Goal: Task Accomplishment & Management: Use online tool/utility

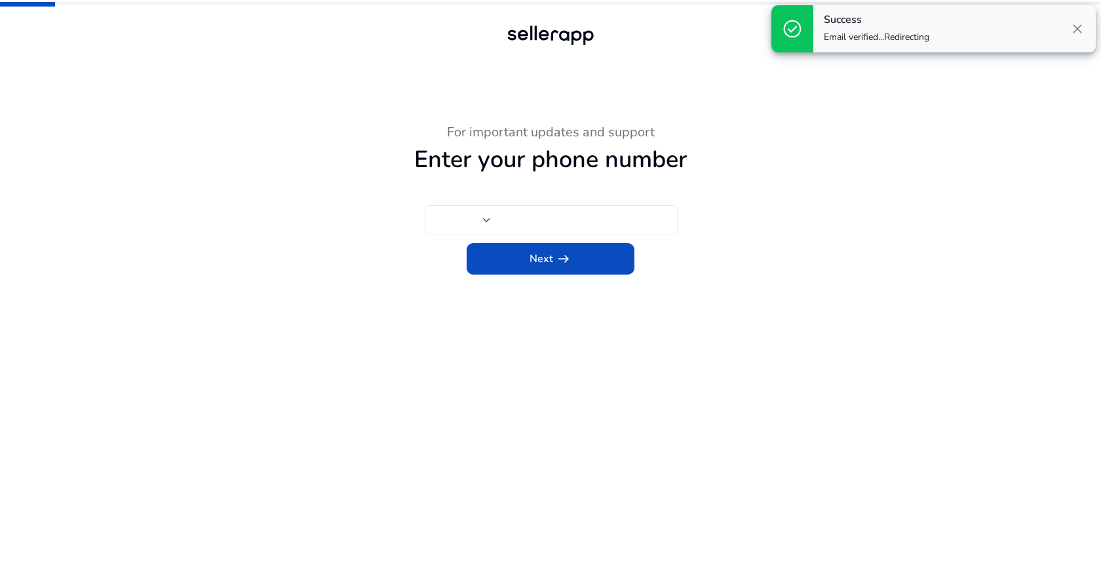
type input "***"
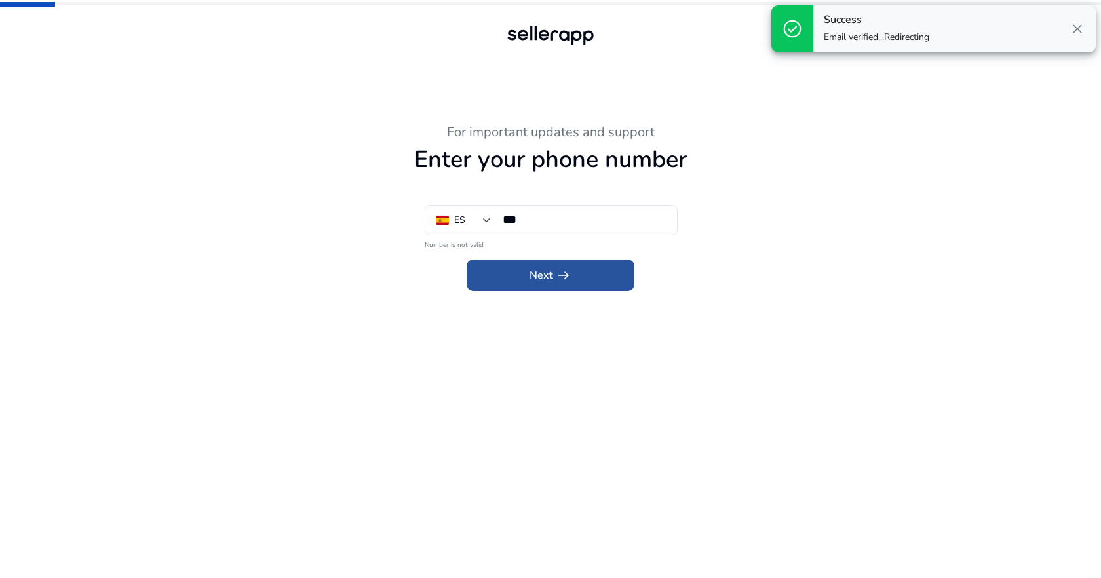
click at [595, 275] on span at bounding box center [551, 275] width 168 height 31
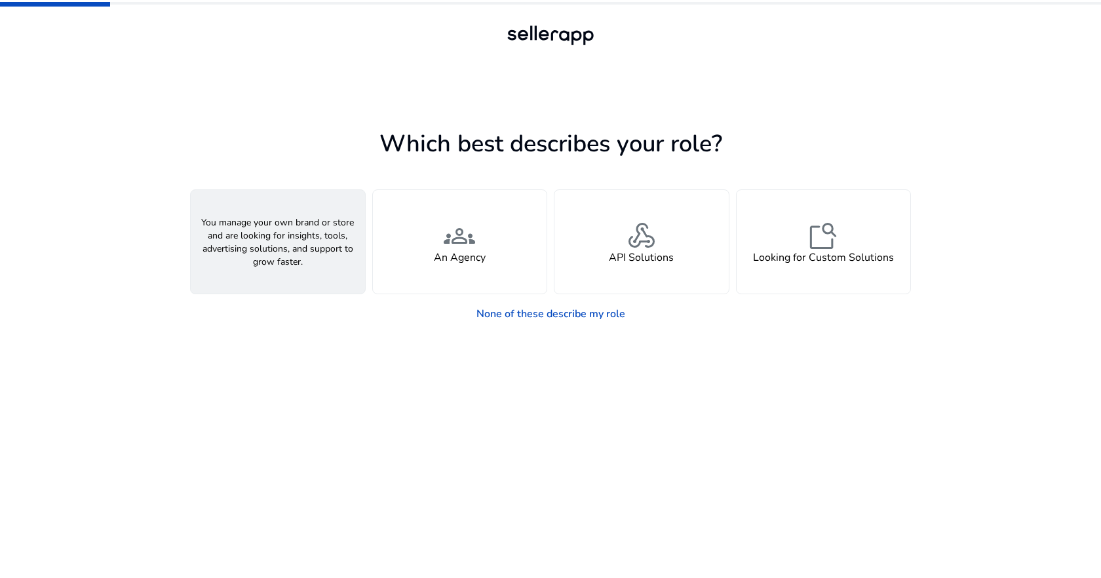
click at [307, 268] on div "person A Seller" at bounding box center [278, 242] width 174 height 104
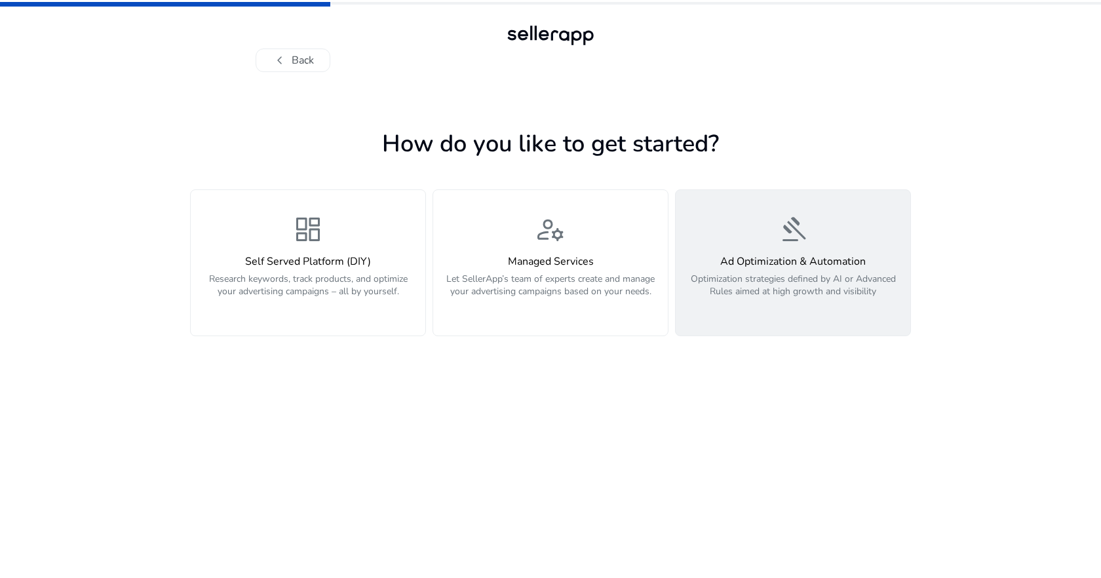
click at [720, 298] on p "Optimization strategies defined by AI or Advanced Rules aimed at high growth an…" at bounding box center [793, 292] width 219 height 39
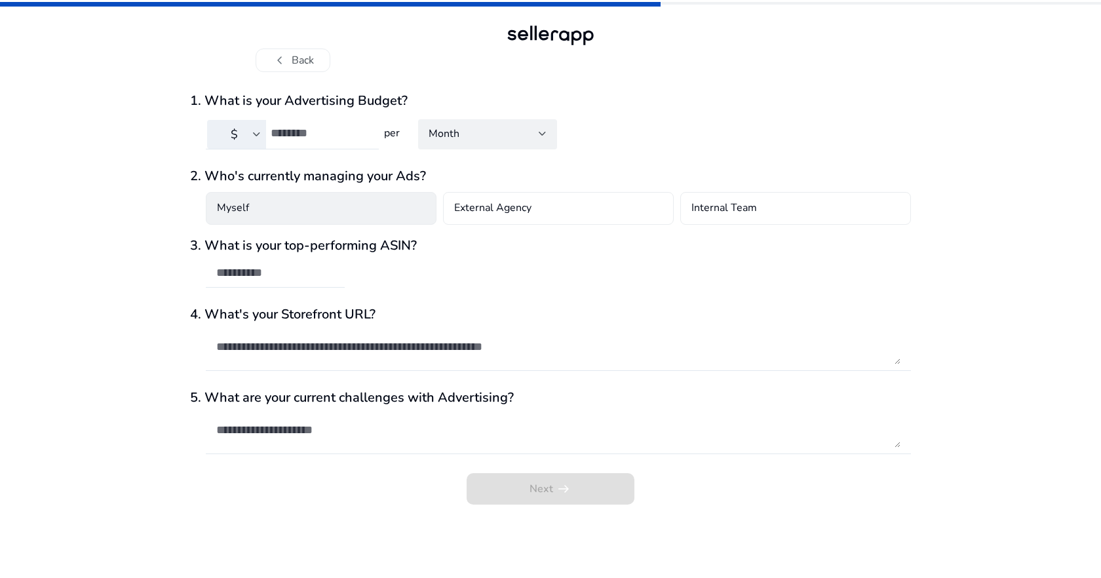
click at [383, 208] on div "Myself" at bounding box center [321, 208] width 231 height 33
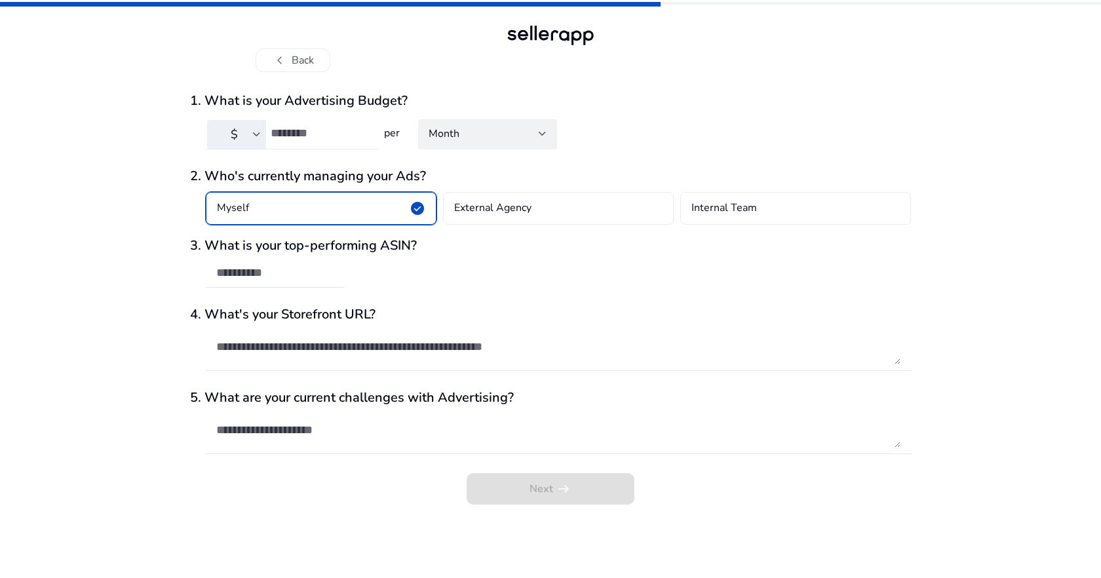
click at [368, 138] on input "*" at bounding box center [320, 133] width 98 height 14
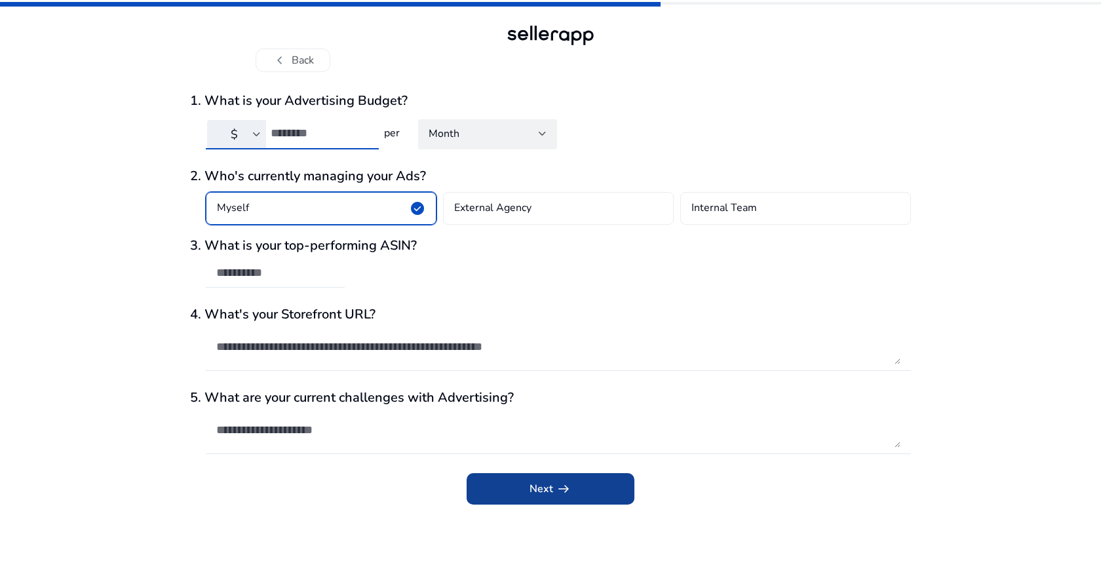
type input "**"
click at [534, 498] on span "submit" at bounding box center [551, 488] width 168 height 31
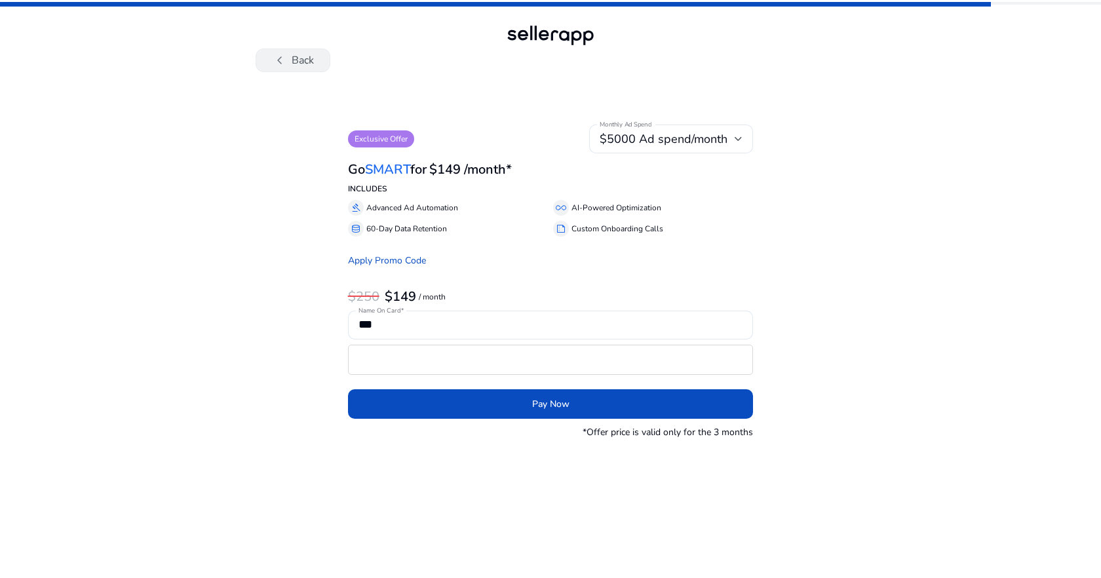
click at [317, 64] on button "chevron_left Back" at bounding box center [293, 61] width 75 height 24
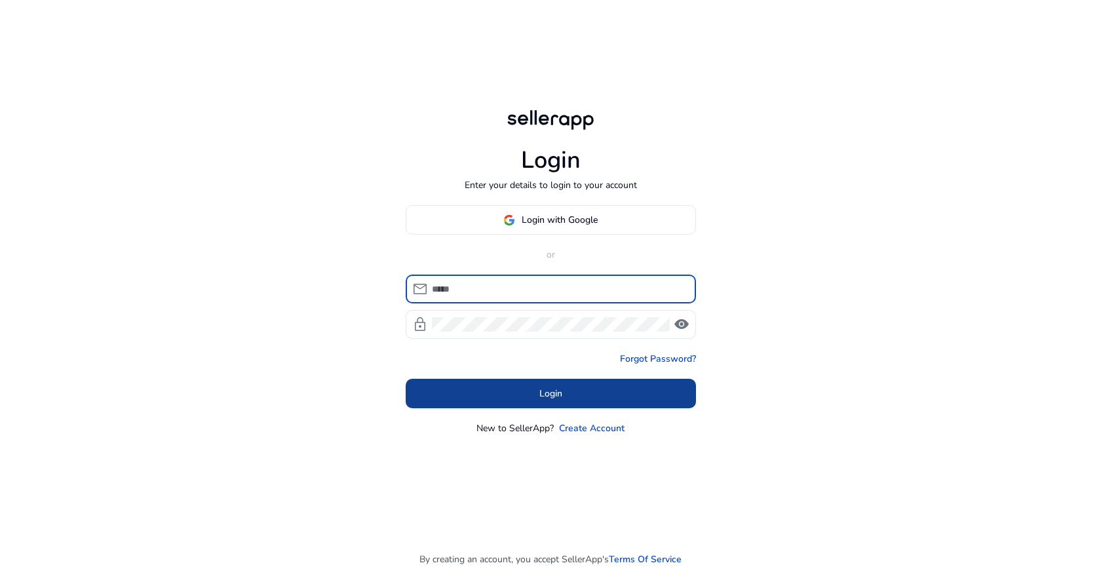
type input "**********"
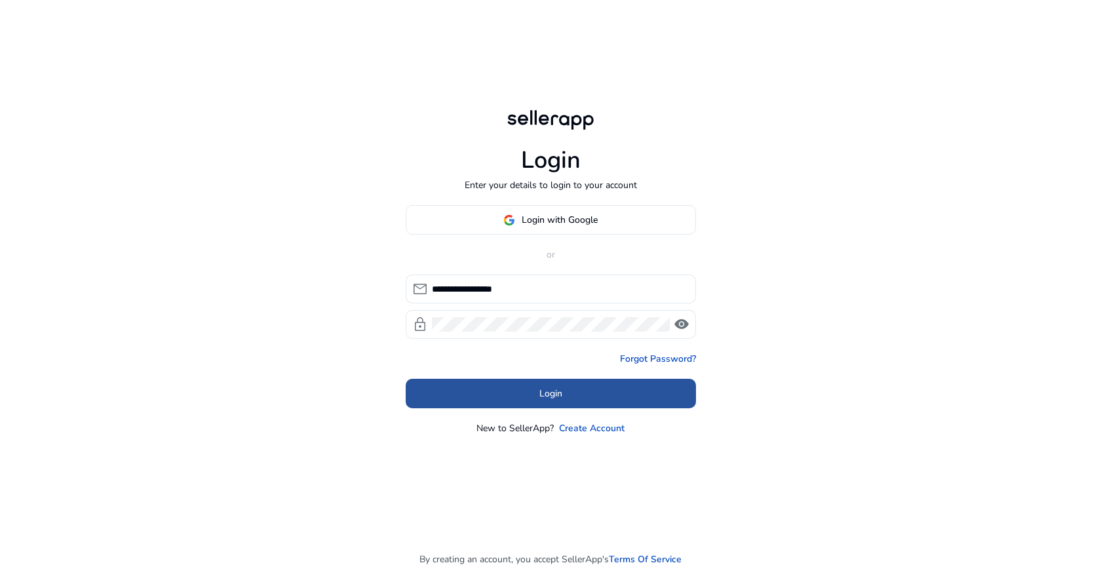
click at [466, 391] on span at bounding box center [551, 393] width 290 height 31
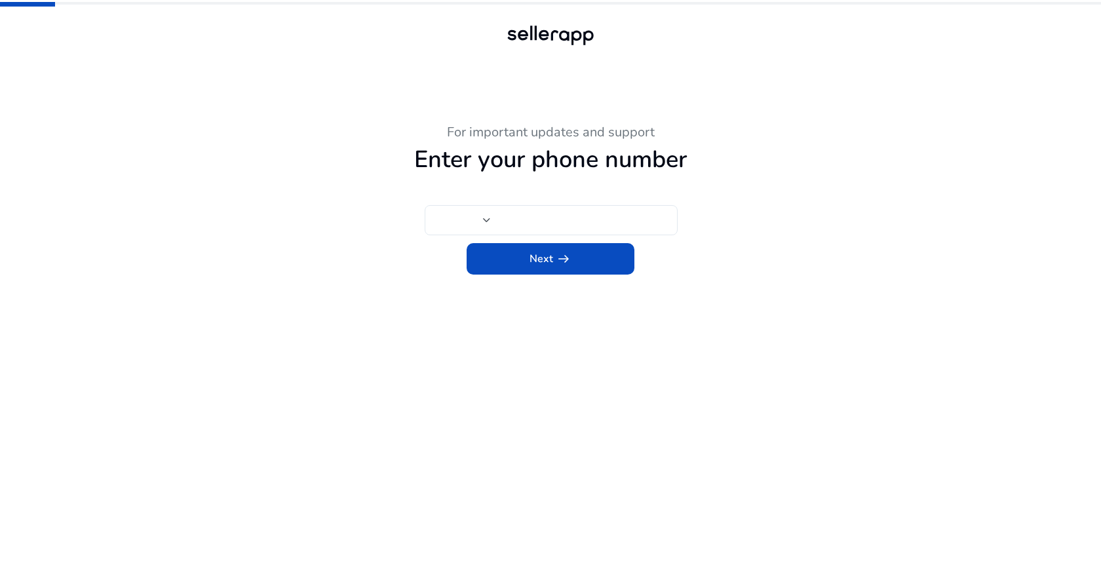
type input "***"
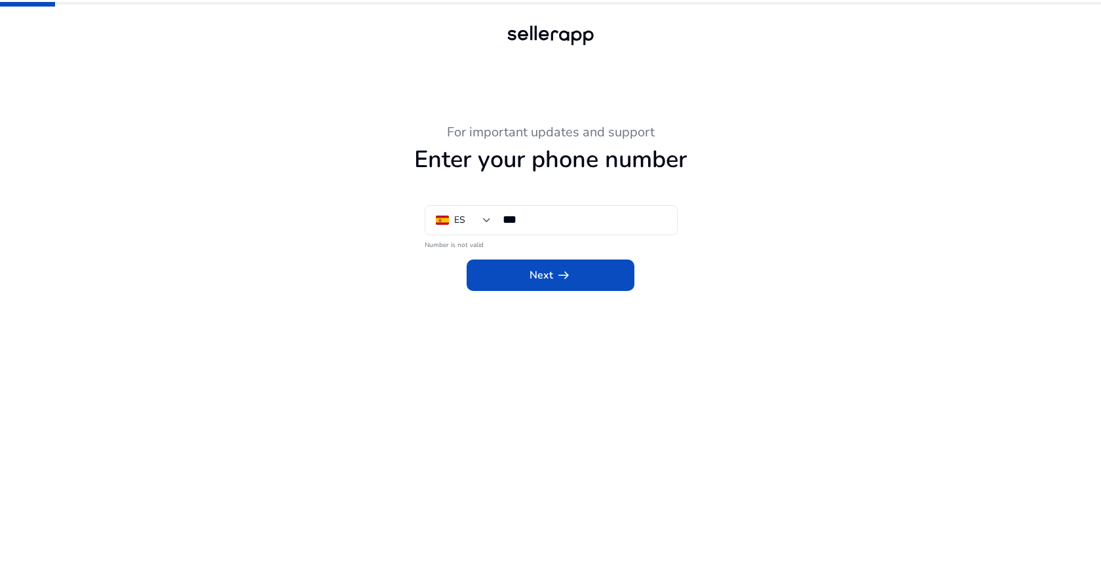
click at [349, 283] on div "Next arrow_right_alt" at bounding box center [550, 271] width 721 height 39
click at [486, 272] on span at bounding box center [551, 275] width 168 height 31
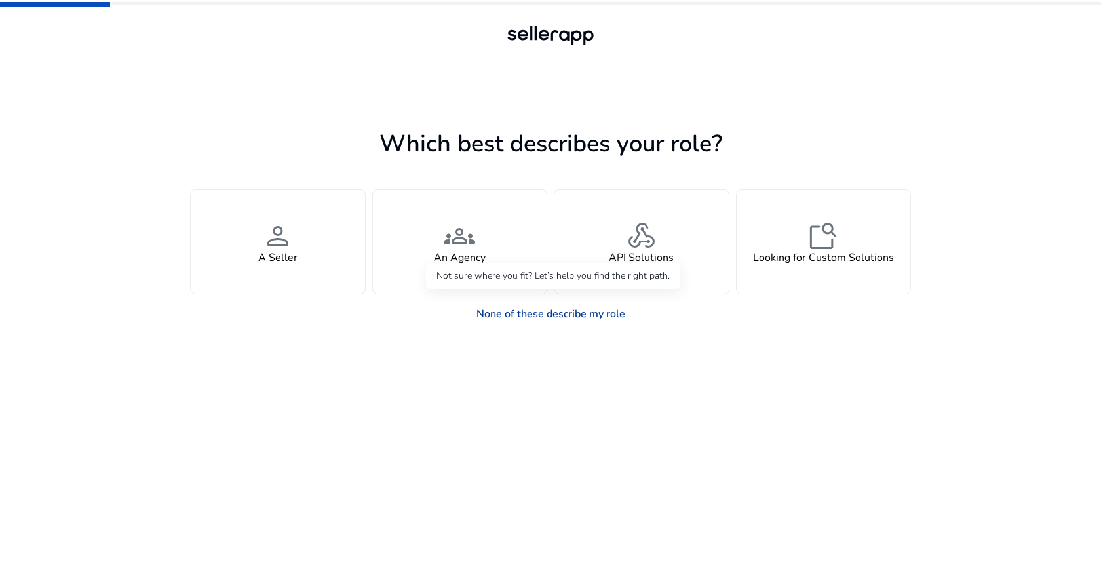
click at [569, 311] on link "None of these describe my role" at bounding box center [551, 314] width 170 height 26
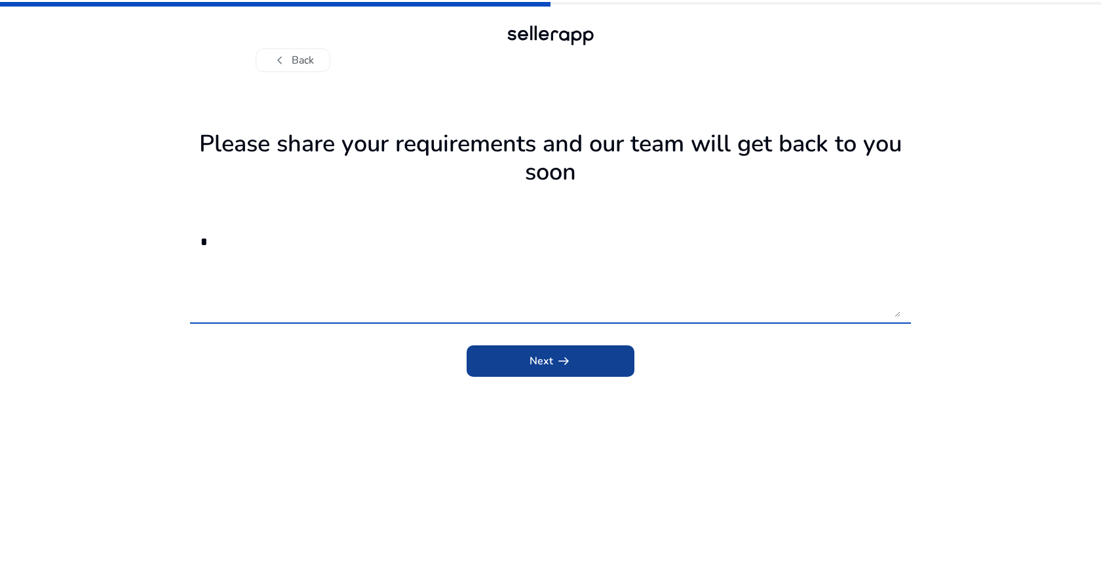
type textarea "*"
click at [545, 361] on span "Next arrow_right_alt" at bounding box center [551, 361] width 42 height 16
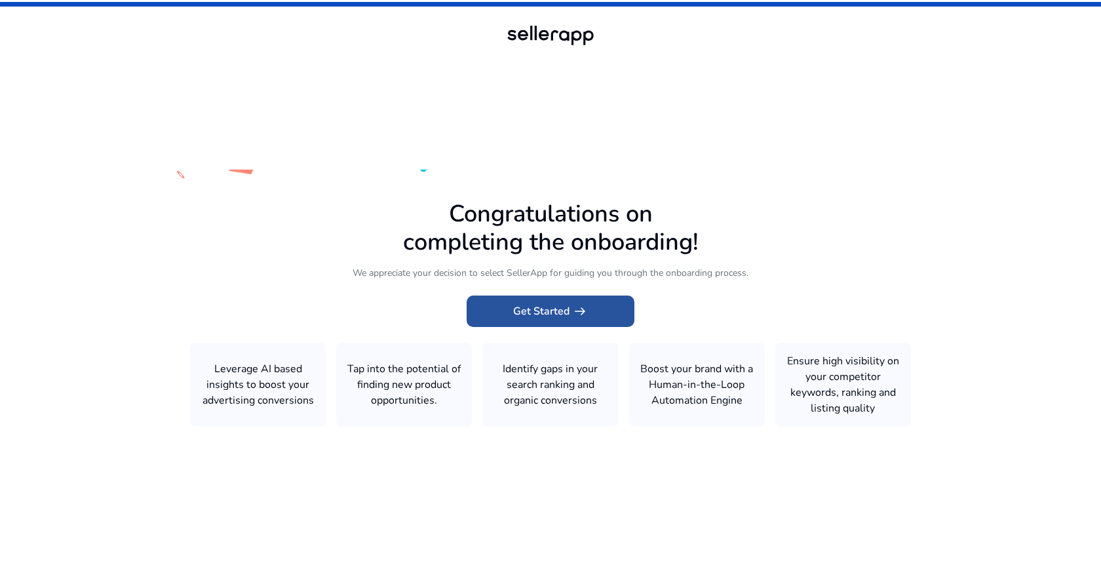
click at [576, 311] on span "arrow_right_alt" at bounding box center [580, 312] width 16 height 16
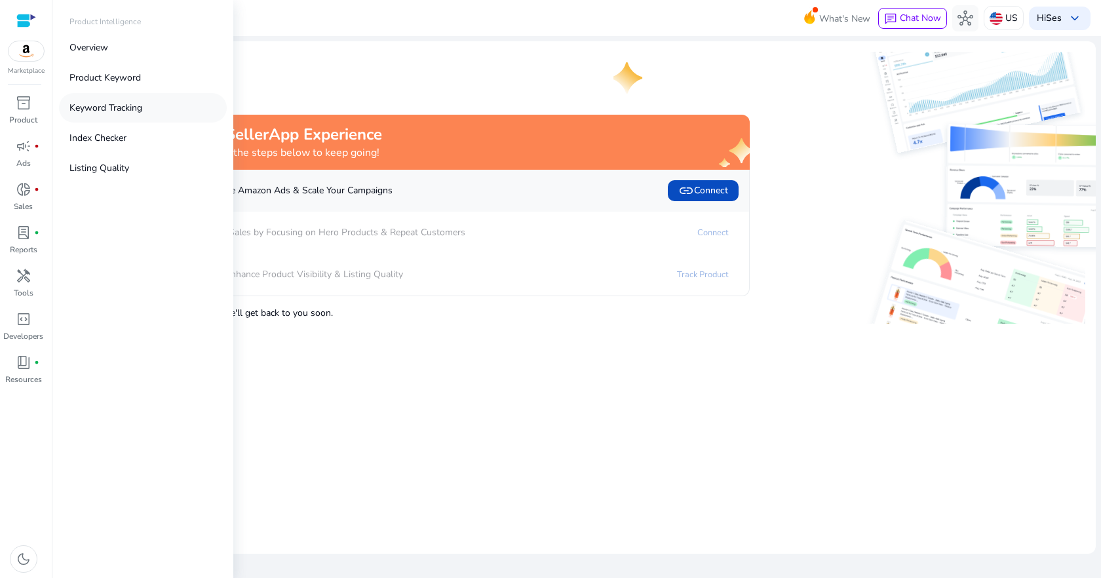
click at [103, 96] on link "Keyword Tracking" at bounding box center [143, 107] width 168 height 29
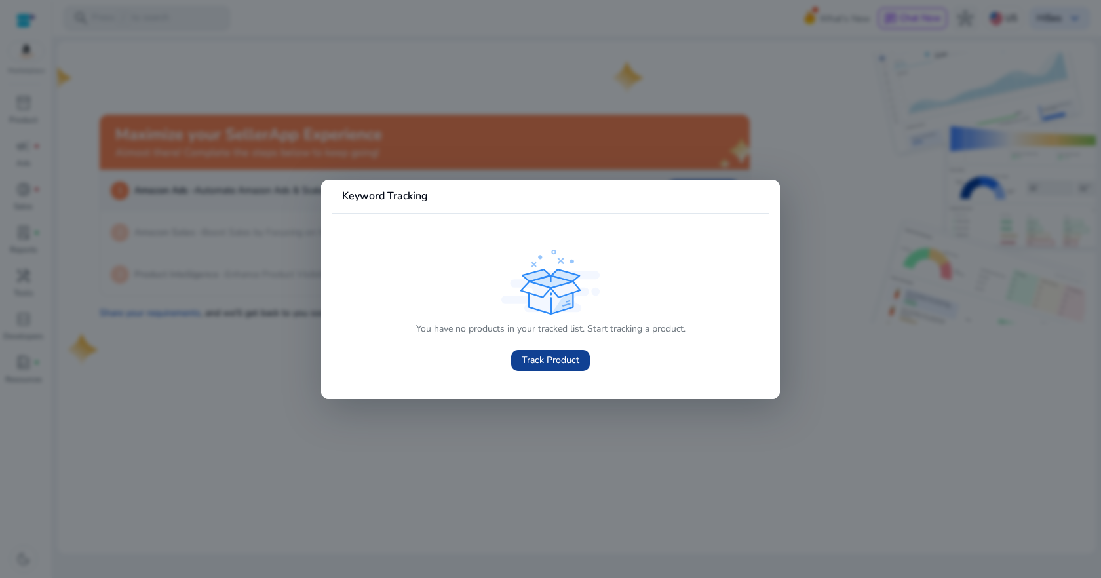
click at [554, 363] on span "Track Product" at bounding box center [551, 360] width 58 height 14
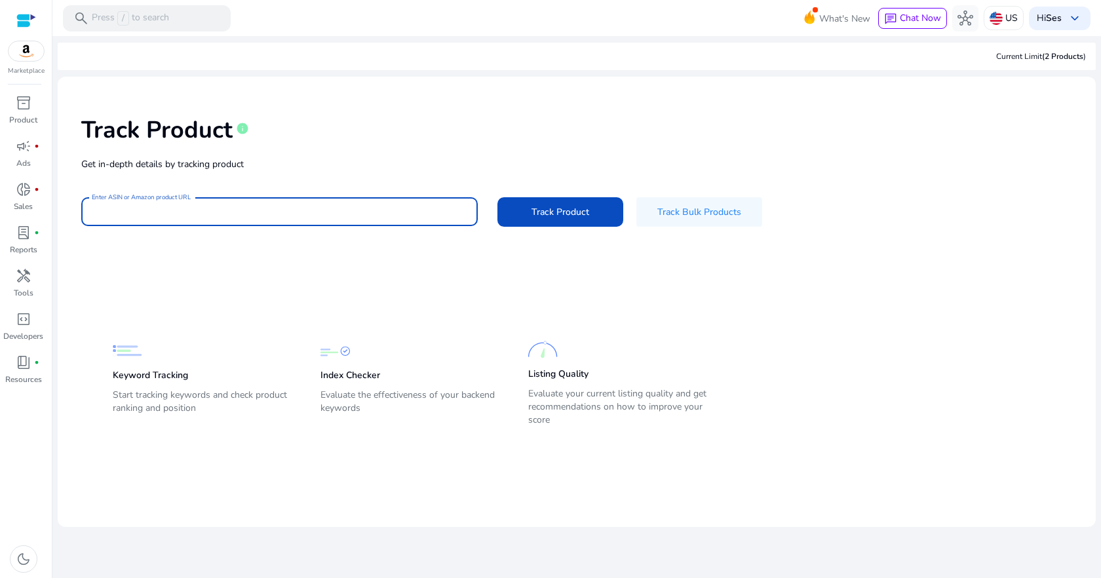
click at [326, 210] on input "Enter ASIN or Amazon product URL" at bounding box center [280, 212] width 376 height 14
paste input "**********"
type input "**********"
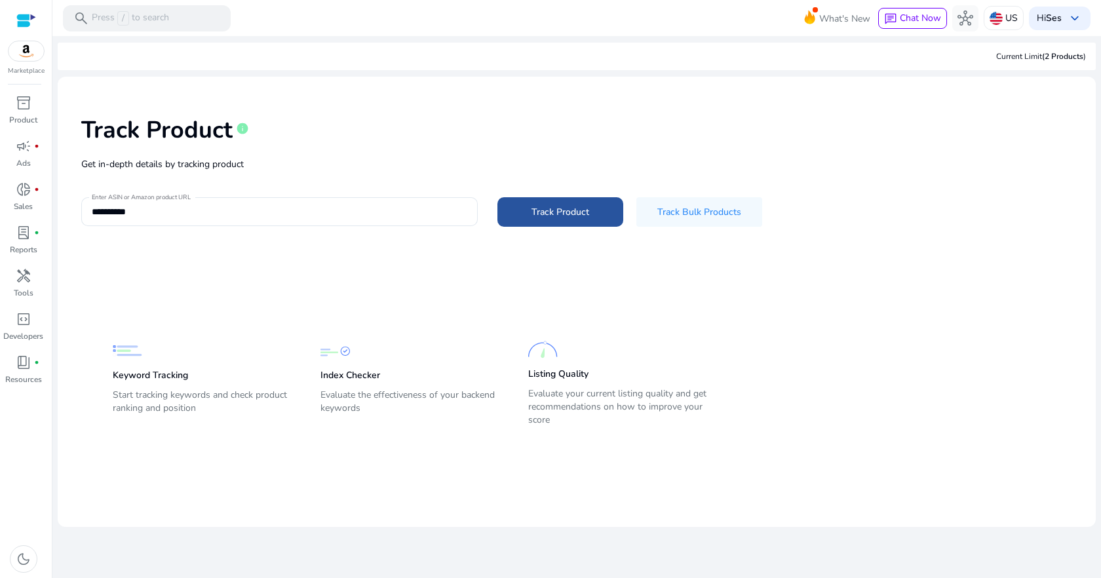
click at [552, 221] on span at bounding box center [561, 211] width 126 height 31
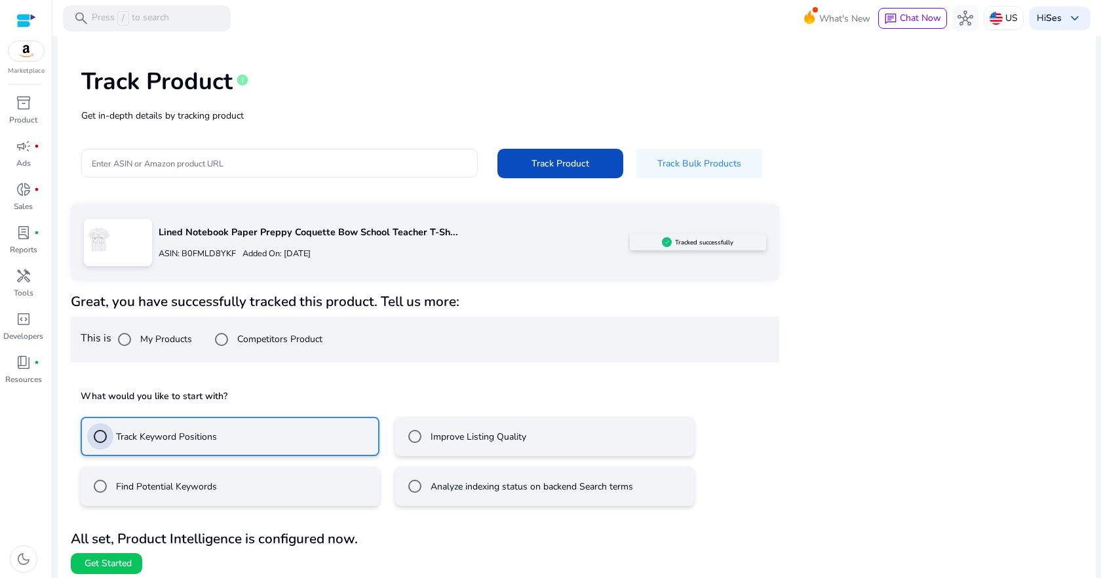
scroll to position [54, 0]
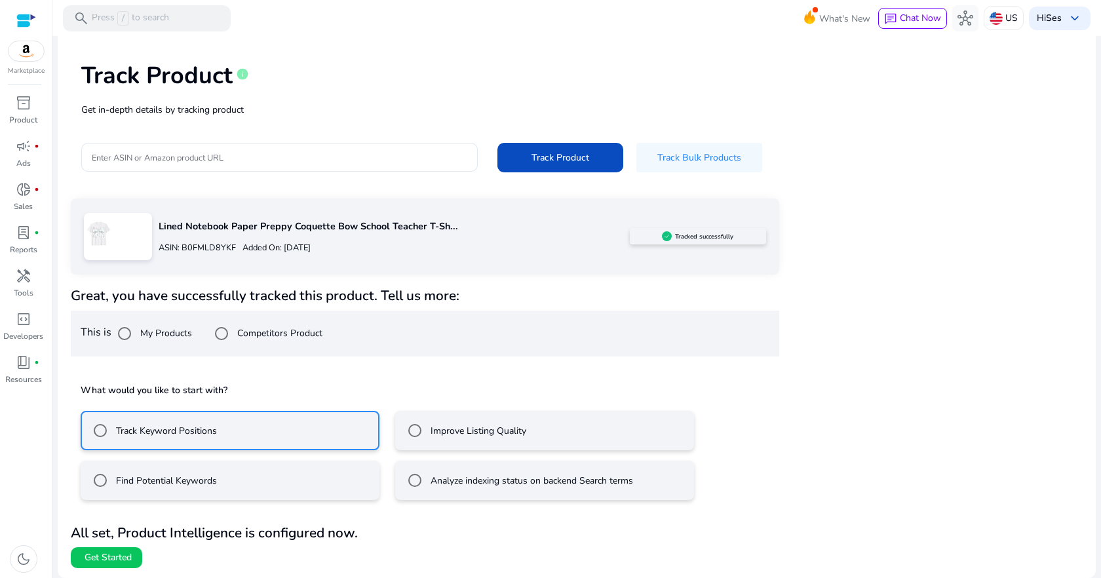
click at [311, 539] on b "All set, Product Intelligence is configured now." at bounding box center [214, 533] width 287 height 18
click at [285, 492] on mat-radio-button "Find Potential Keywords" at bounding box center [230, 480] width 299 height 39
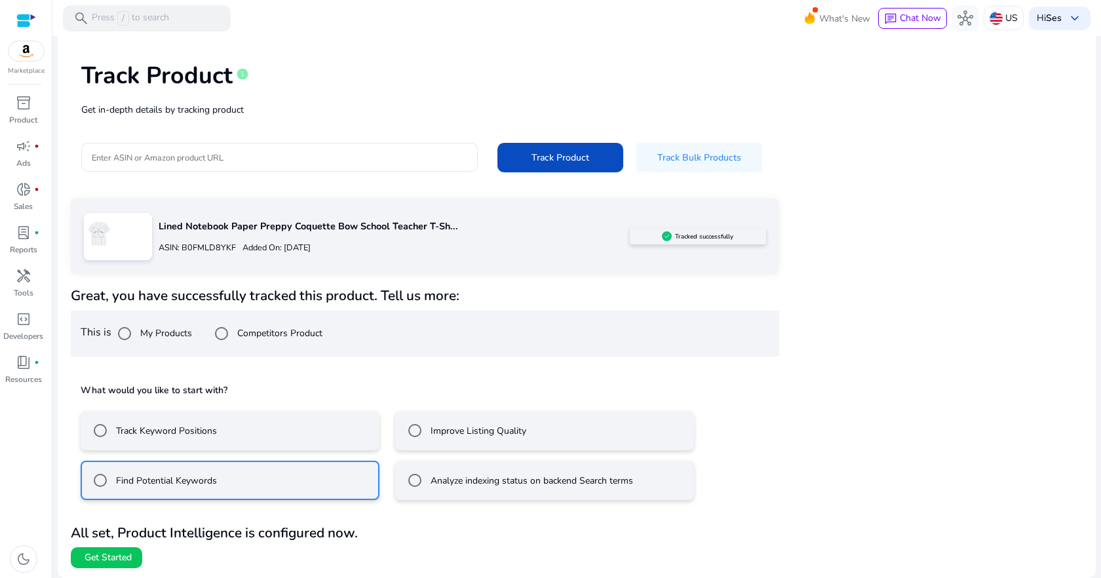
click at [259, 431] on mat-radio-button "Track Keyword Positions" at bounding box center [230, 430] width 299 height 39
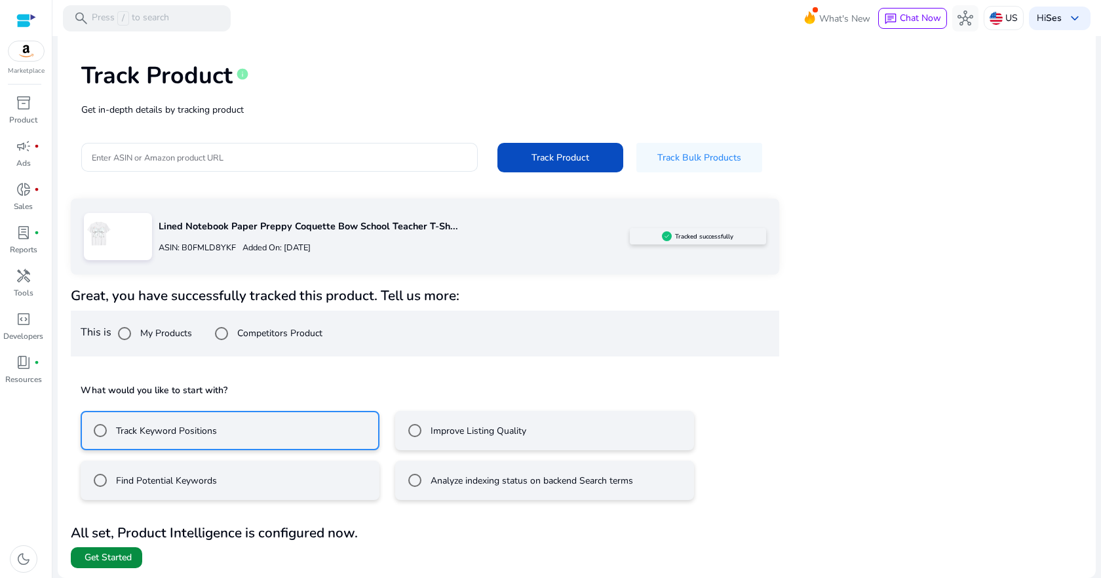
click at [125, 553] on span "Get Started" at bounding box center [108, 557] width 47 height 13
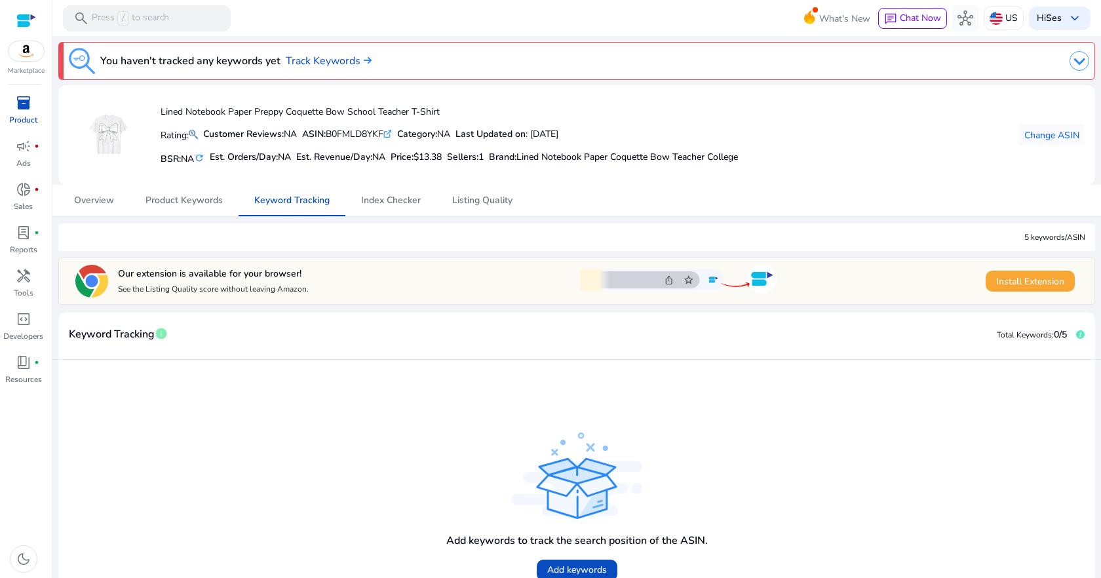
click at [1008, 279] on span "Install Extension" at bounding box center [1030, 282] width 68 height 14
click at [20, 197] on span "donut_small" at bounding box center [24, 190] width 16 height 16
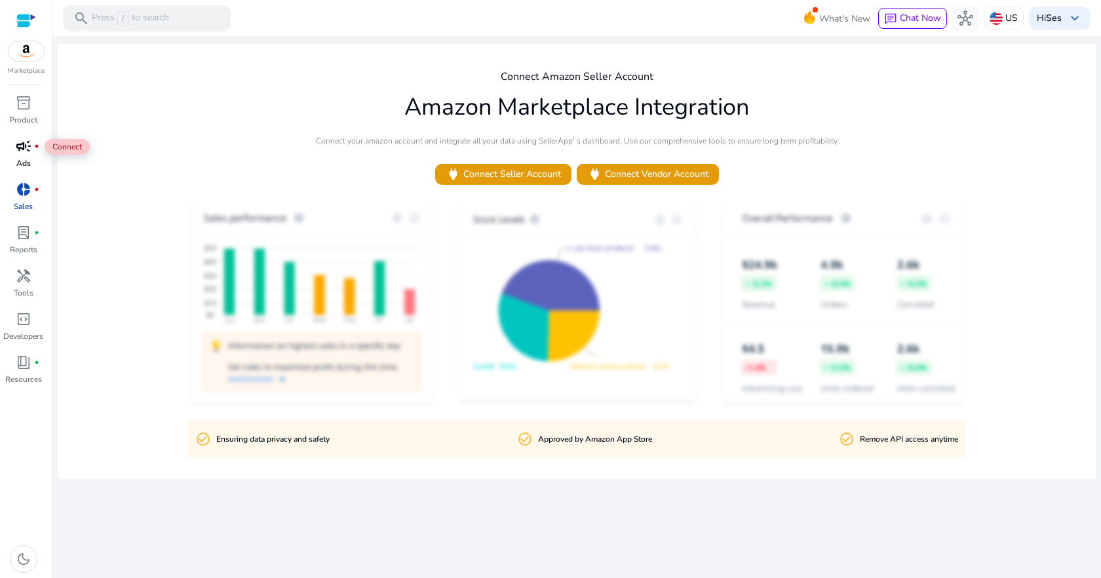
click at [24, 155] on div "campaign fiber_manual_record" at bounding box center [23, 146] width 37 height 21
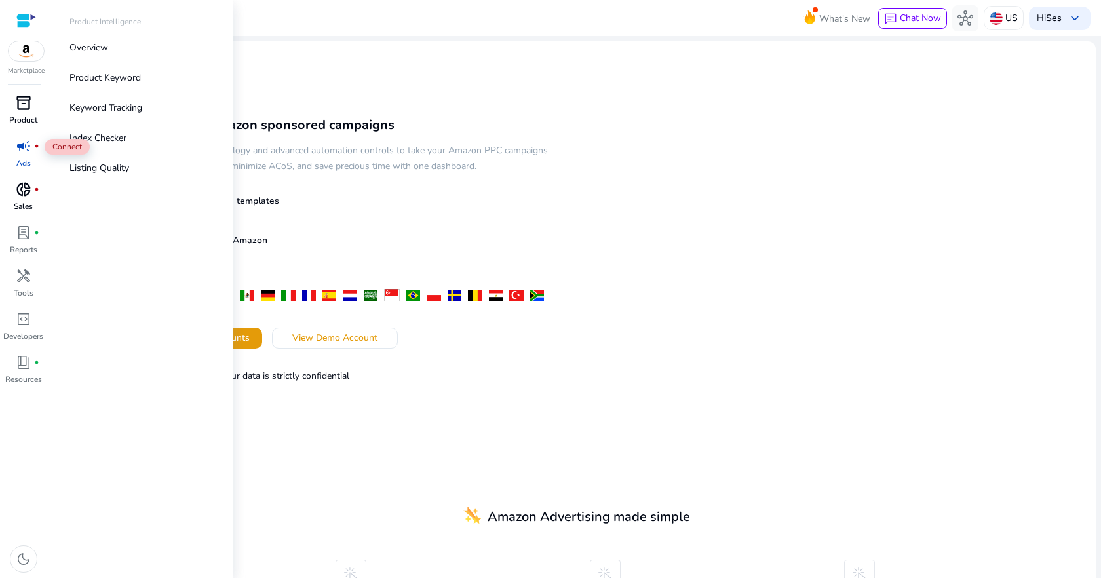
click at [24, 100] on span "inventory_2" at bounding box center [24, 103] width 16 height 16
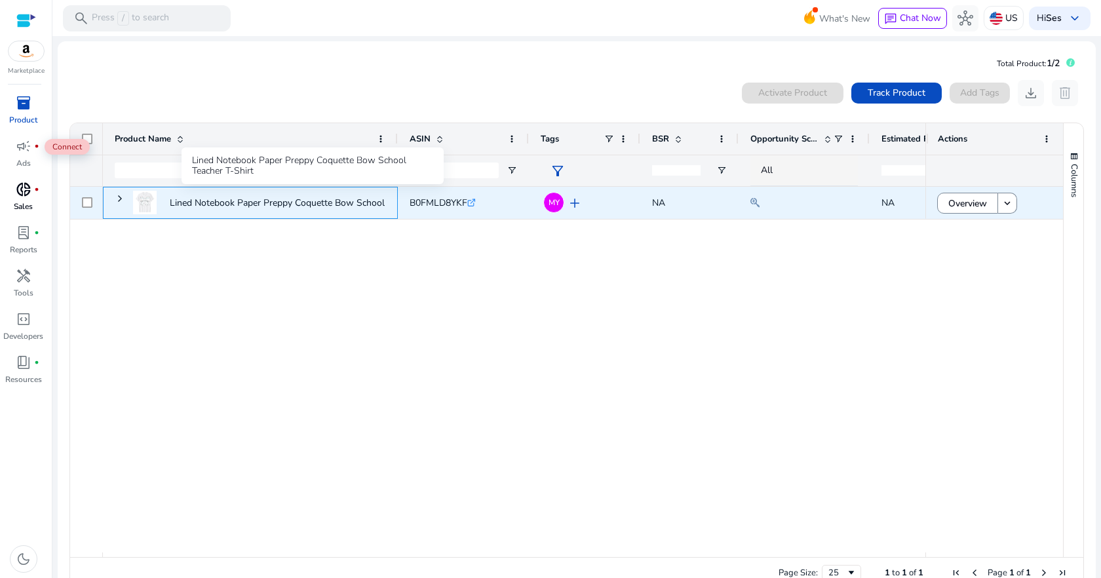
click at [317, 204] on p "Lined Notebook Paper Preppy Coquette Bow School Teacher T-Shirt..." at bounding box center [312, 202] width 285 height 27
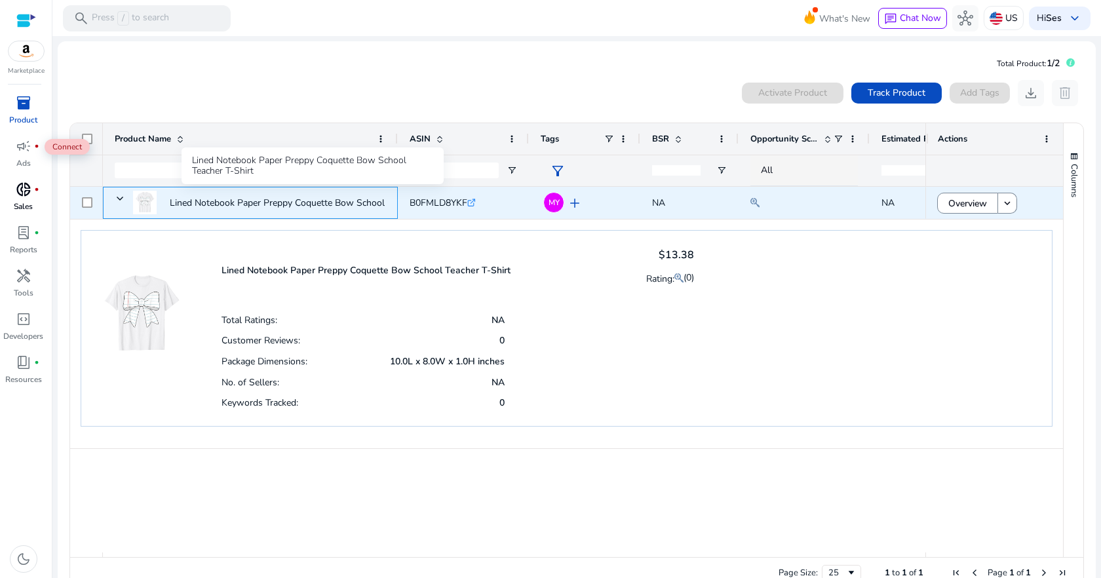
click at [308, 203] on p "Lined Notebook Paper Preppy Coquette Bow School Teacher T-Shirt..." at bounding box center [312, 202] width 285 height 27
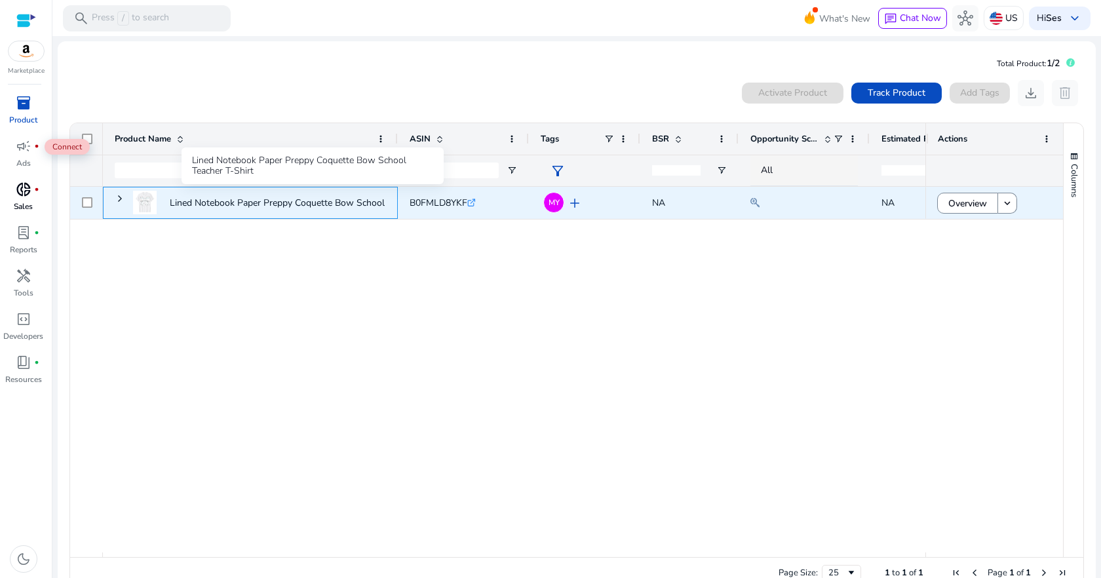
click at [335, 202] on p "Lined Notebook Paper Preppy Coquette Bow School Teacher T-Shirt..." at bounding box center [312, 202] width 285 height 27
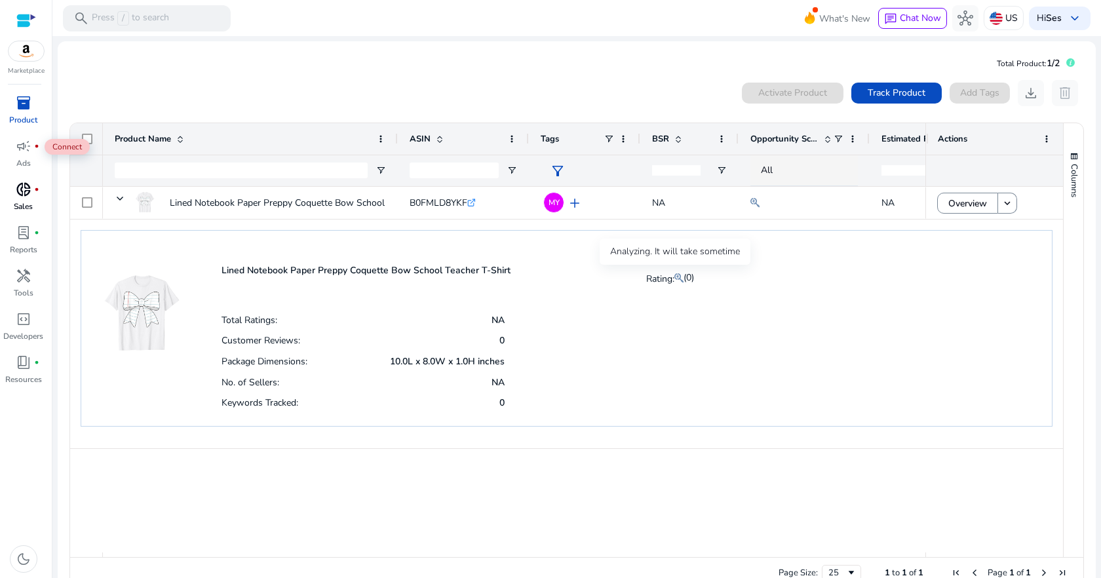
click at [677, 277] on mat-icon at bounding box center [679, 278] width 9 height 16
click at [675, 279] on mat-icon at bounding box center [679, 278] width 9 height 16
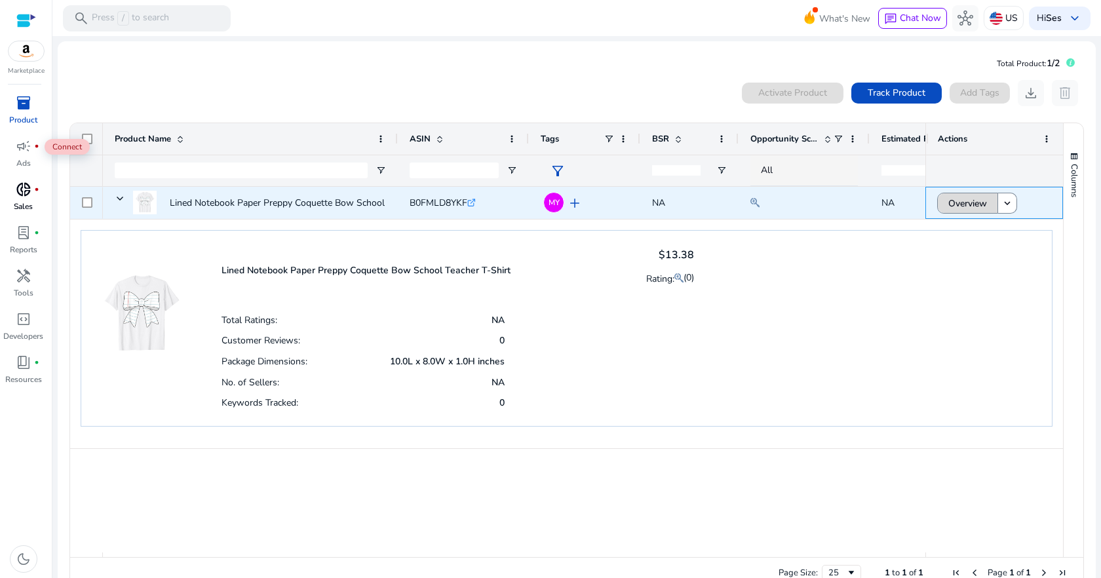
click at [952, 202] on span "Overview" at bounding box center [968, 203] width 39 height 27
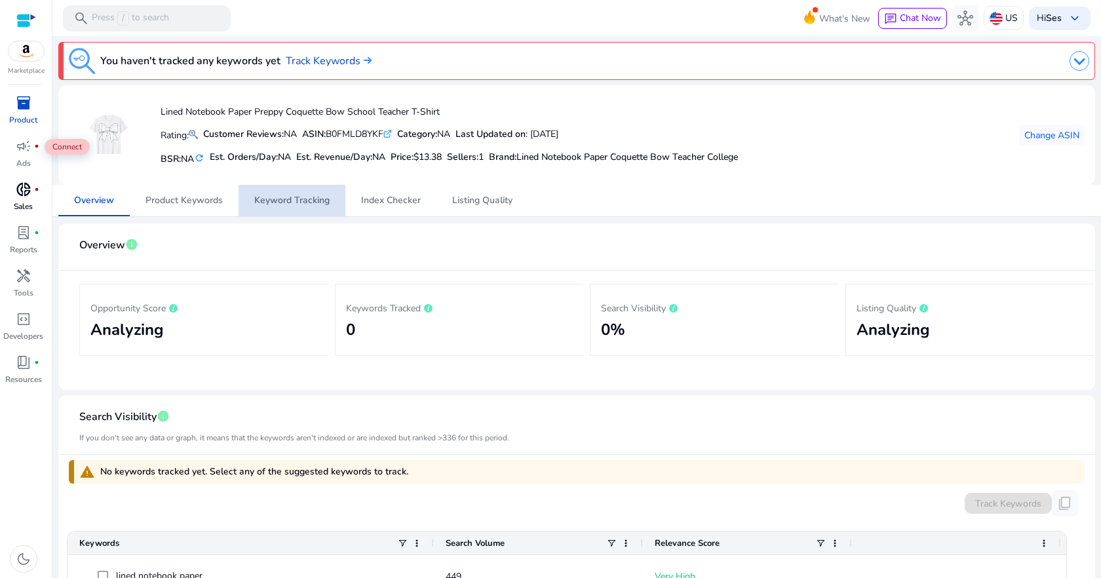
click at [295, 203] on span "Keyword Tracking" at bounding box center [291, 200] width 75 height 9
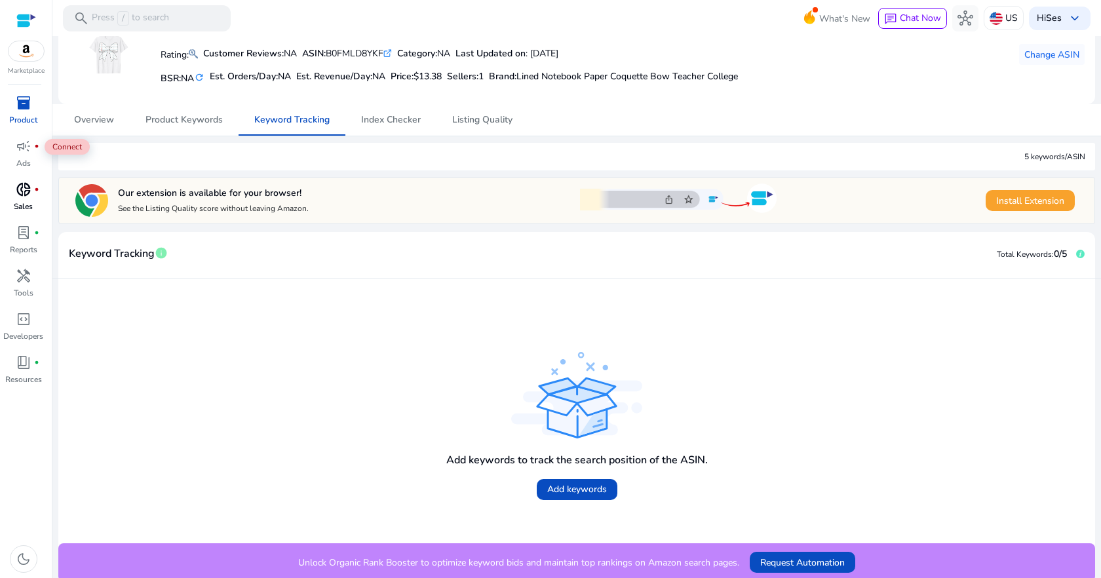
scroll to position [85, 0]
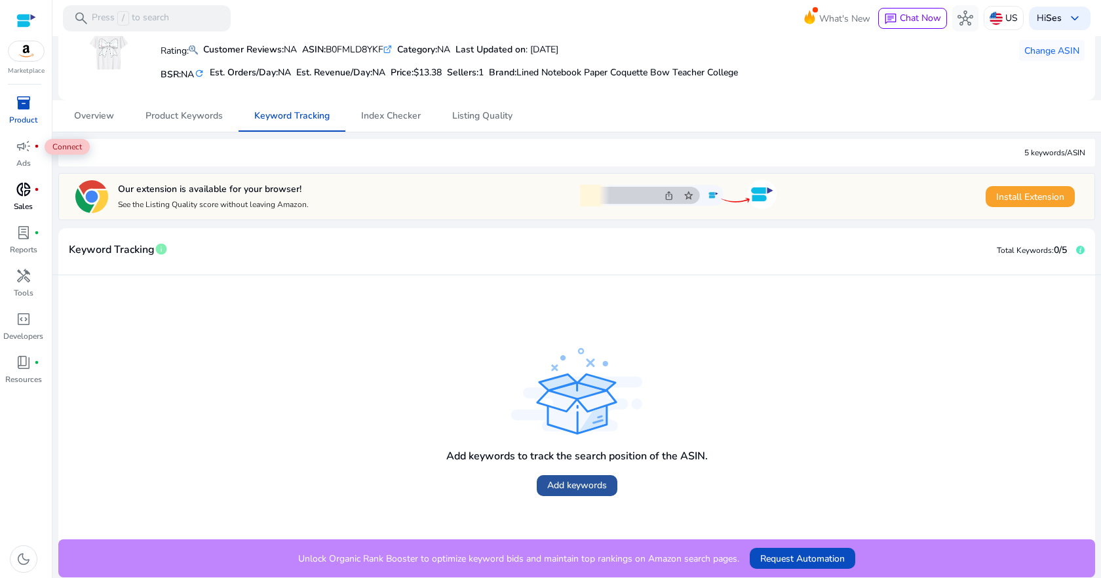
click at [574, 486] on span "Add keywords" at bounding box center [577, 486] width 60 height 14
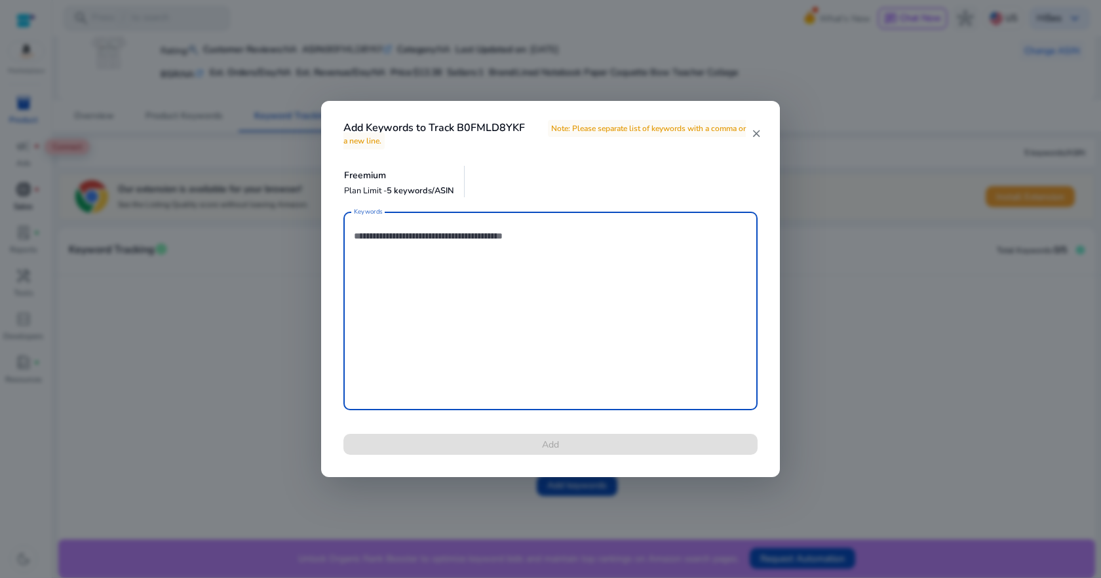
paste textarea "**********"
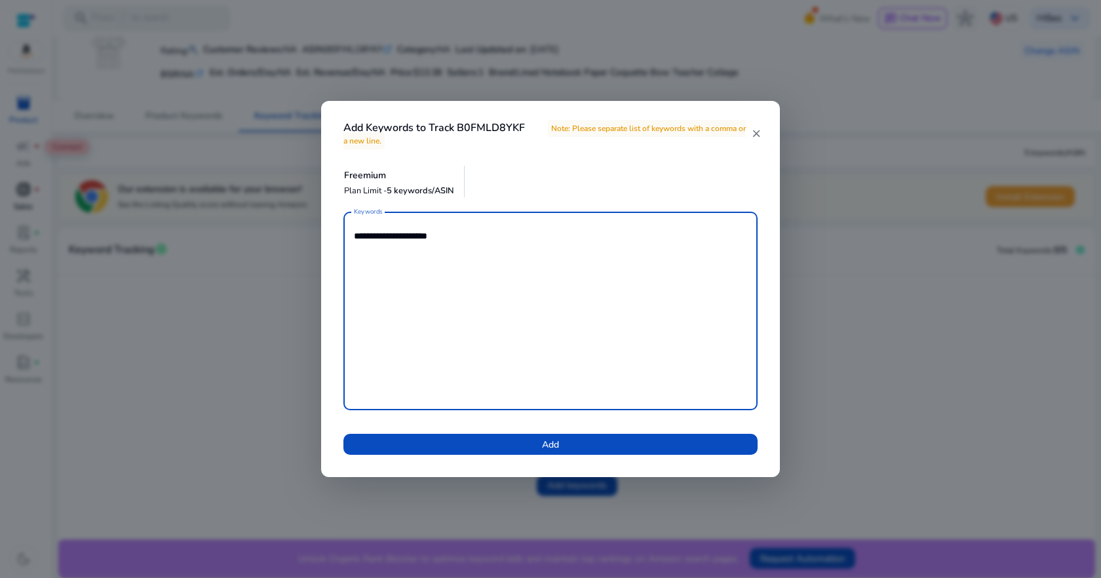
paste textarea "**********"
click at [454, 254] on textarea "**********" at bounding box center [550, 311] width 393 height 186
drag, startPoint x: 448, startPoint y: 248, endPoint x: 509, endPoint y: 252, distance: 61.1
click at [509, 252] on textarea "**********" at bounding box center [550, 311] width 393 height 186
click at [522, 254] on textarea "**********" at bounding box center [550, 311] width 393 height 186
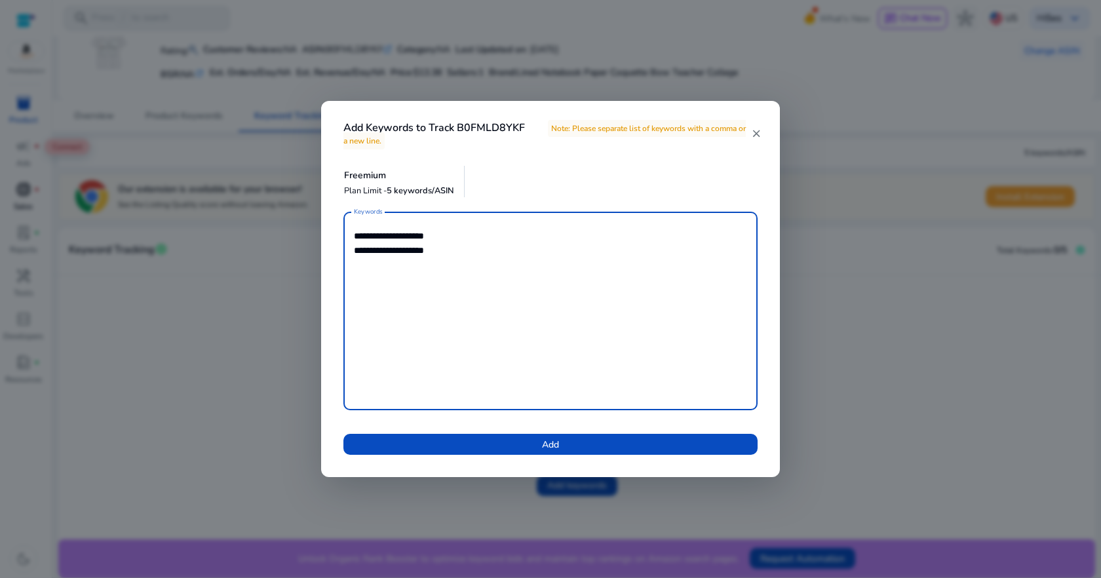
paste textarea "**********"
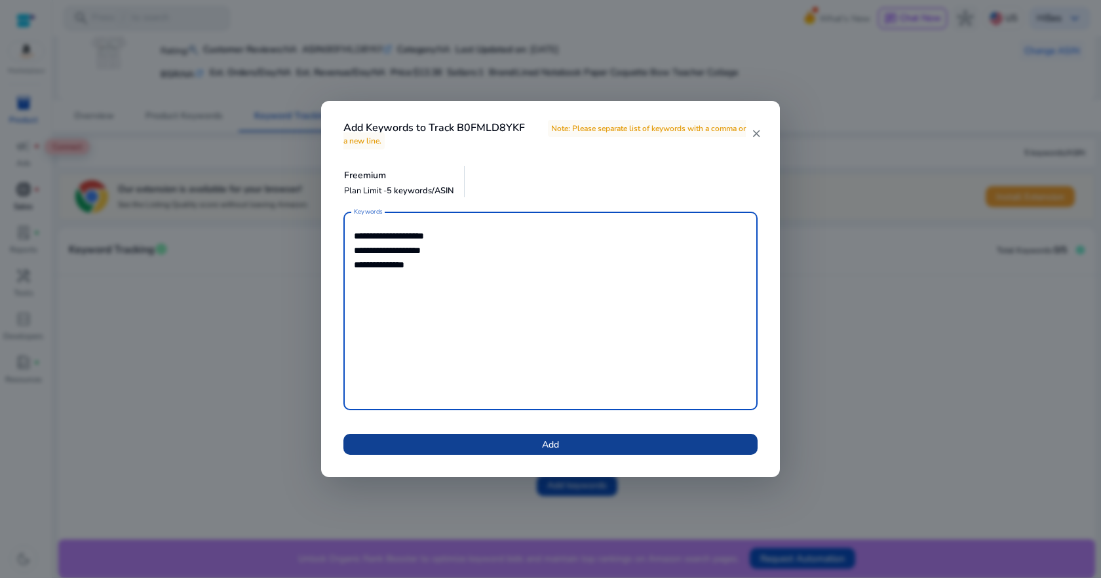
type textarea "**********"
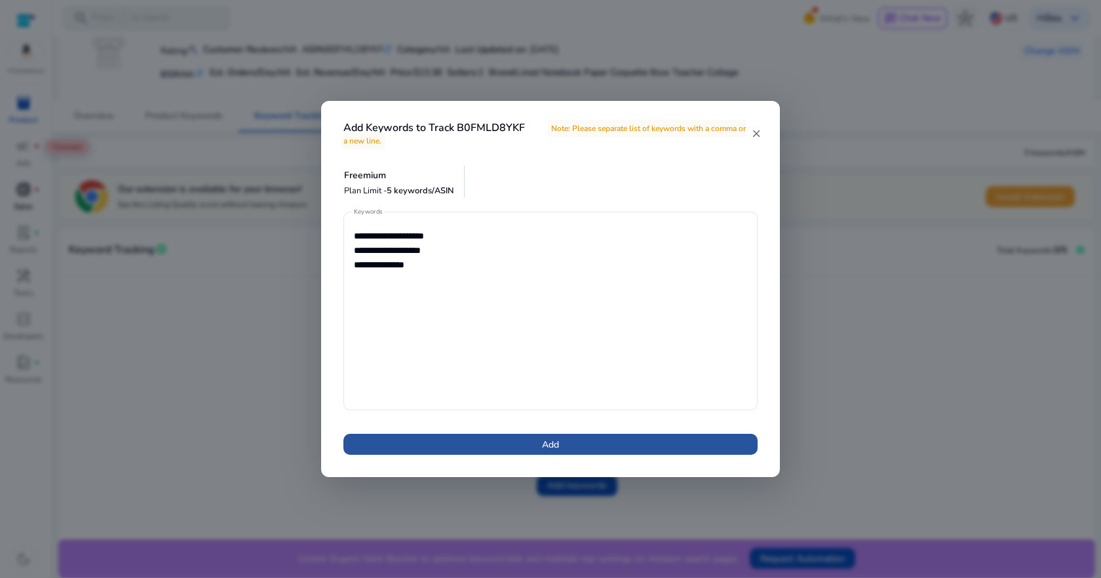
click at [508, 446] on span at bounding box center [550, 444] width 414 height 31
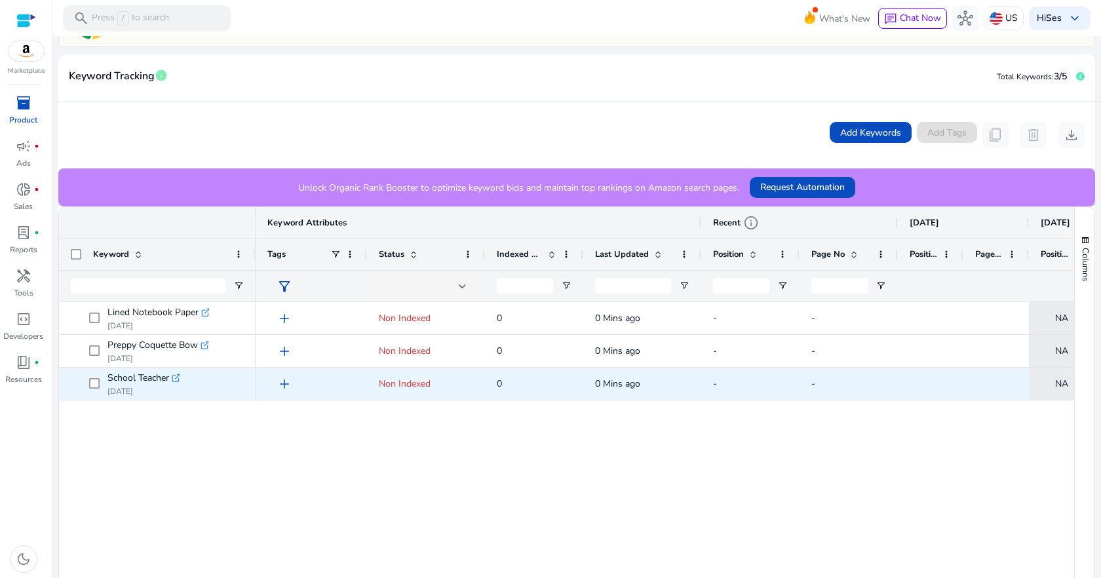
scroll to position [262, 0]
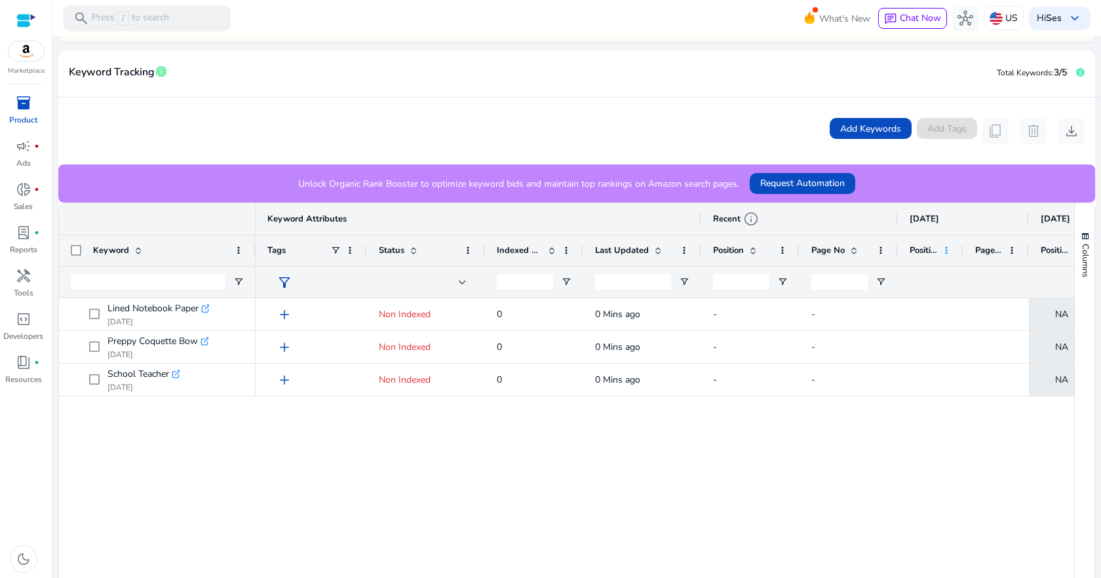
click at [948, 248] on span at bounding box center [946, 250] width 10 height 10
click at [863, 420] on div "add Non Indexed 0 0 Mins ago - - NA NA NA add Non Indexed 0 0 Mins ago - - NA N…" at bounding box center [665, 468] width 819 height 340
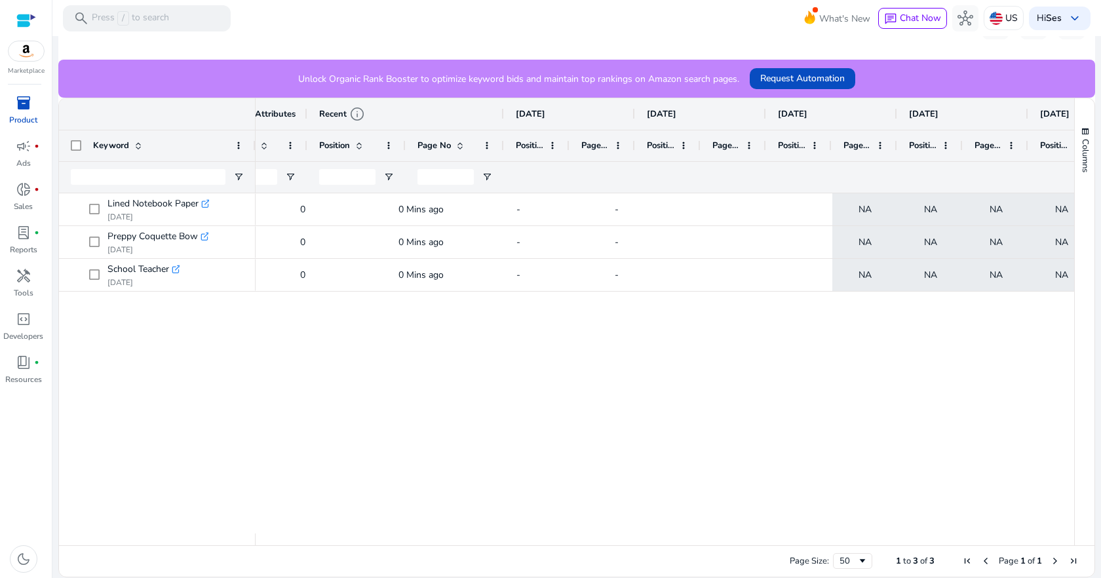
scroll to position [0, 0]
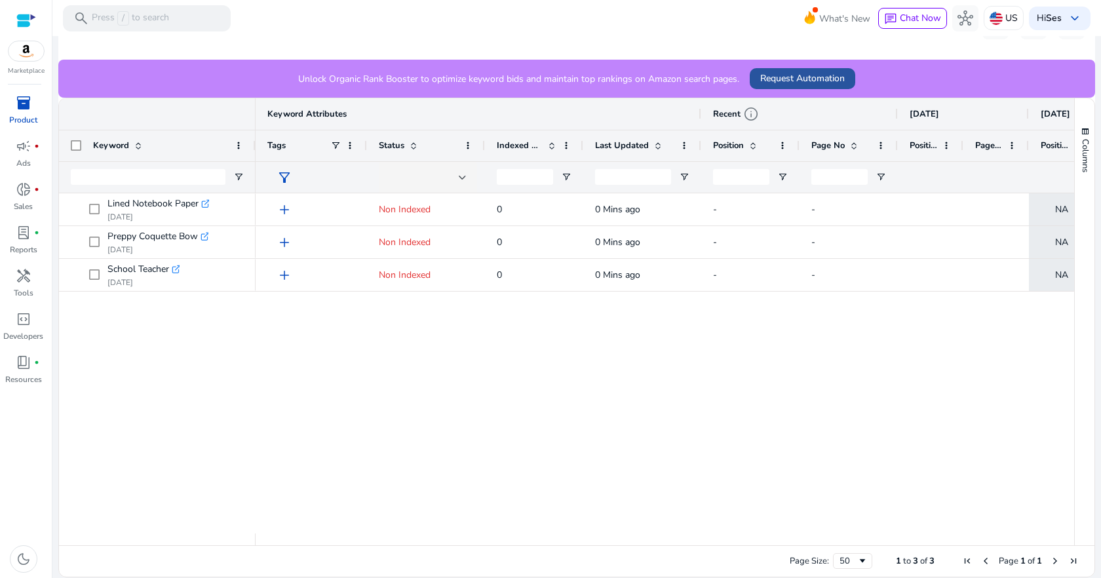
click at [814, 79] on span "Request Automation" at bounding box center [802, 78] width 85 height 14
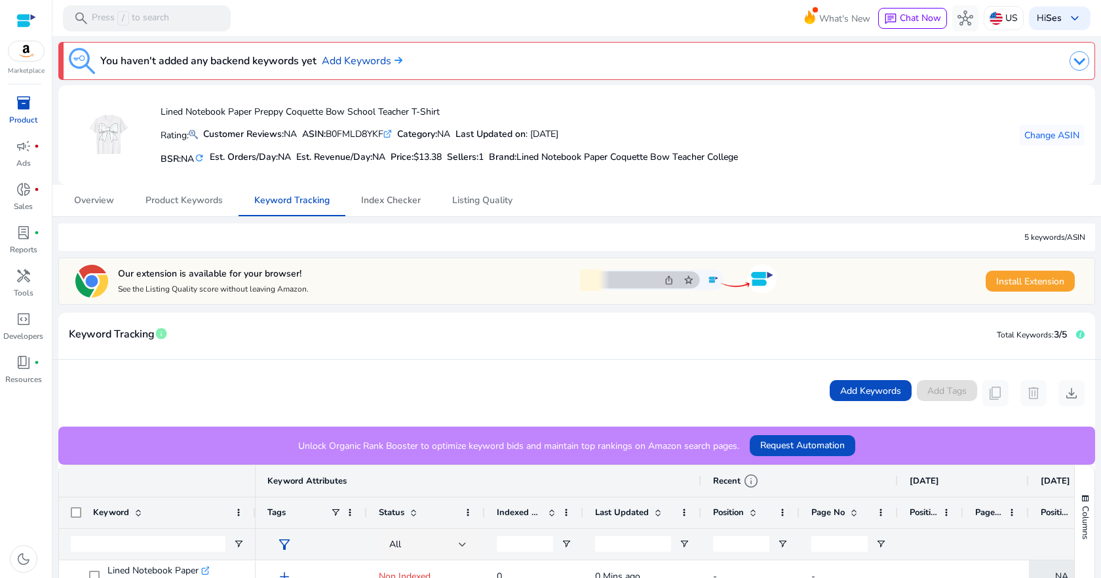
click at [378, 205] on span "Index Checker" at bounding box center [391, 200] width 60 height 9
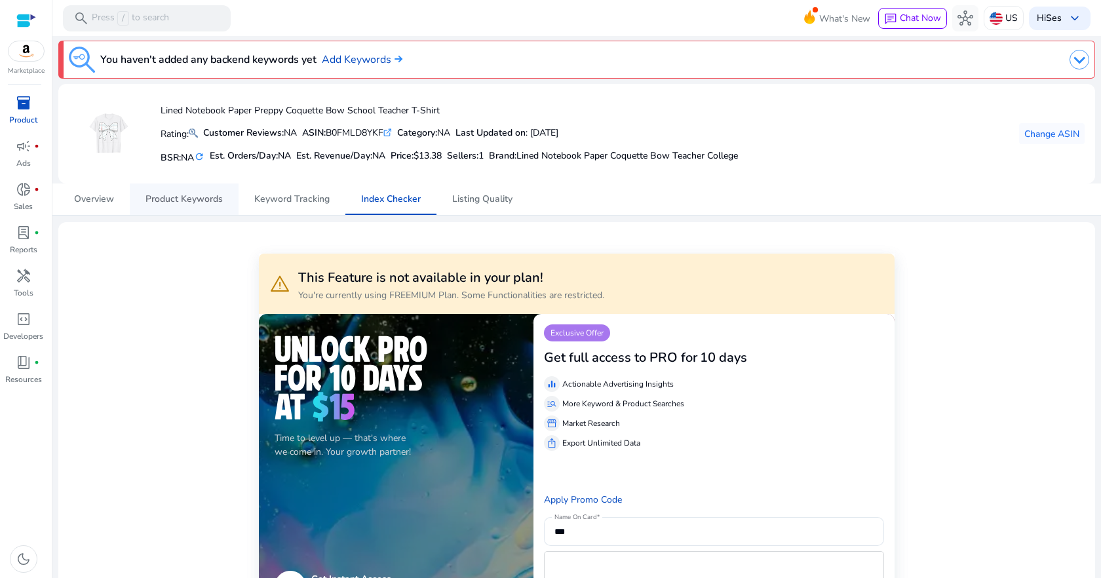
click at [177, 200] on span "Product Keywords" at bounding box center [184, 199] width 77 height 9
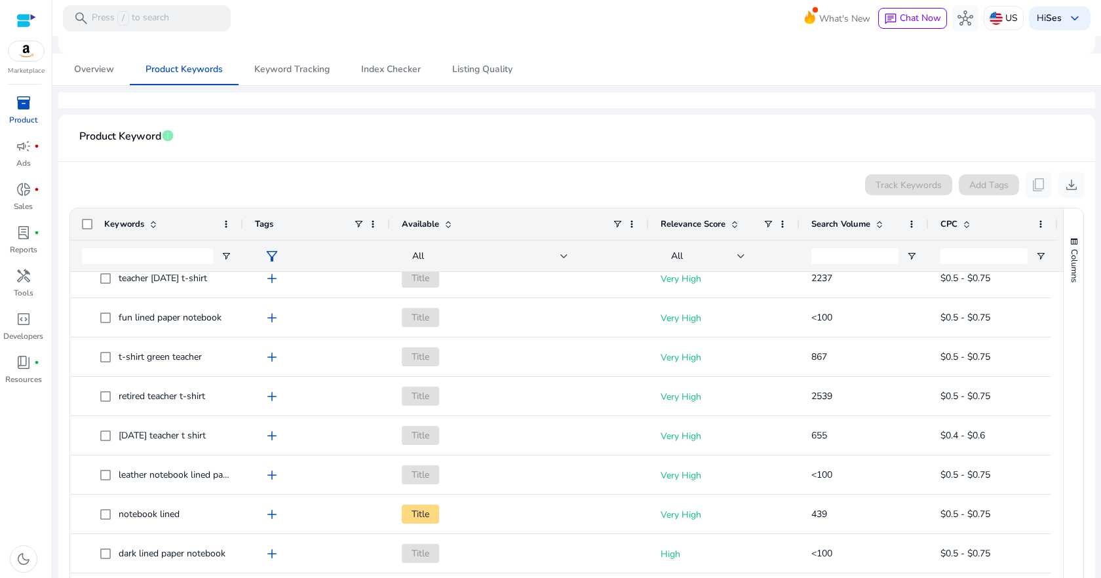
scroll to position [524, 0]
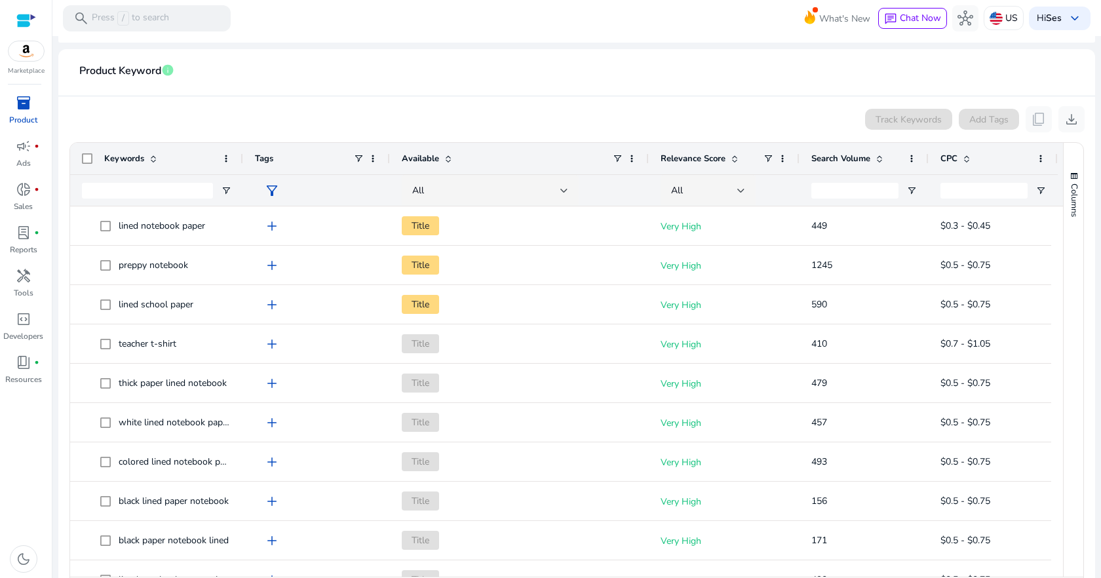
click at [431, 163] on span "Available" at bounding box center [420, 159] width 37 height 12
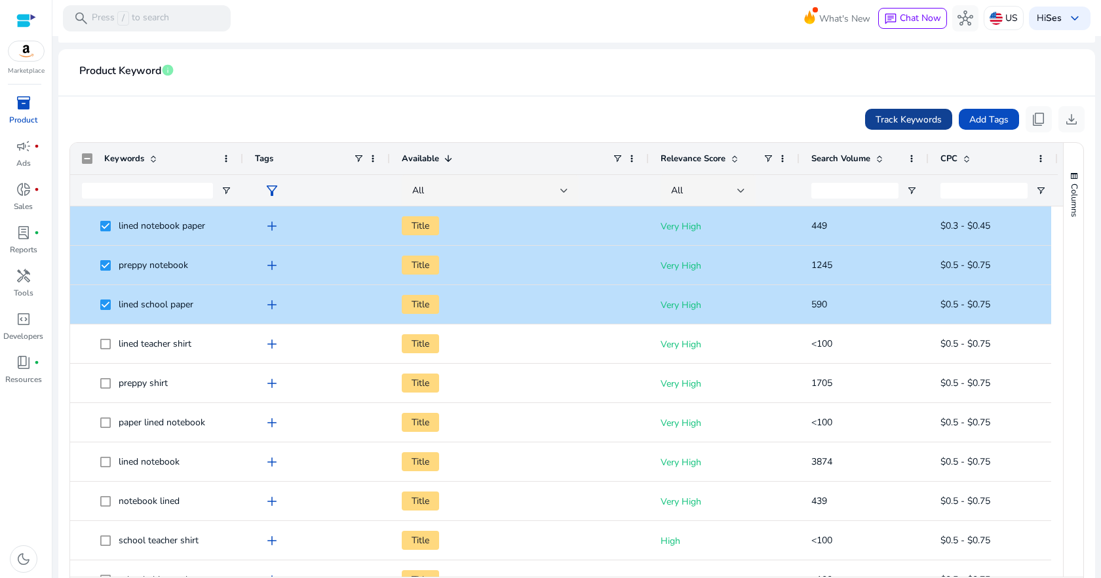
click at [936, 115] on span "Track Keywords" at bounding box center [909, 120] width 66 height 14
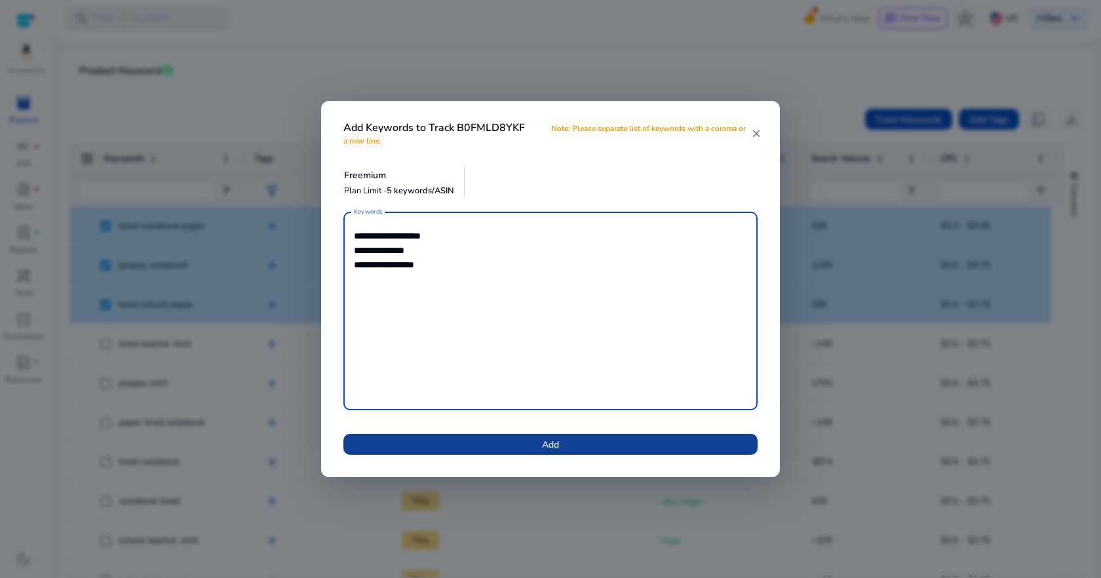
click at [624, 447] on span at bounding box center [550, 444] width 414 height 31
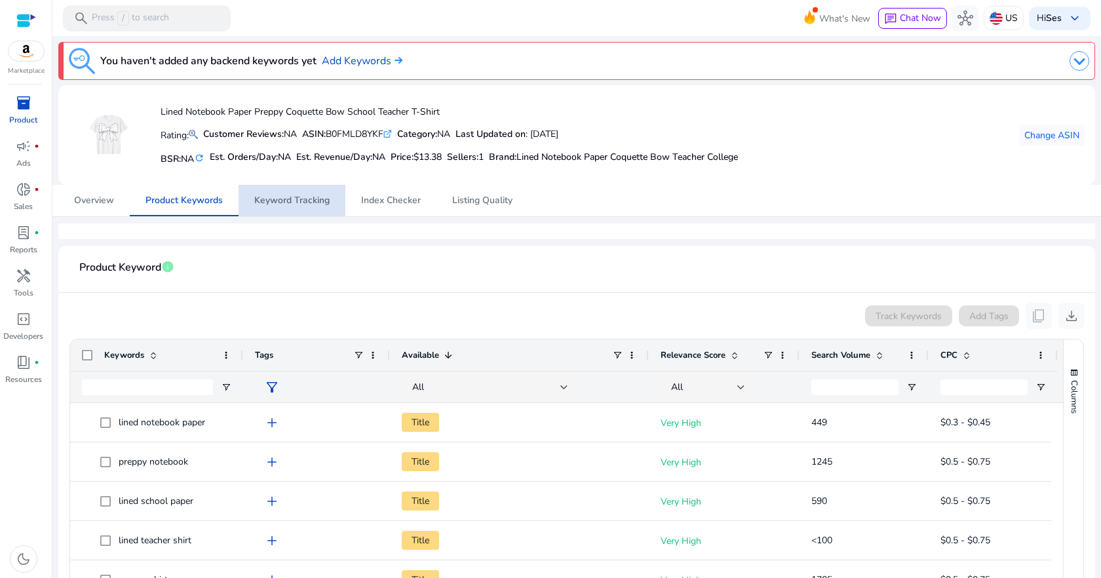
click at [328, 210] on span "Keyword Tracking" at bounding box center [291, 200] width 75 height 31
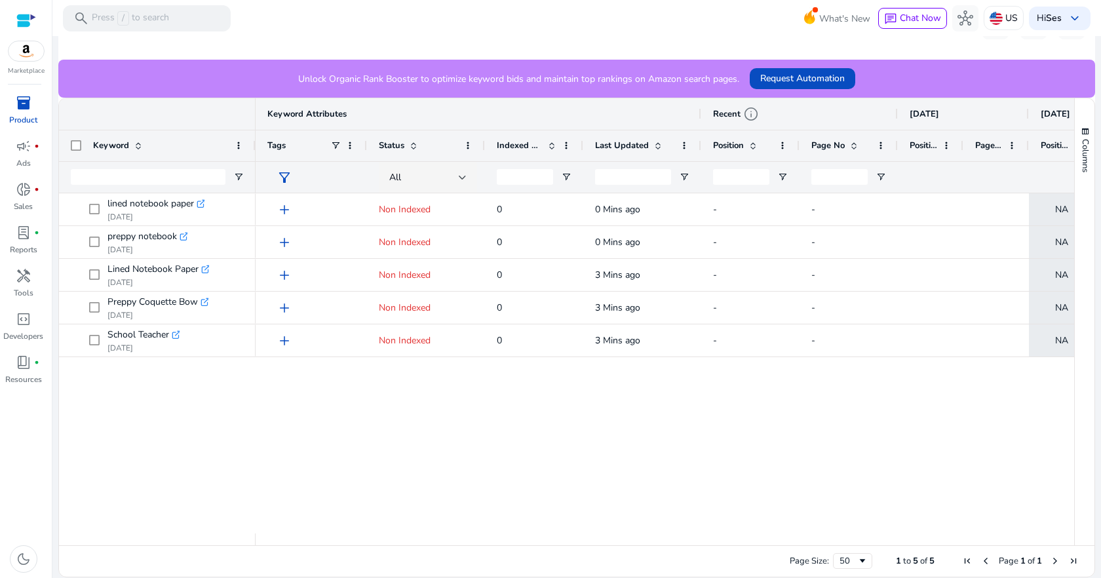
click at [288, 173] on span "filter_alt" at bounding box center [285, 178] width 16 height 16
click at [315, 394] on div at bounding box center [550, 289] width 1101 height 578
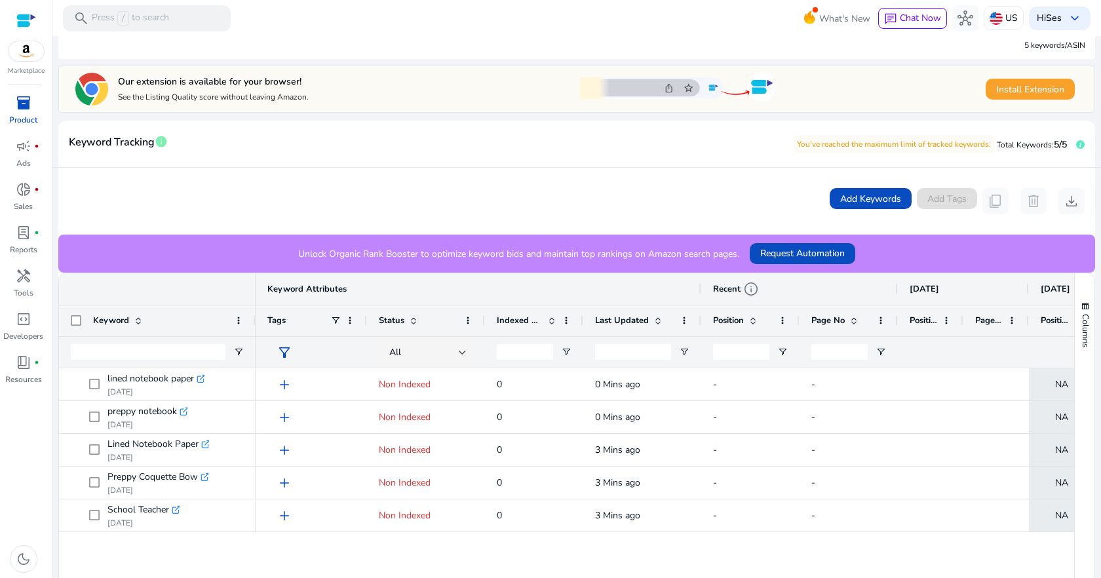
scroll to position [105, 0]
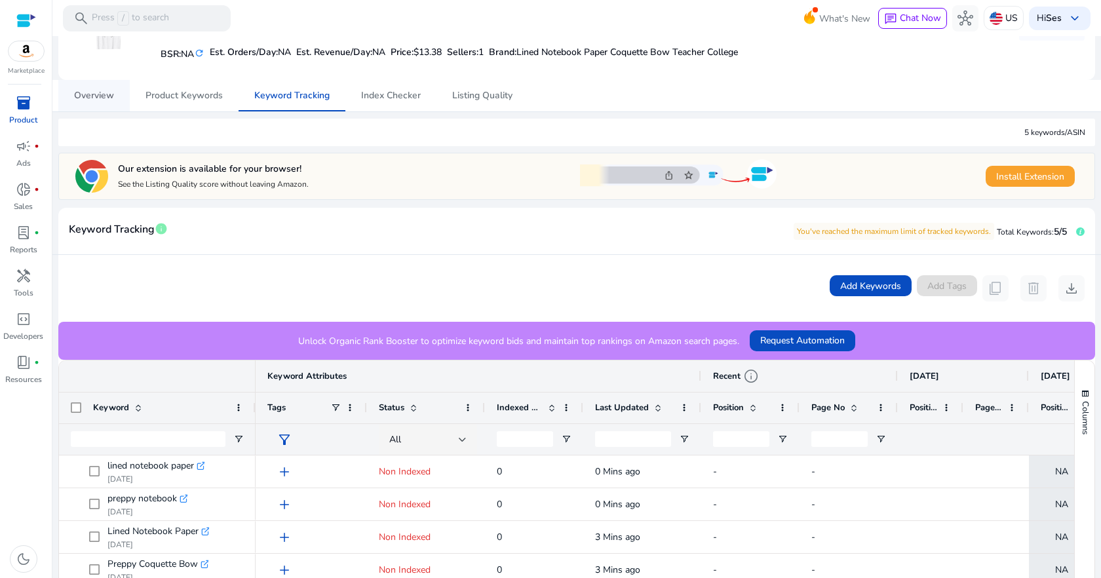
click at [109, 103] on span "Overview" at bounding box center [94, 95] width 40 height 31
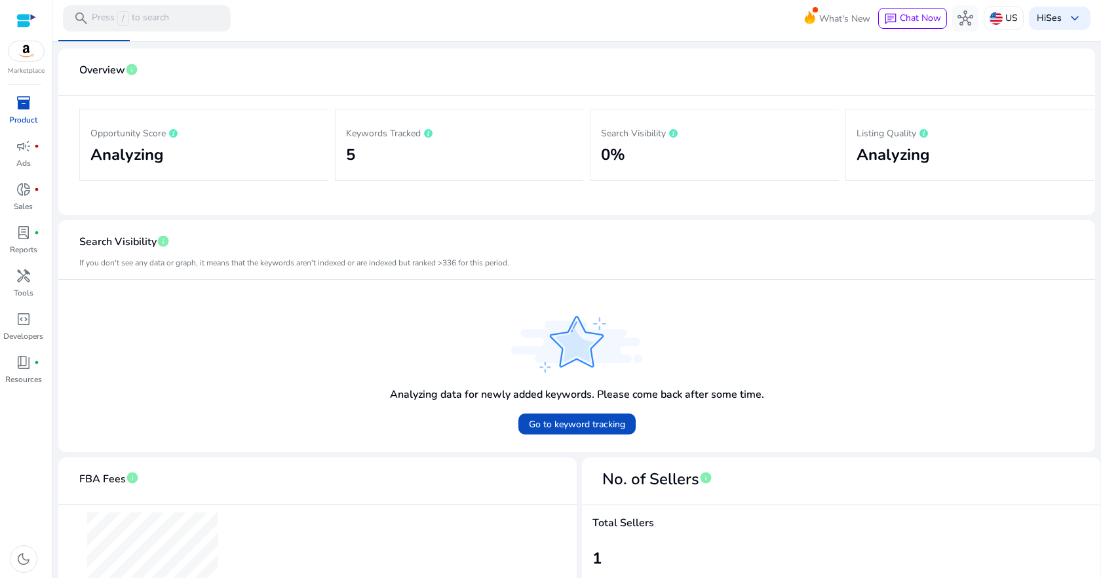
scroll to position [132, 0]
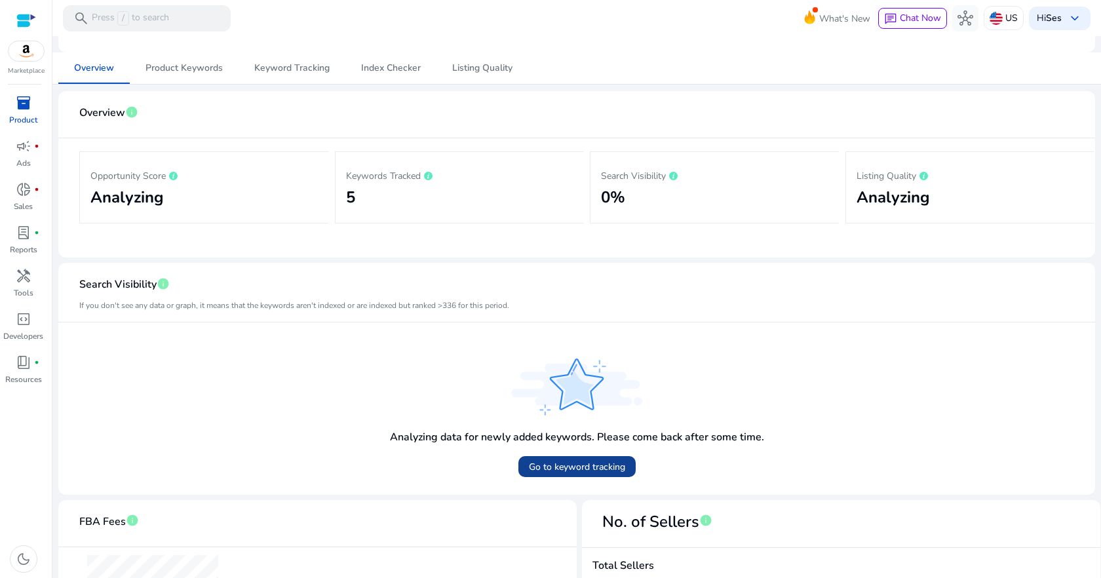
click at [529, 463] on span "Go to keyword tracking" at bounding box center [577, 467] width 96 height 14
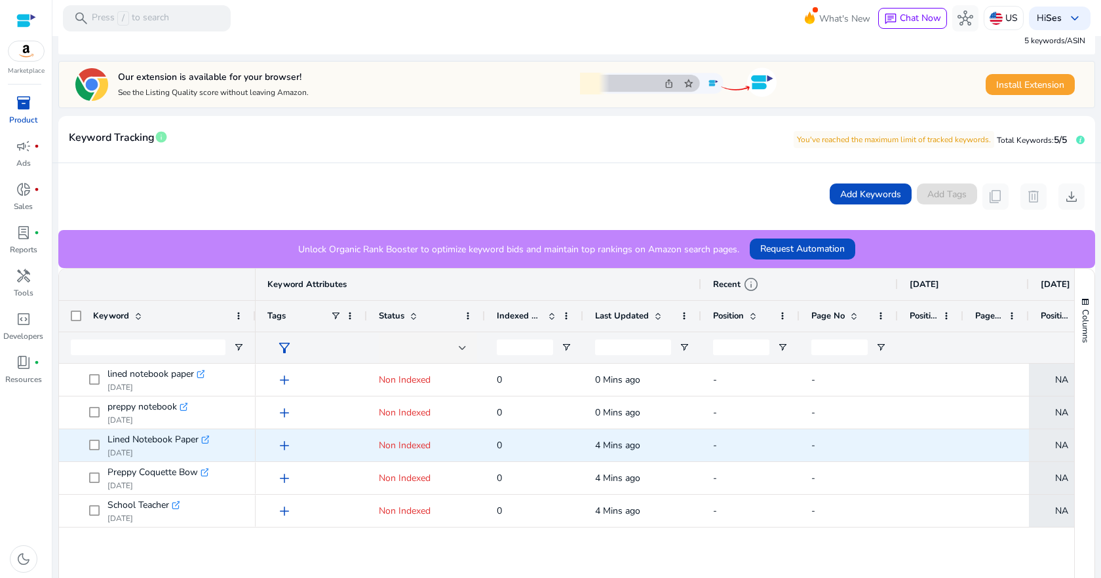
scroll to position [367, 0]
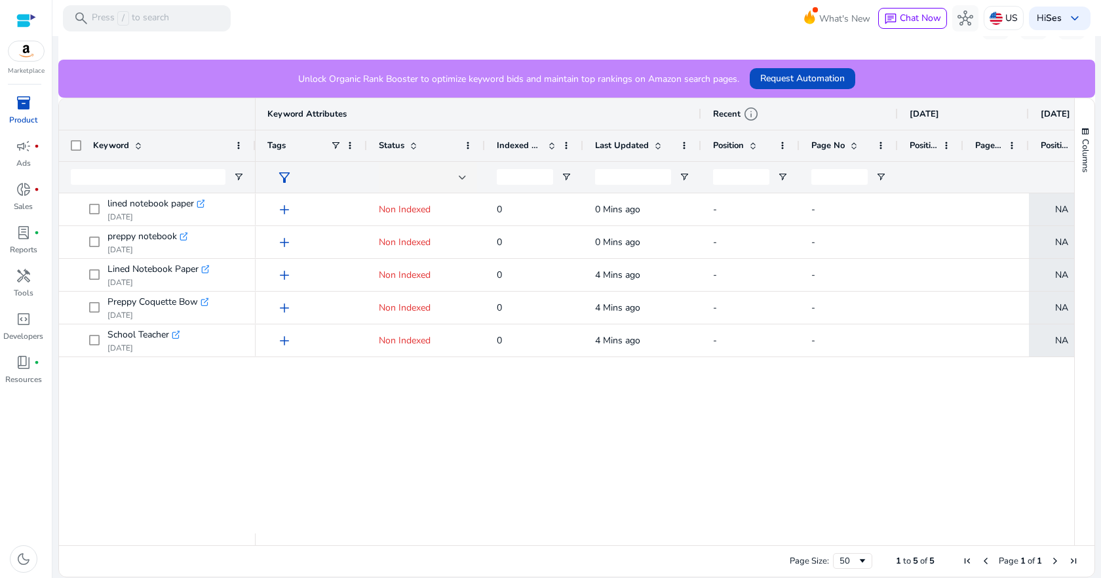
click at [962, 57] on div "Add Keywords Add Tags content_copy delete download" at bounding box center [576, 26] width 1037 height 67
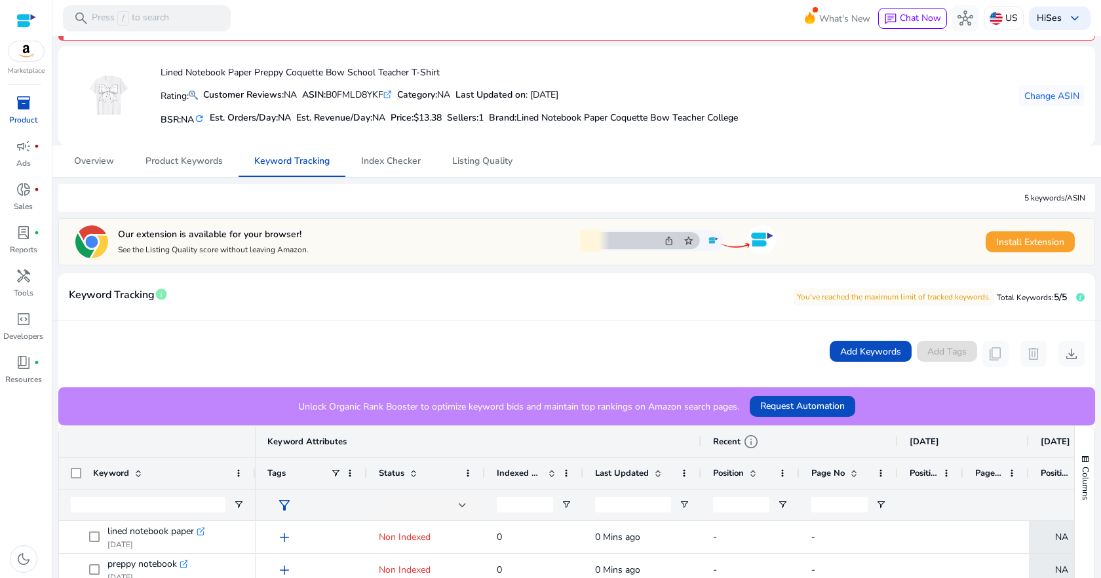
scroll to position [0, 0]
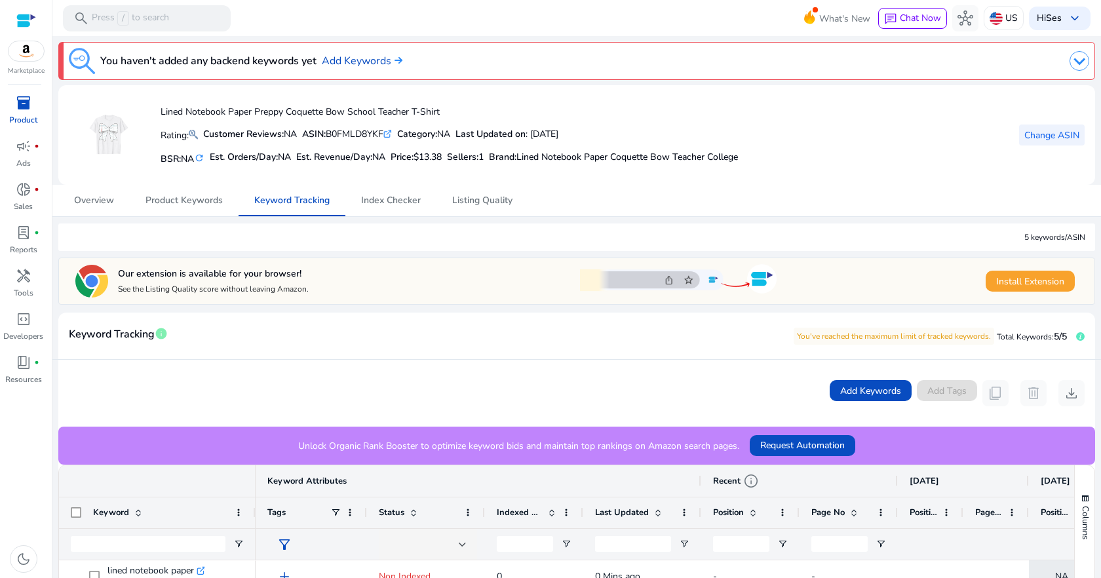
click at [1038, 130] on span "Change ASIN" at bounding box center [1052, 135] width 55 height 14
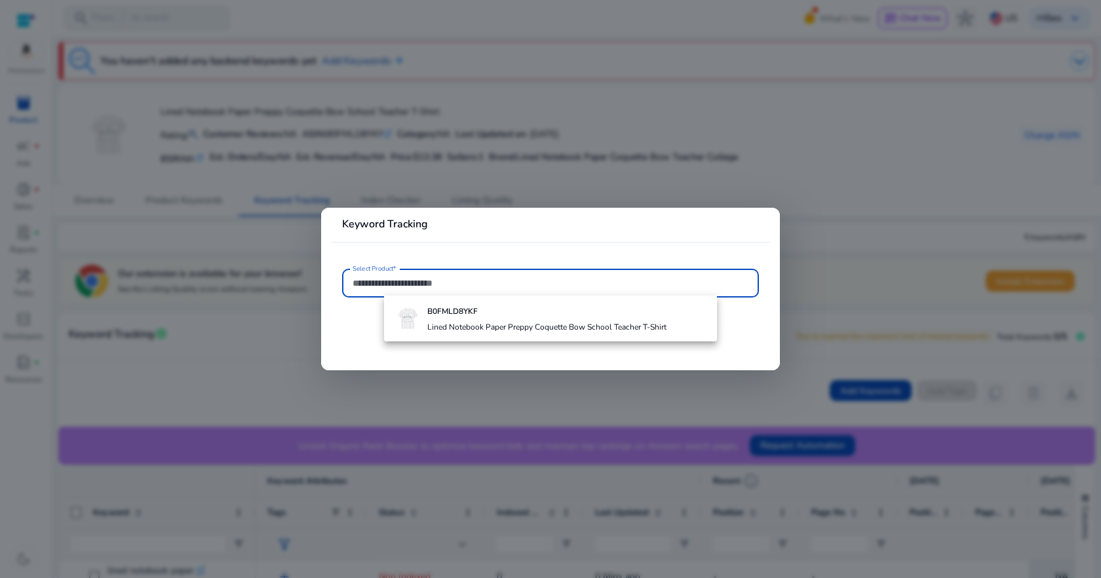
click at [482, 283] on input "Select Product*" at bounding box center [551, 283] width 396 height 14
paste input "**********"
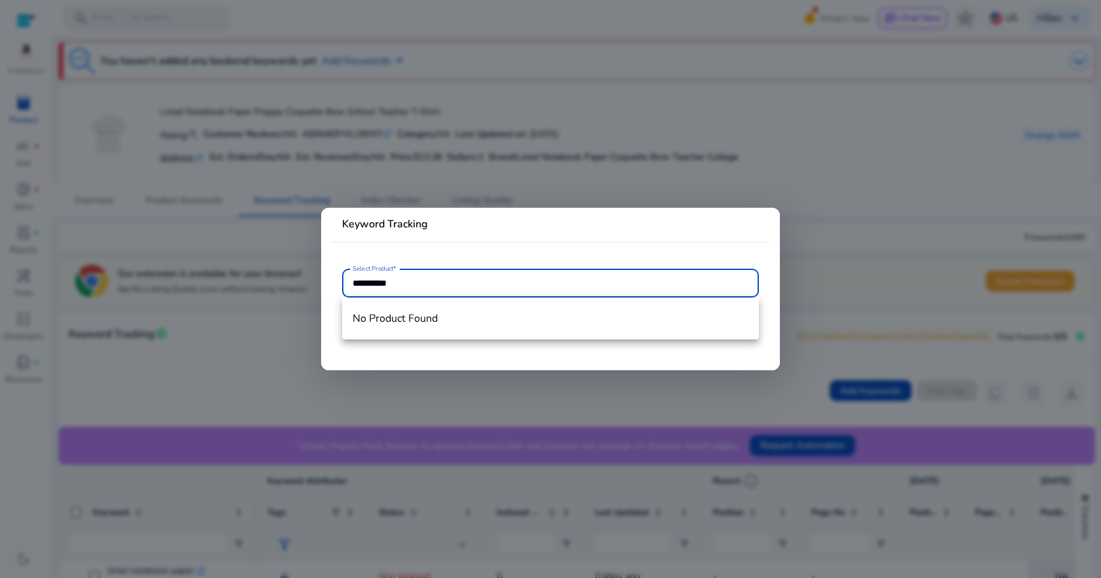
type input "**********"
click at [539, 287] on input "**********" at bounding box center [551, 283] width 396 height 14
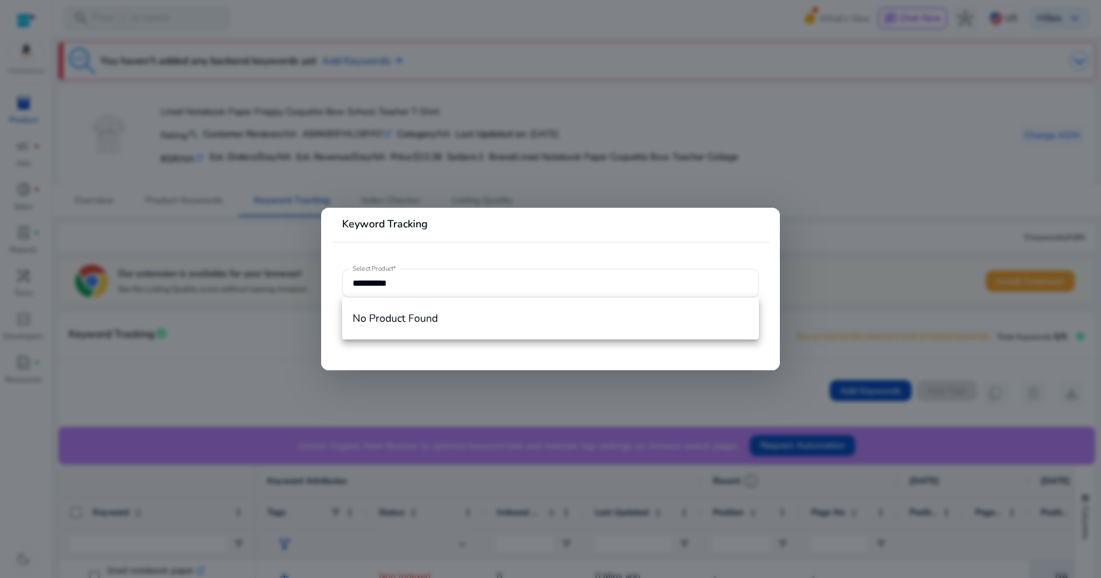
click at [538, 385] on div at bounding box center [550, 289] width 1101 height 578
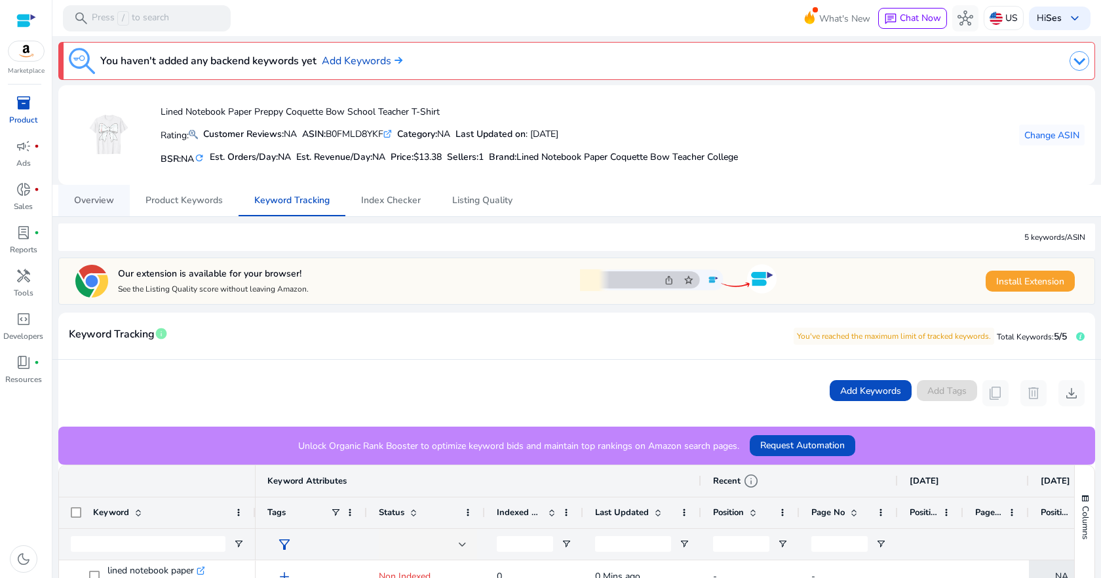
click at [111, 199] on span "Overview" at bounding box center [94, 200] width 40 height 9
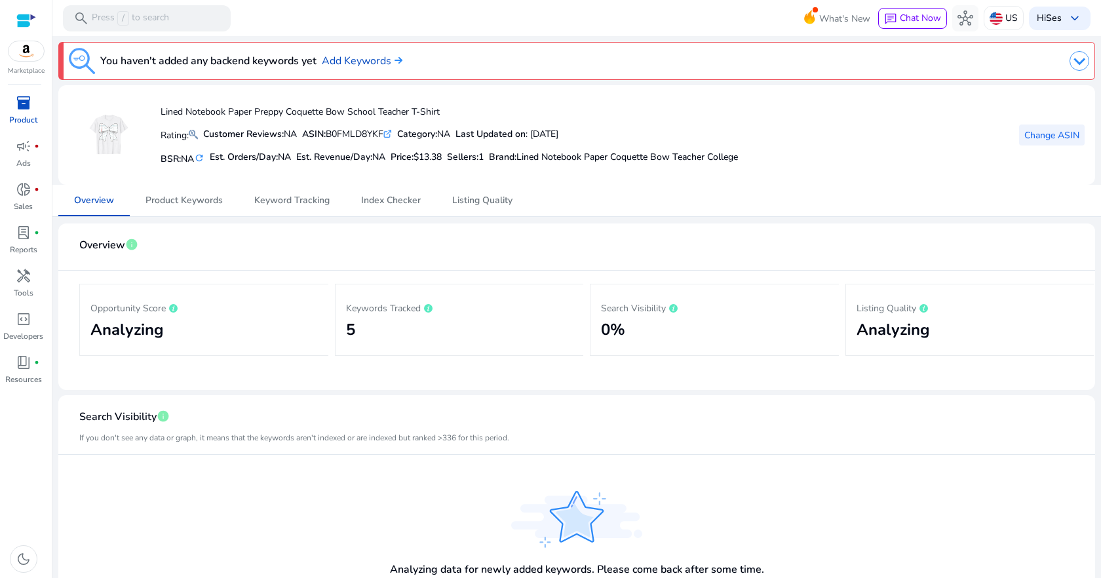
click at [1049, 138] on span "Change ASIN" at bounding box center [1052, 135] width 55 height 14
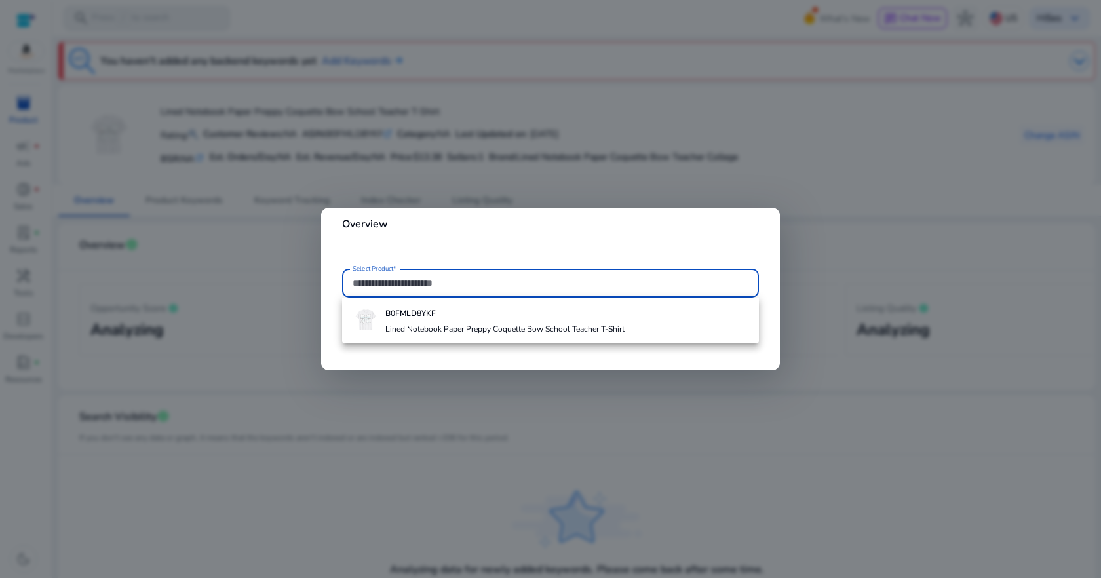
click at [610, 287] on input "Select Product*" at bounding box center [551, 283] width 396 height 14
click at [606, 332] on h4 "Lined Notebook Paper Preppy Coquette Bow School Teacher T-Shirt" at bounding box center [504, 329] width 239 height 10
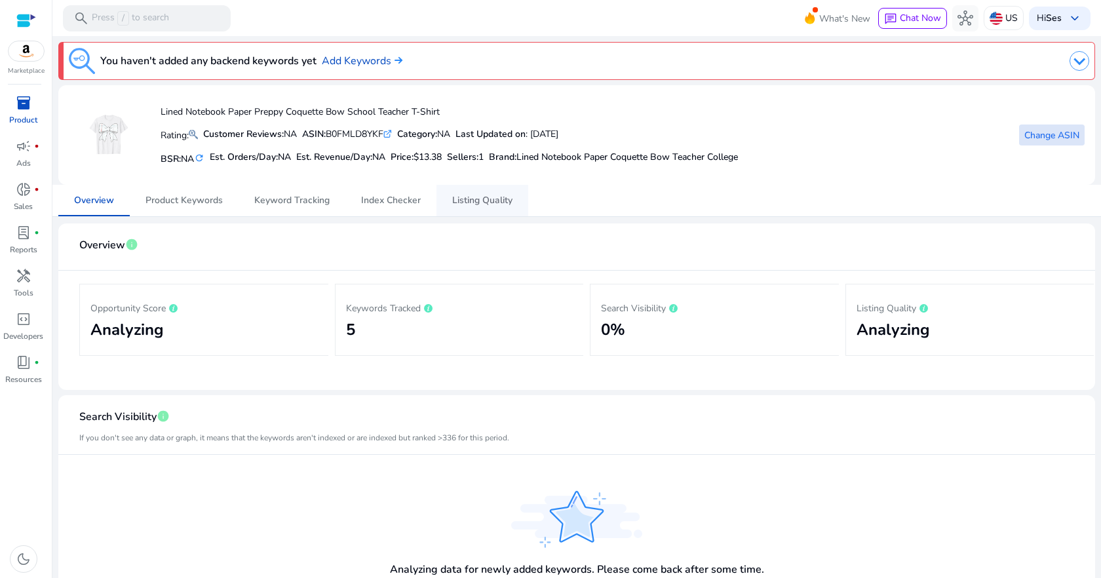
click at [457, 208] on span "Listing Quality" at bounding box center [482, 200] width 60 height 31
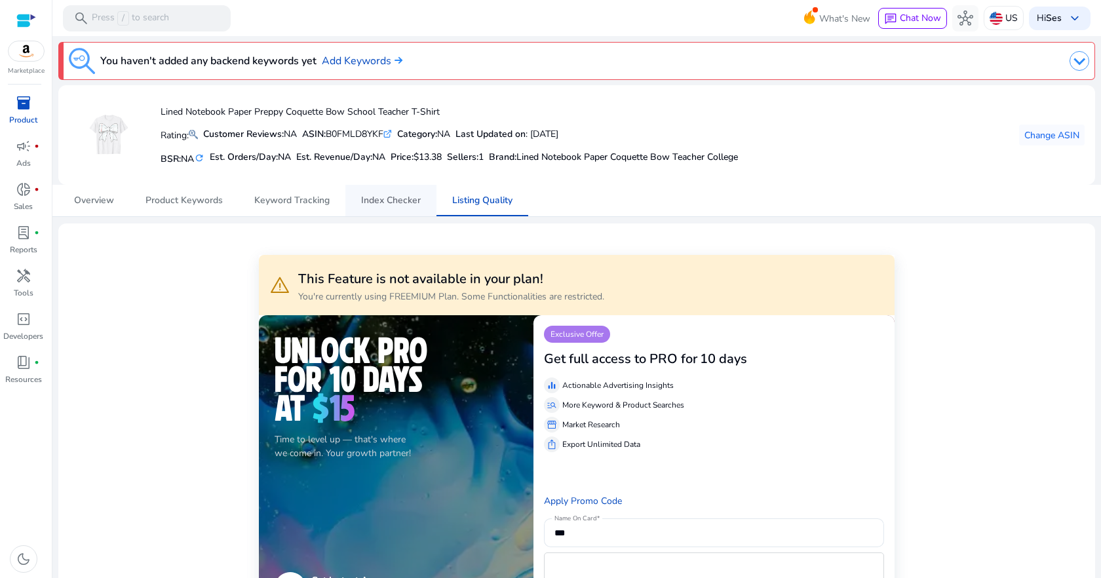
click at [409, 201] on span "Index Checker" at bounding box center [391, 200] width 60 height 9
click at [321, 205] on span "Keyword Tracking" at bounding box center [291, 200] width 75 height 9
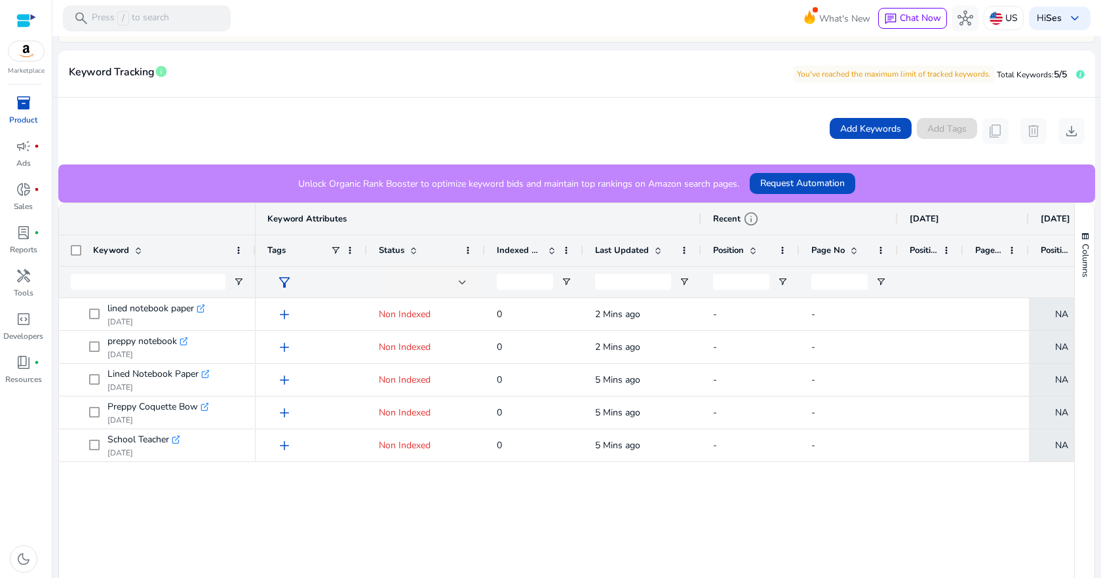
scroll to position [131, 0]
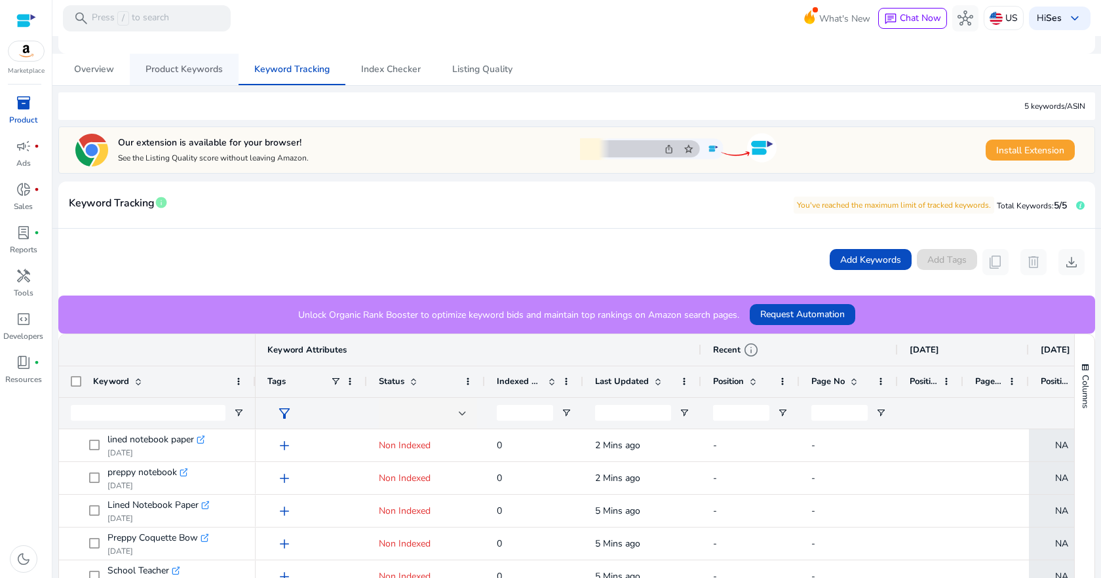
click at [175, 69] on span "Product Keywords" at bounding box center [184, 69] width 77 height 9
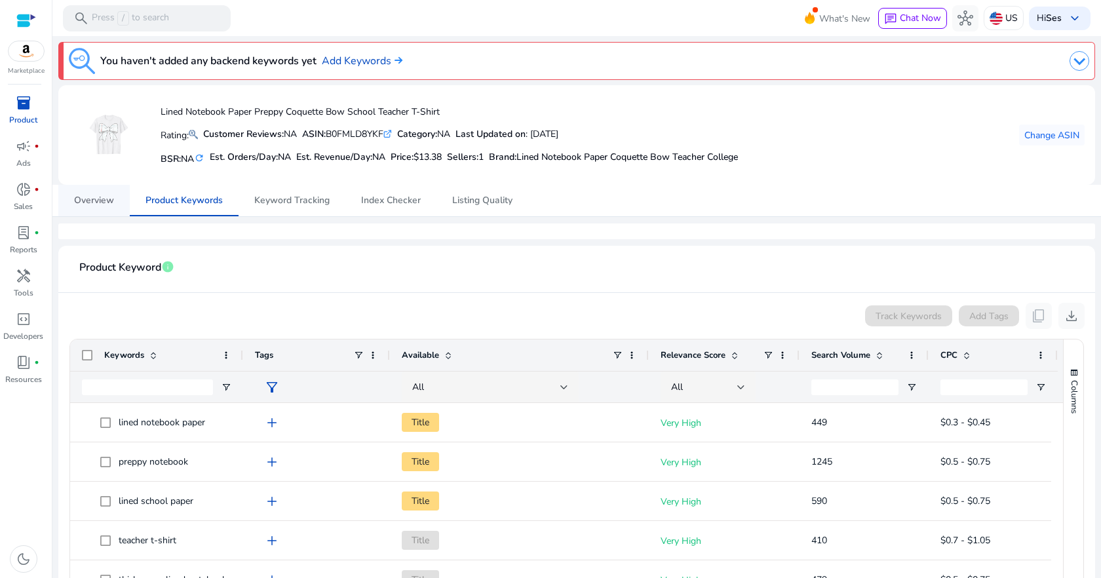
click at [101, 191] on span "Overview" at bounding box center [94, 200] width 40 height 31
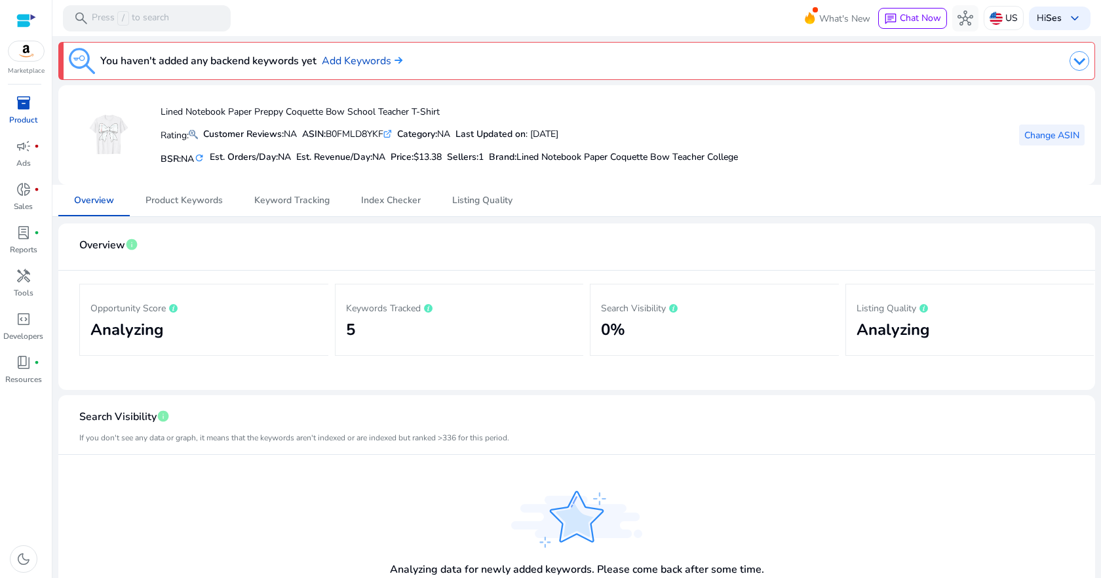
click at [1034, 134] on span "Change ASIN" at bounding box center [1052, 135] width 55 height 14
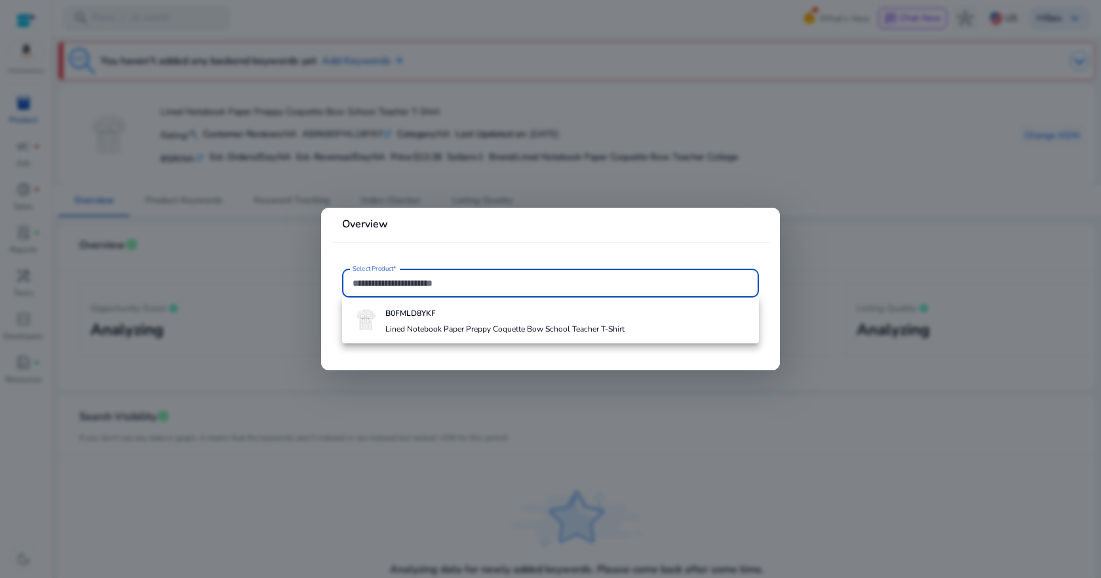
click at [701, 278] on input "Select Product*" at bounding box center [551, 283] width 396 height 14
paste input "**********"
type input "**********"
click at [688, 350] on mat-card "**********" at bounding box center [550, 289] width 459 height 162
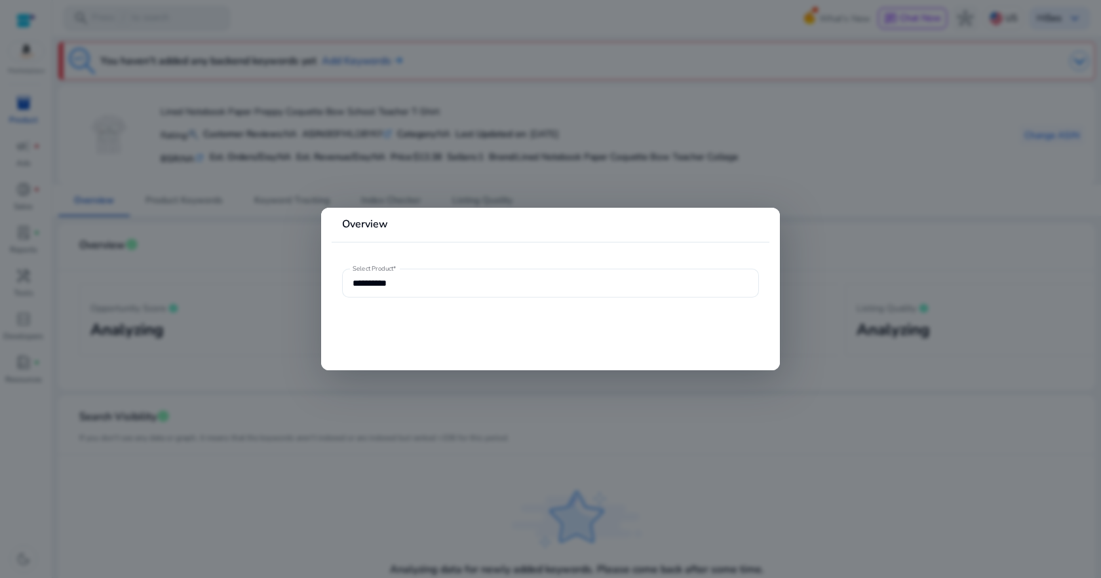
click at [654, 279] on input "**********" at bounding box center [551, 283] width 396 height 14
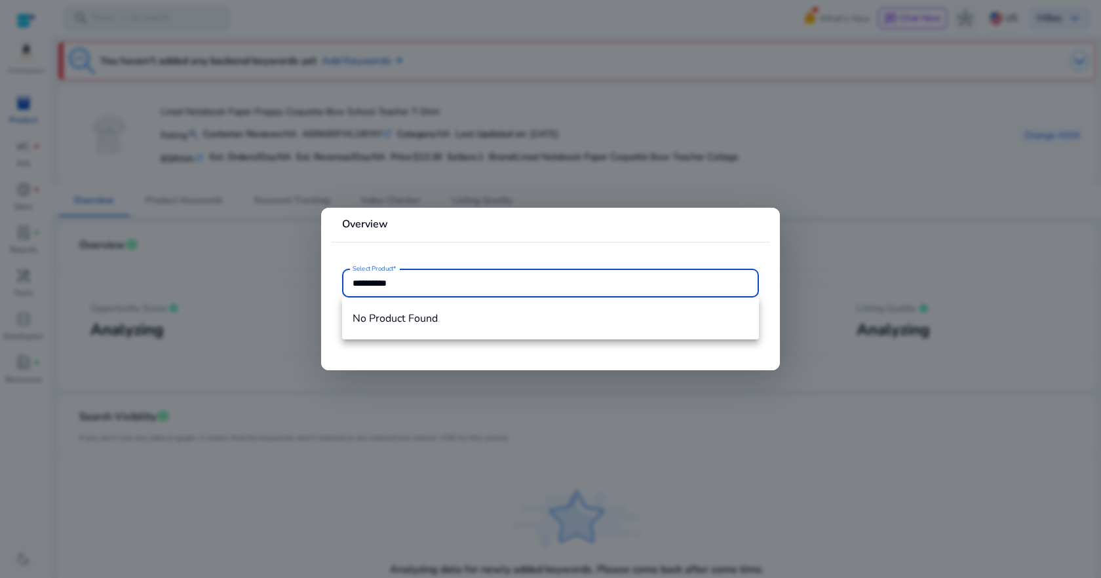
click at [18, 100] on div at bounding box center [550, 289] width 1101 height 578
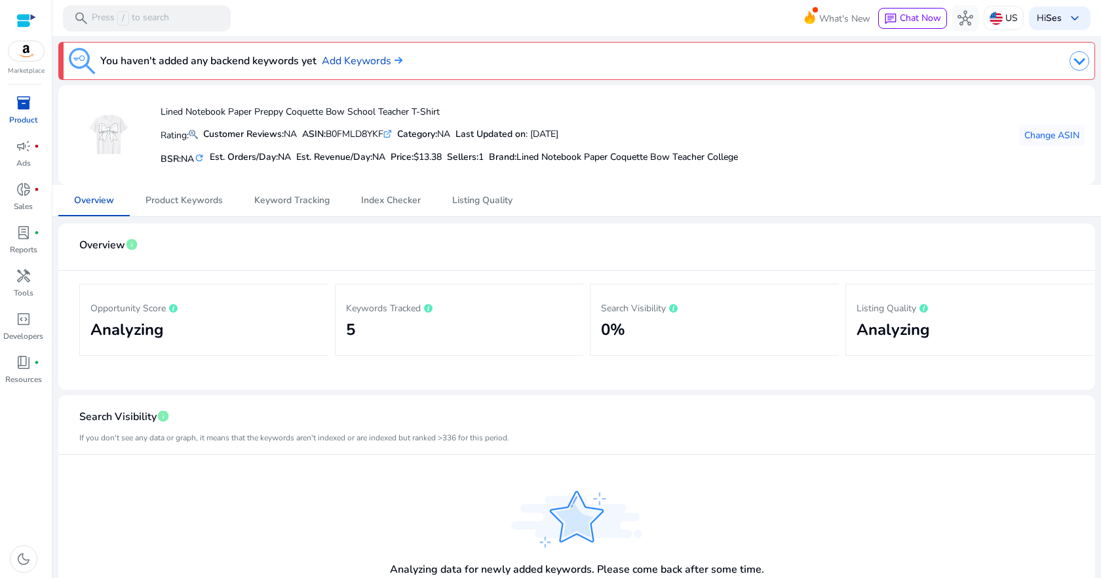
click at [26, 50] on img at bounding box center [26, 51] width 35 height 20
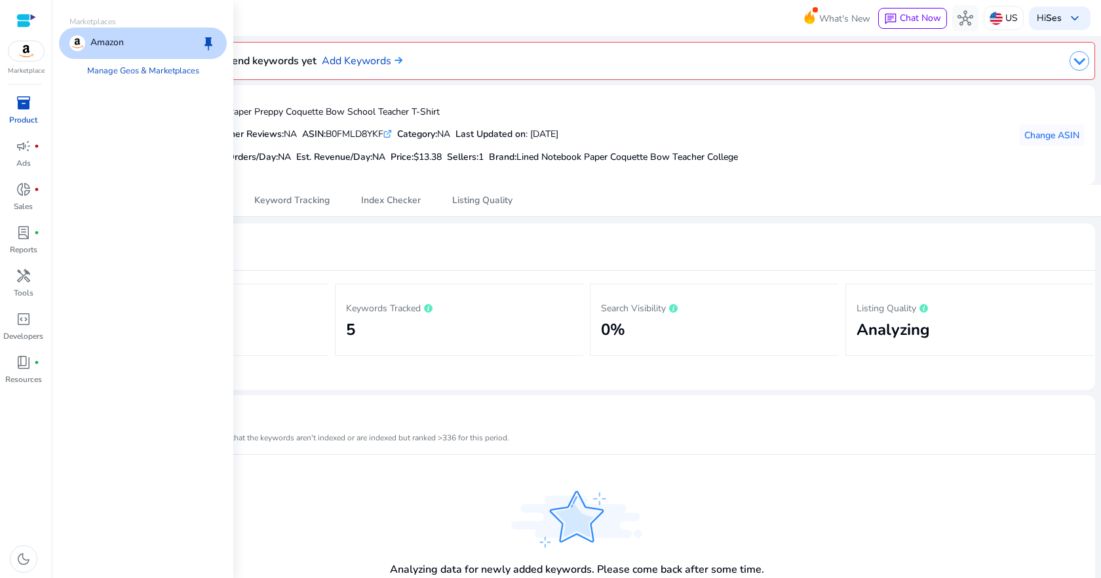
click at [25, 105] on span "inventory_2" at bounding box center [24, 103] width 16 height 16
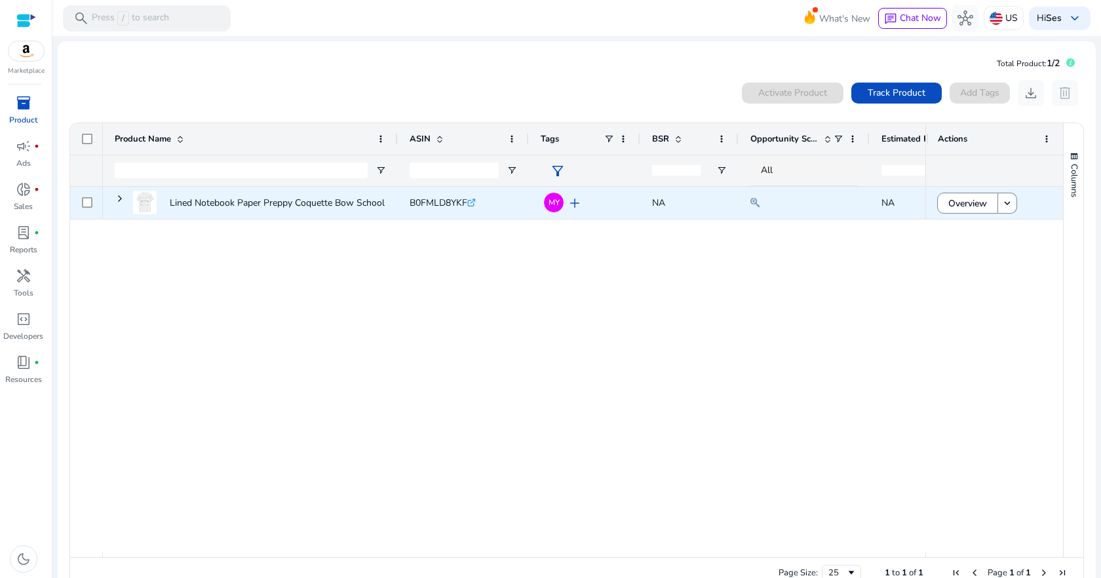
click at [81, 202] on div at bounding box center [86, 203] width 33 height 32
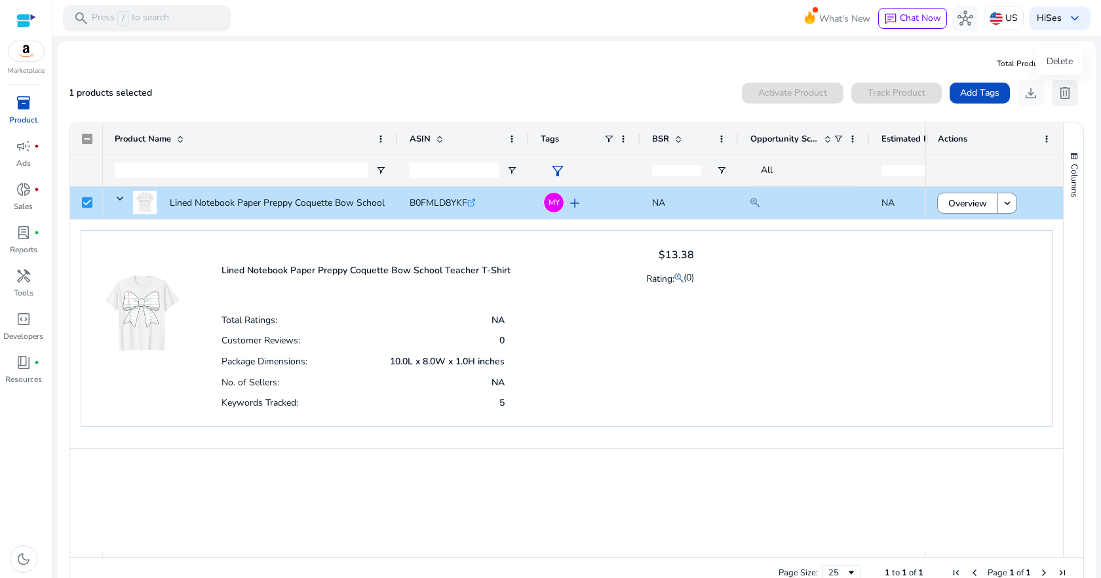
click at [1063, 90] on span "delete" at bounding box center [1065, 93] width 16 height 16
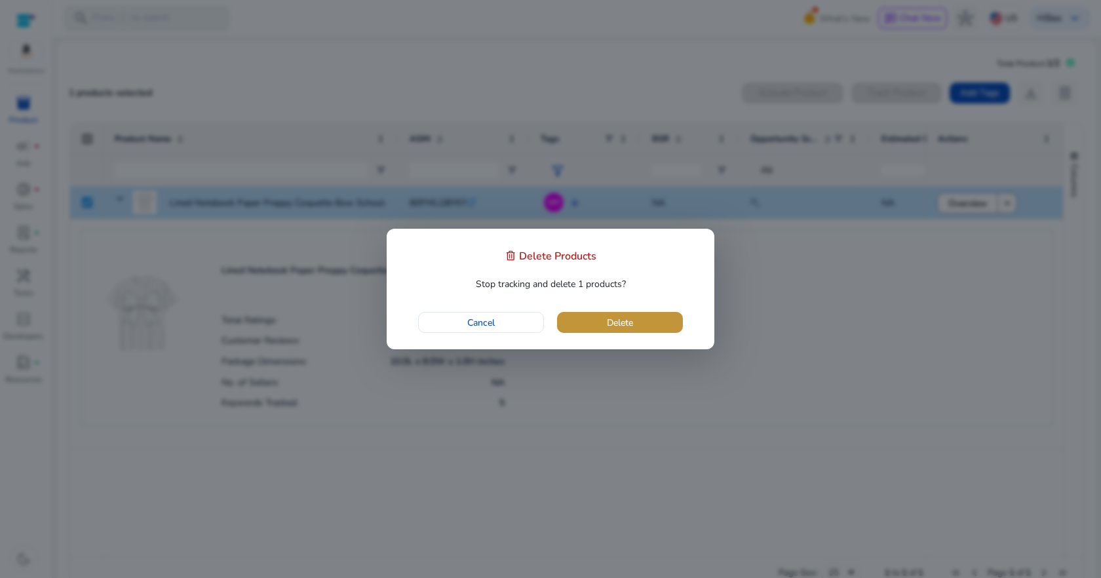
click at [600, 327] on span "button" at bounding box center [620, 322] width 126 height 31
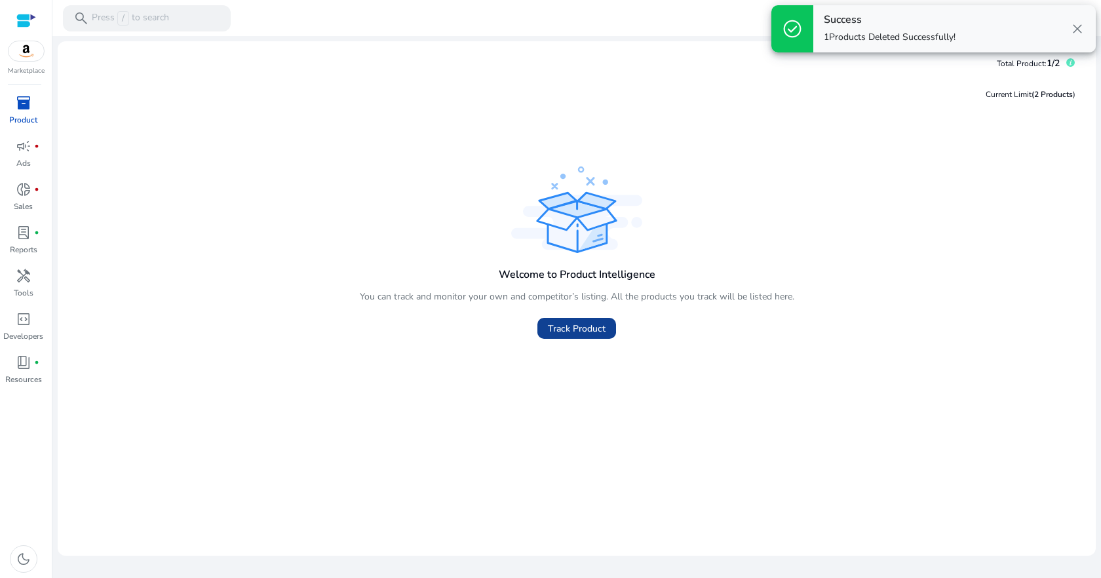
click at [574, 326] on span "Track Product" at bounding box center [577, 329] width 58 height 14
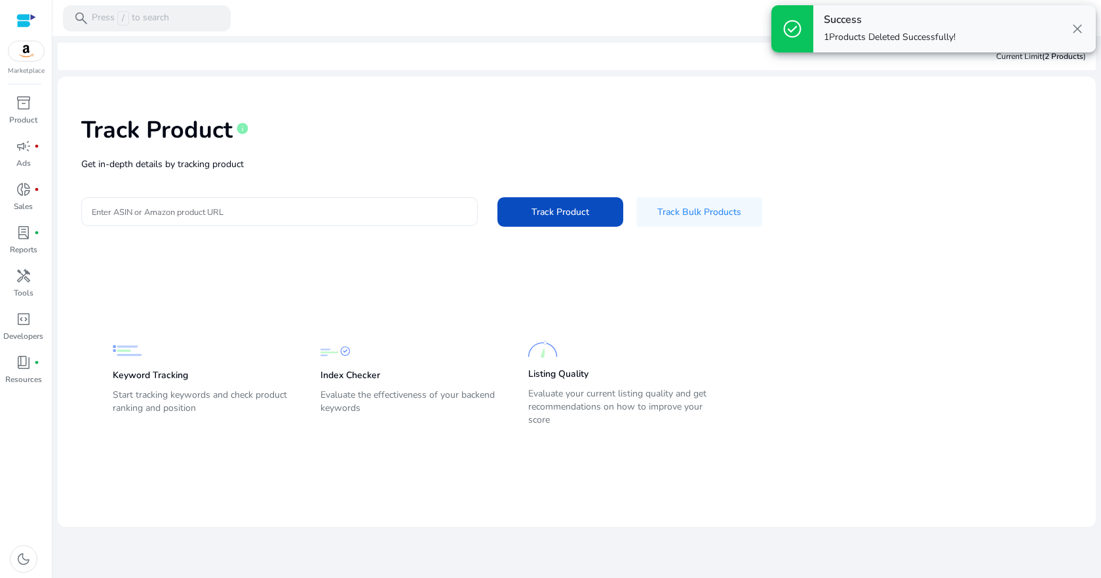
click at [444, 218] on input "Enter ASIN or Amazon product URL" at bounding box center [280, 212] width 376 height 14
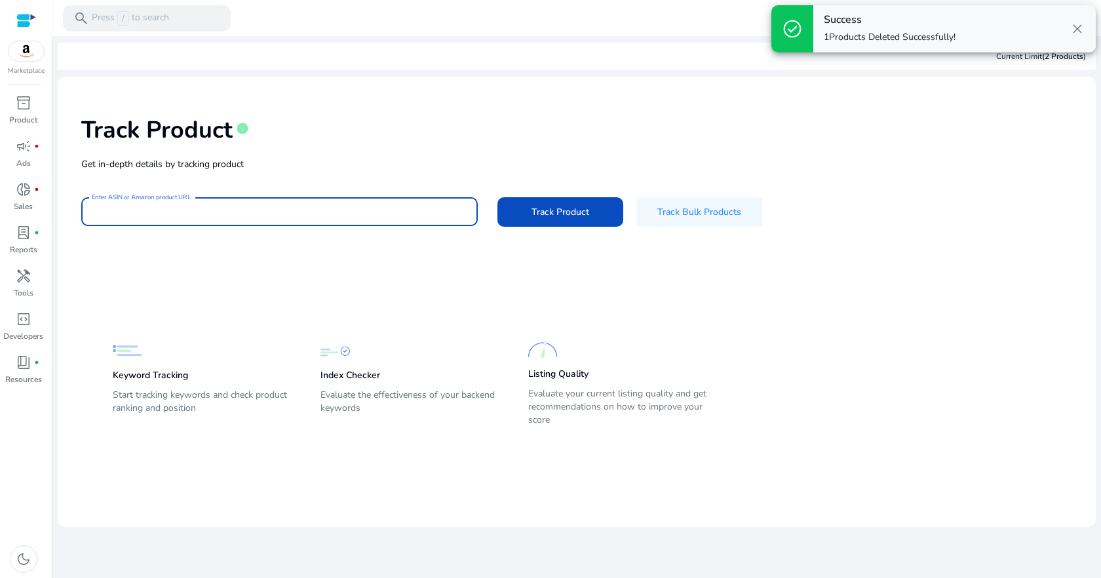
paste input "**********"
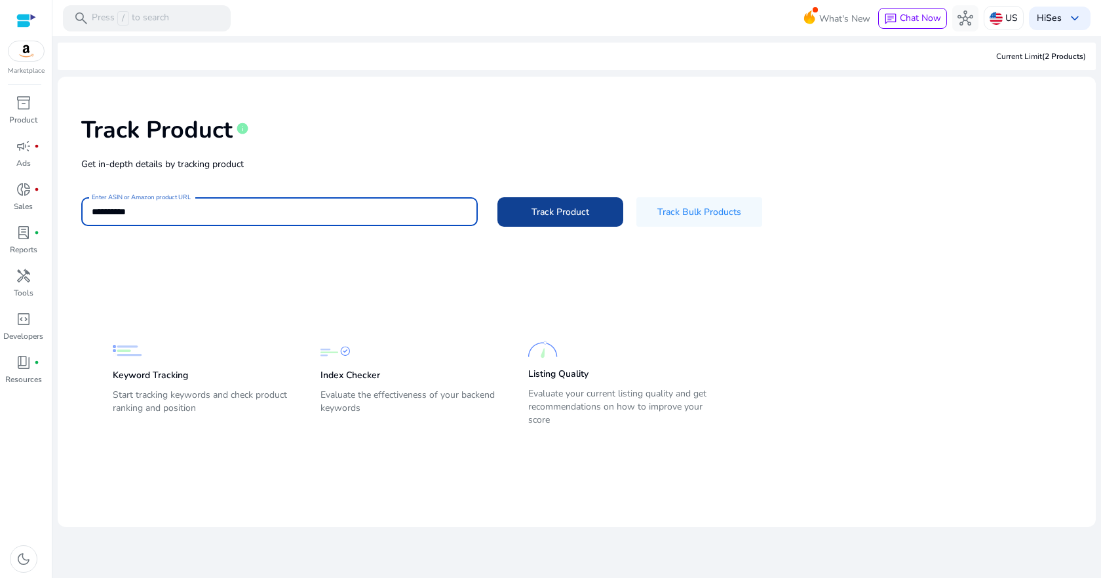
type input "**********"
click at [541, 220] on span at bounding box center [561, 211] width 126 height 31
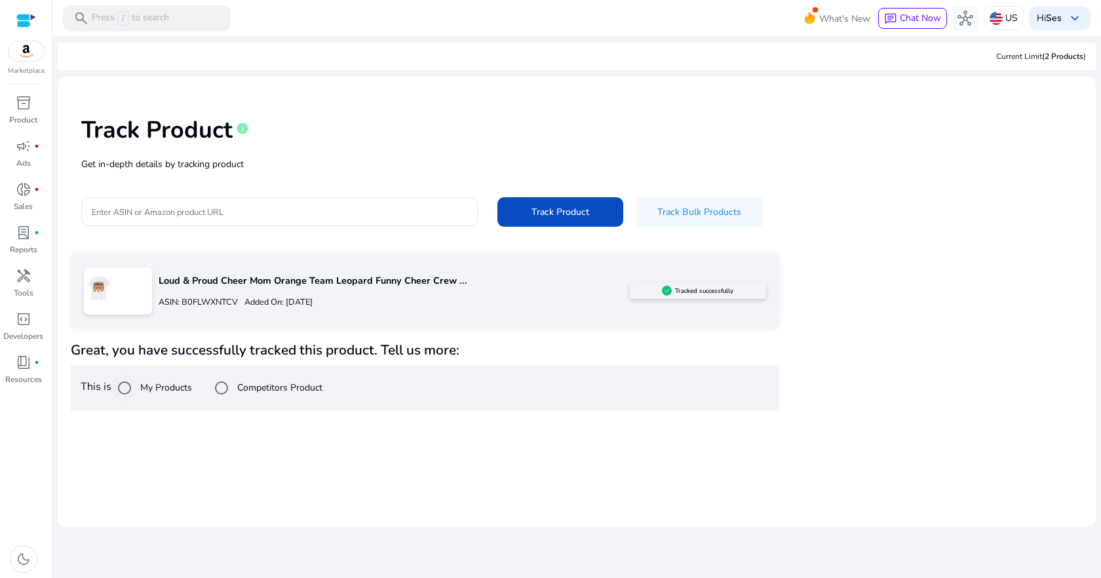
click at [164, 391] on label "My Products" at bounding box center [165, 388] width 54 height 14
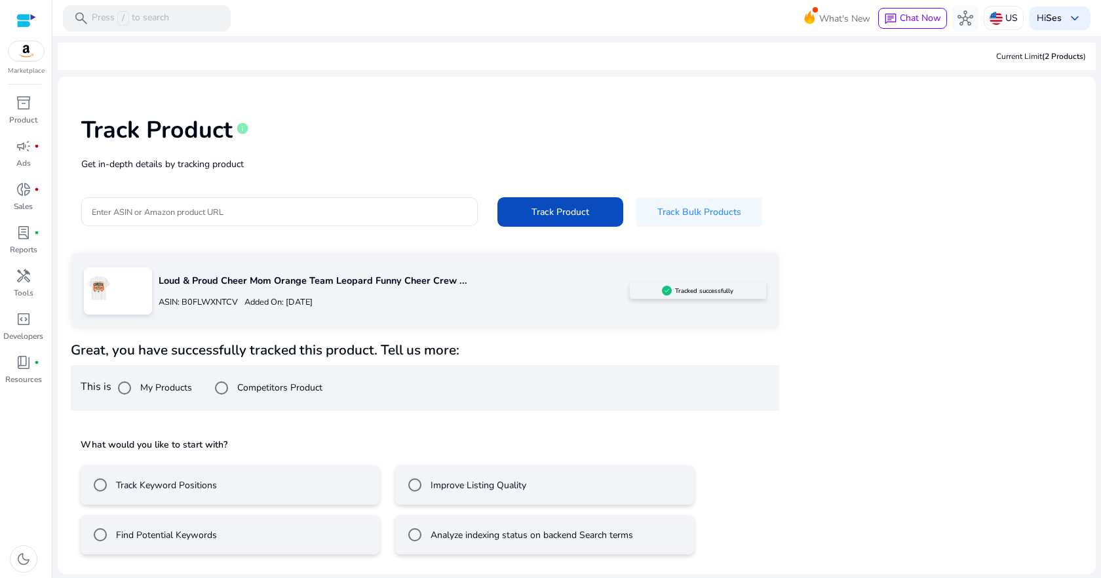
click at [300, 489] on mat-radio-button "Track Keyword Positions" at bounding box center [230, 484] width 299 height 39
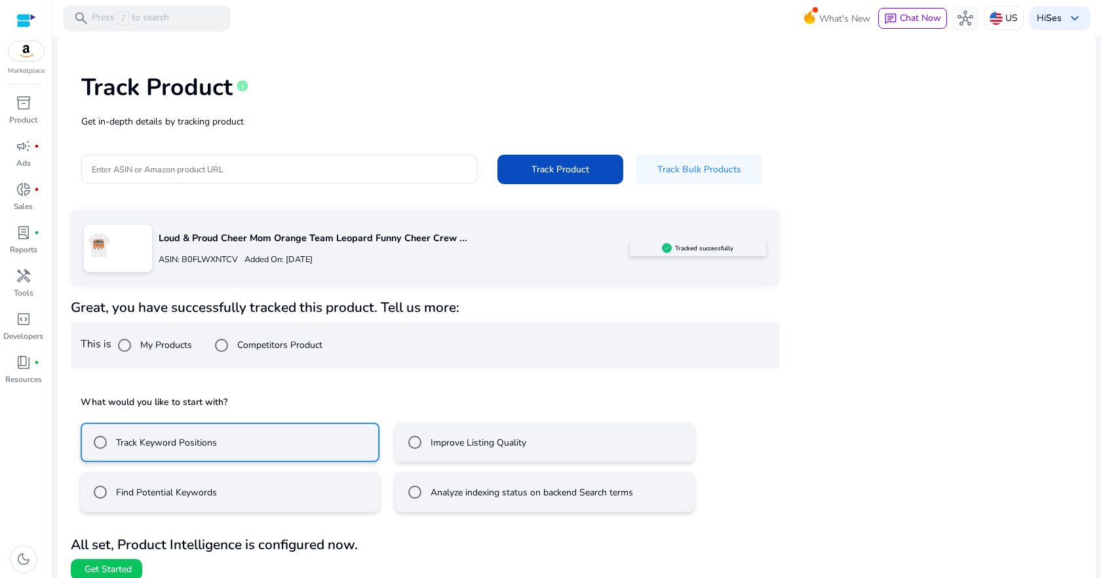
scroll to position [54, 0]
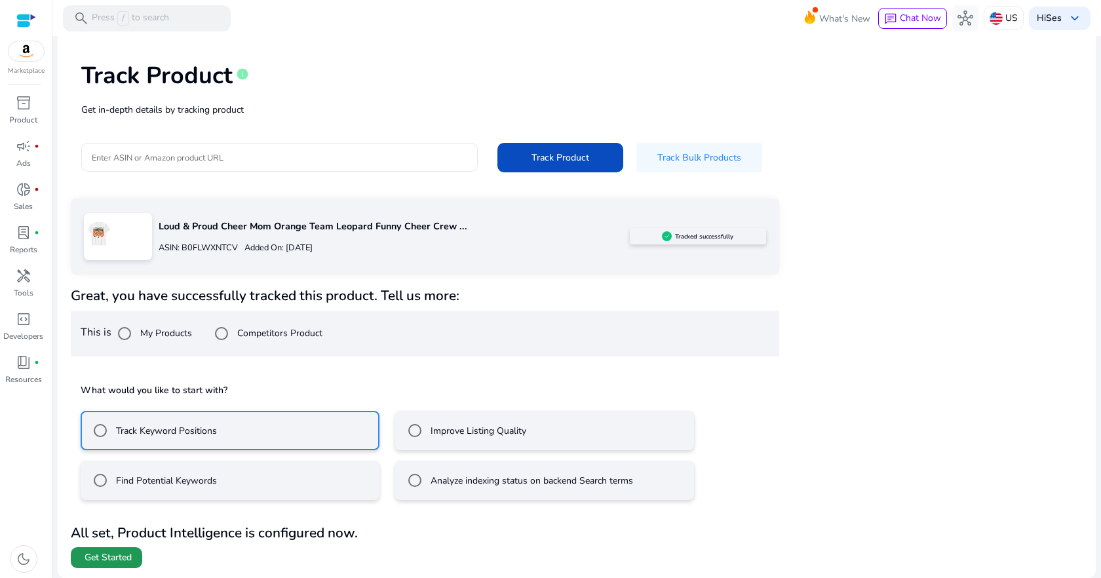
click at [128, 557] on span "Get Started" at bounding box center [108, 557] width 47 height 13
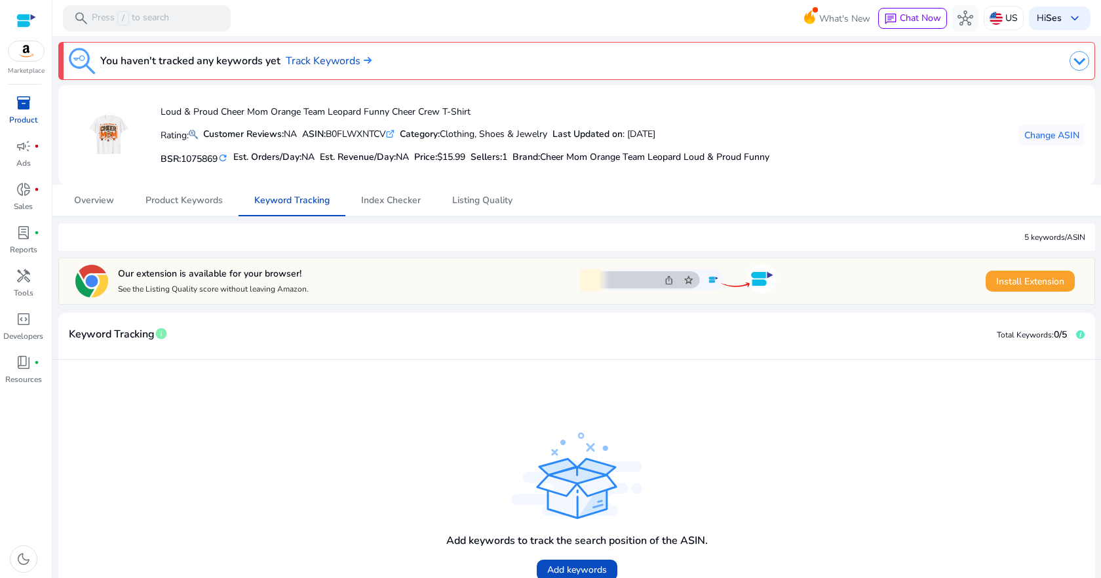
scroll to position [85, 0]
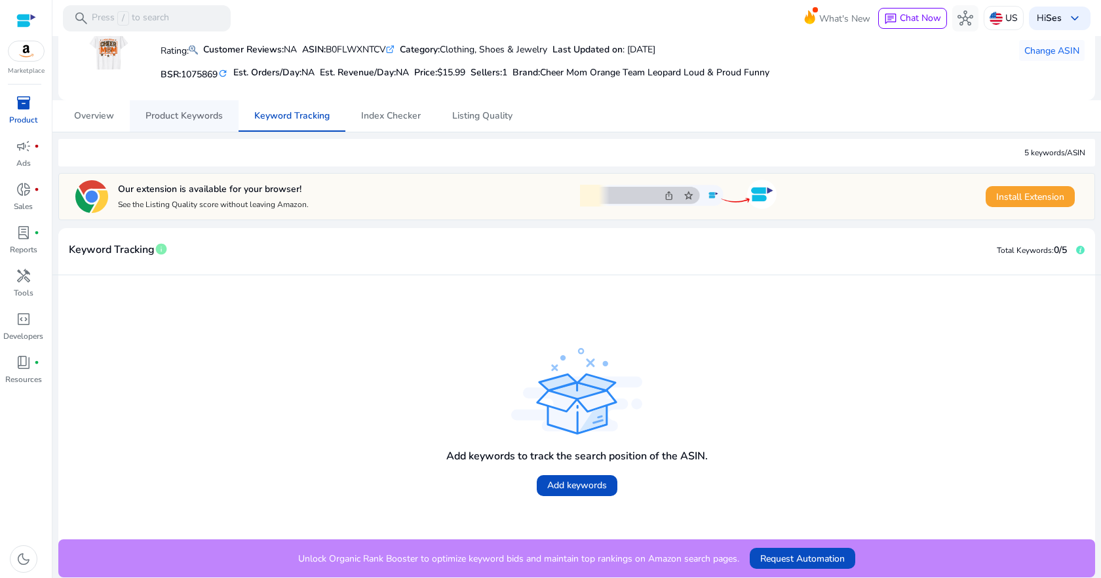
click at [182, 116] on span "Product Keywords" at bounding box center [184, 115] width 77 height 9
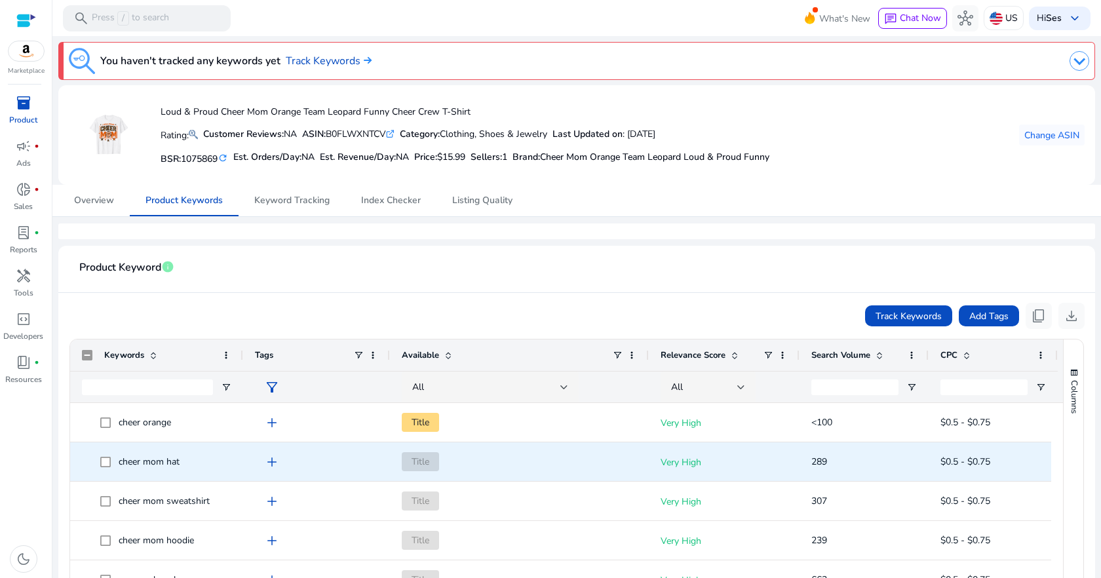
scroll to position [590, 0]
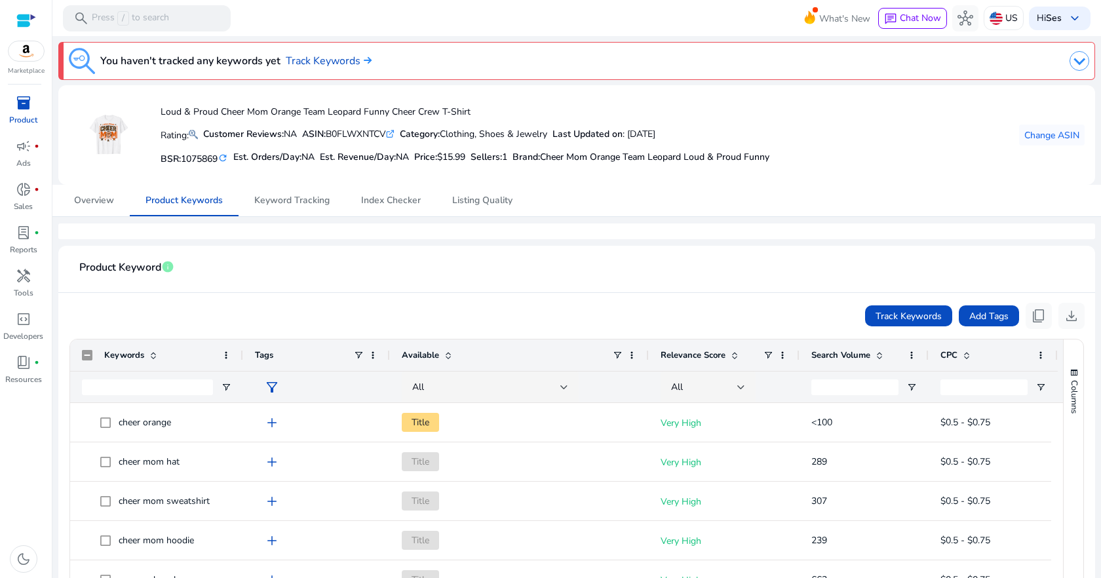
click at [422, 360] on span "Available" at bounding box center [420, 355] width 37 height 12
click at [422, 359] on span "Available" at bounding box center [420, 355] width 37 height 12
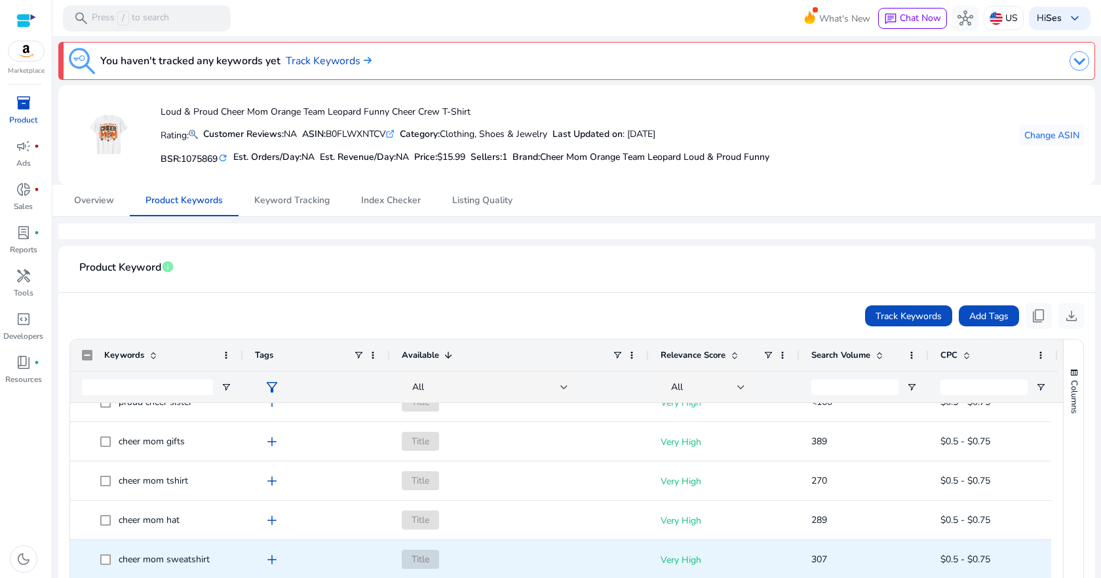
scroll to position [0, 0]
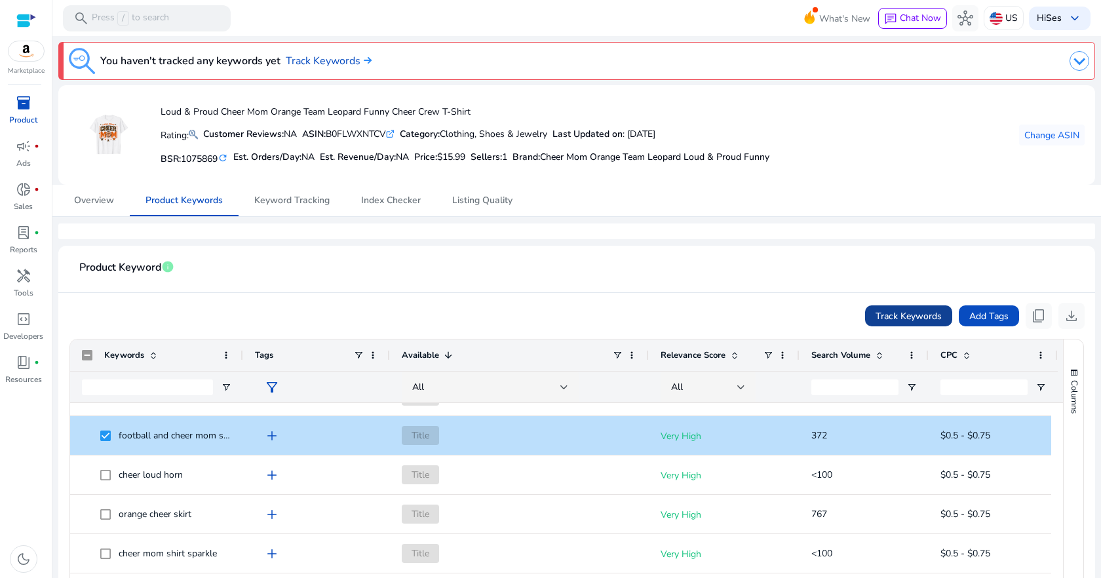
click at [883, 324] on span at bounding box center [908, 315] width 87 height 31
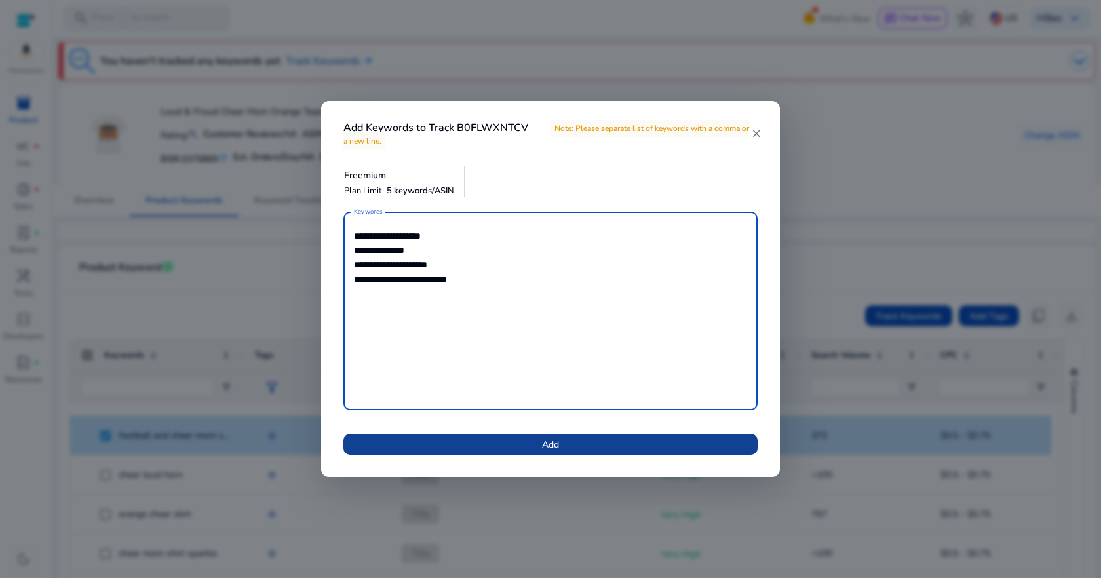
click at [547, 440] on span "Add" at bounding box center [550, 445] width 17 height 14
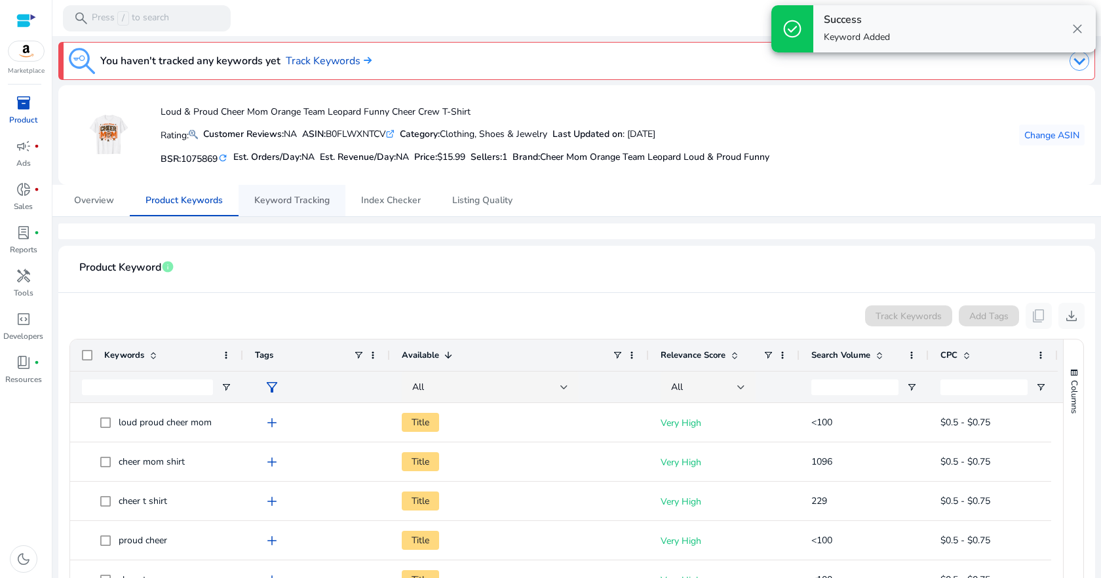
click at [277, 210] on span "Keyword Tracking" at bounding box center [291, 200] width 75 height 31
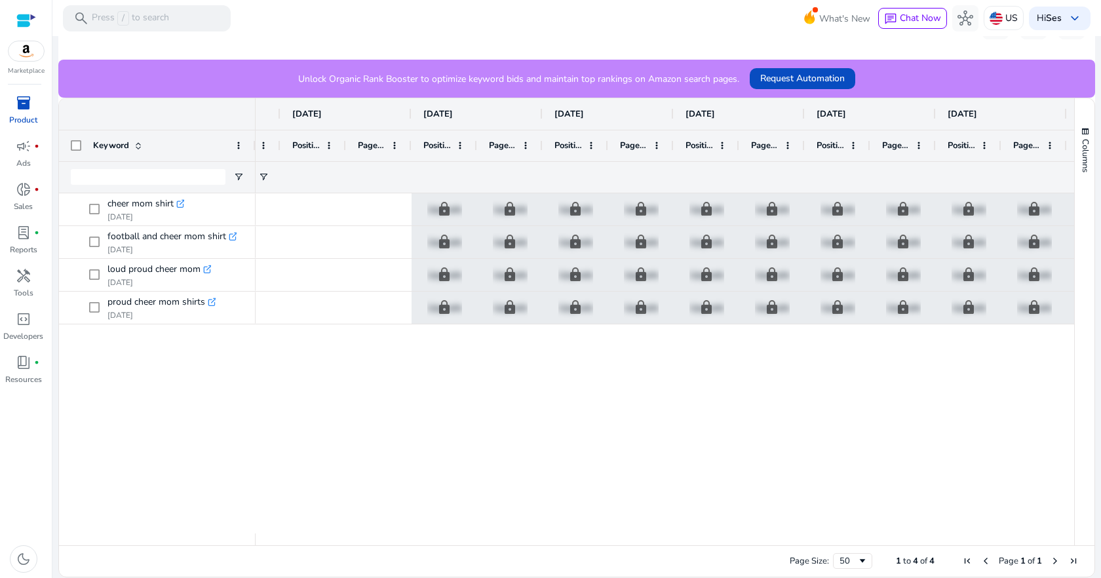
drag, startPoint x: 742, startPoint y: 539, endPoint x: 621, endPoint y: 564, distance: 123.0
click at [653, 570] on div "Drag here to set row groups Drag here to set column labels Keyword Recent info …" at bounding box center [576, 338] width 1037 height 480
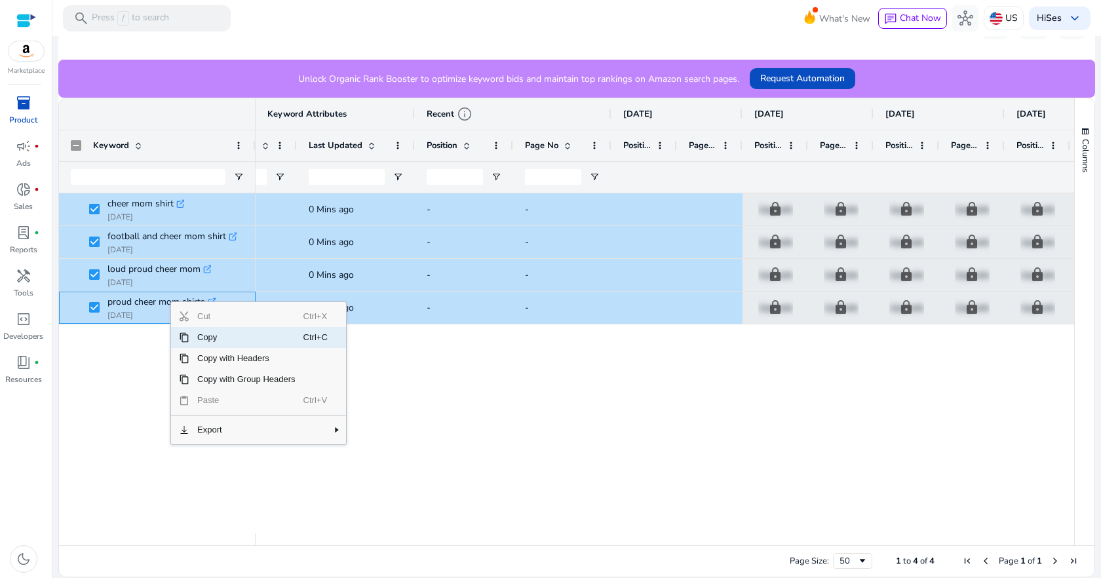
click at [195, 336] on span "Copy" at bounding box center [246, 337] width 114 height 21
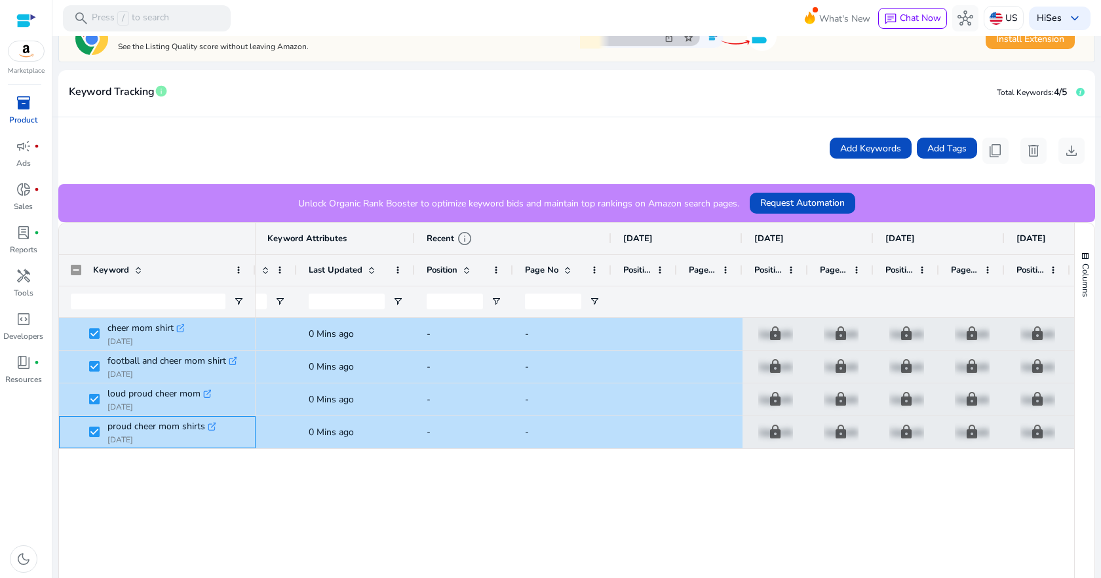
scroll to position [39, 0]
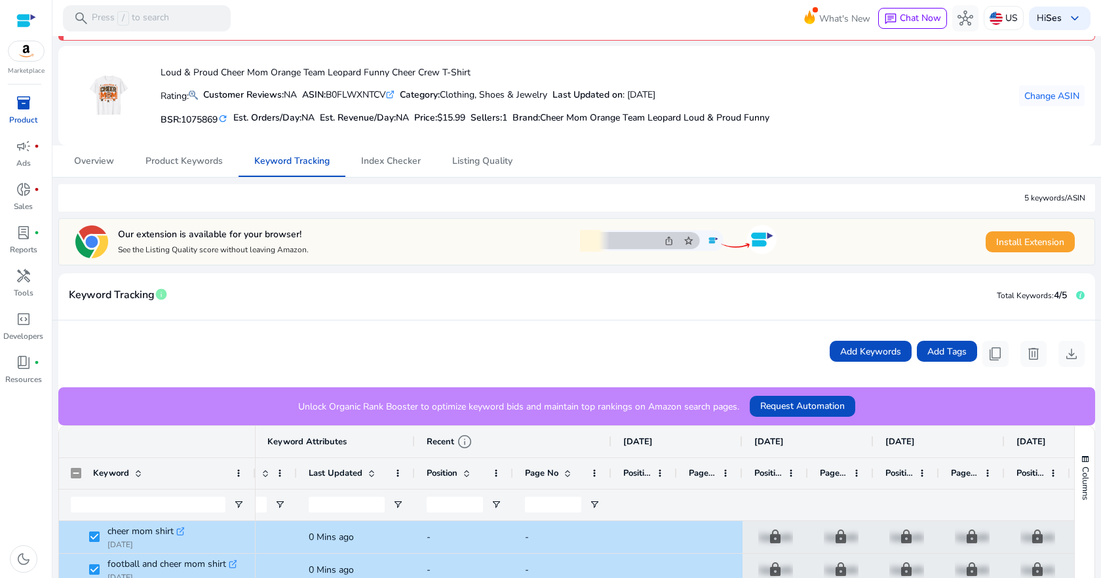
click at [354, 93] on div "ASIN: B0FLWXNTCV .st0{fill:#2c8af8}" at bounding box center [348, 95] width 92 height 14
copy div "B0FLWXNTCV"
click at [164, 161] on span "Product Keywords" at bounding box center [184, 161] width 77 height 9
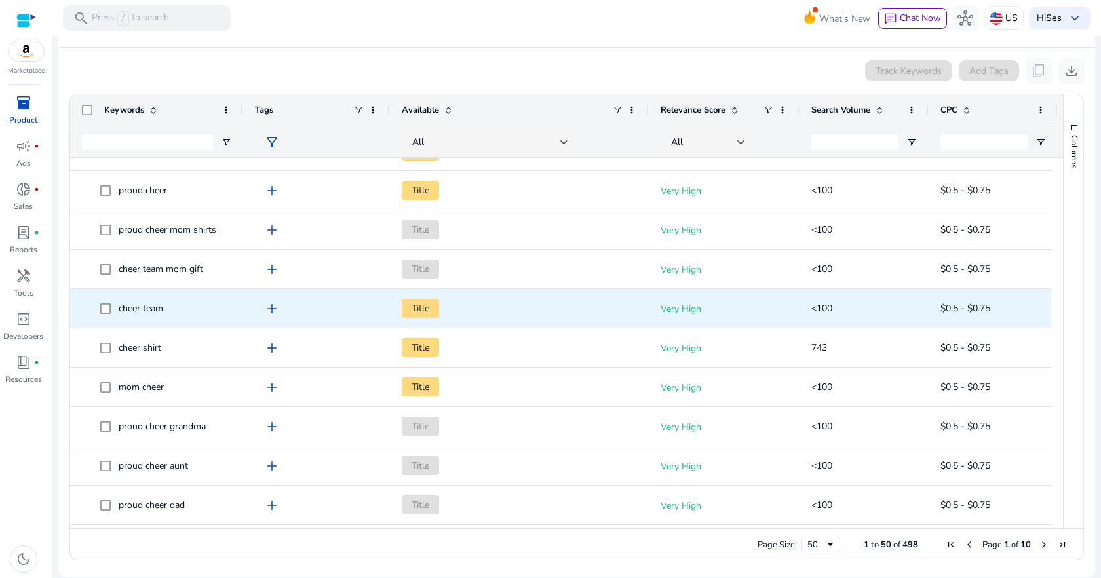
scroll to position [131, 0]
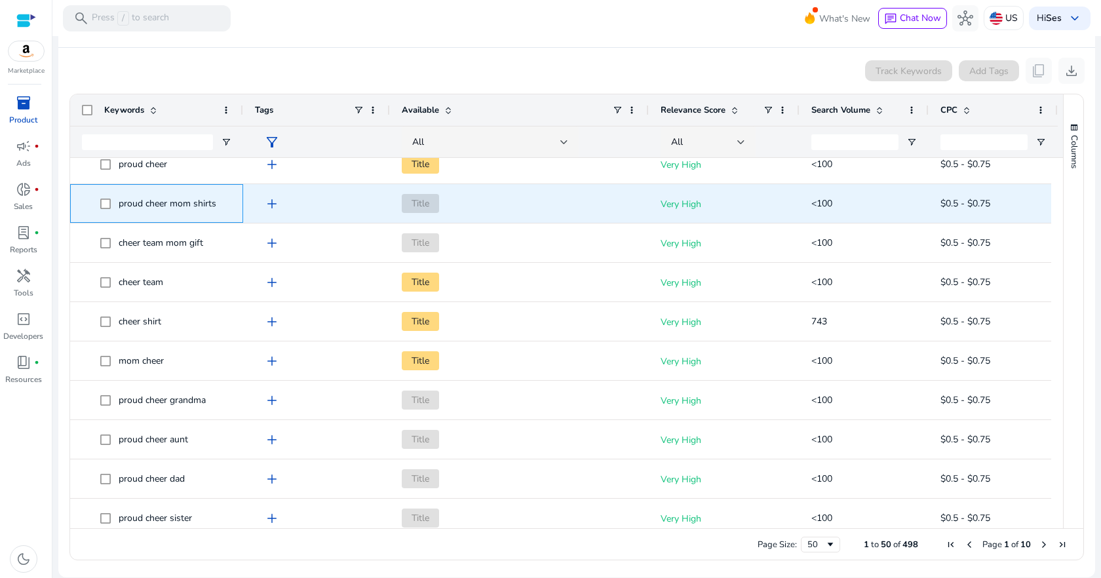
drag, startPoint x: 117, startPoint y: 199, endPoint x: 243, endPoint y: 206, distance: 126.7
click at [243, 206] on div "proud cheer mom shirts add Title Very High <100 $0.5 - $0.75" at bounding box center [564, 203] width 988 height 39
copy span "proud cheer mom shirts"
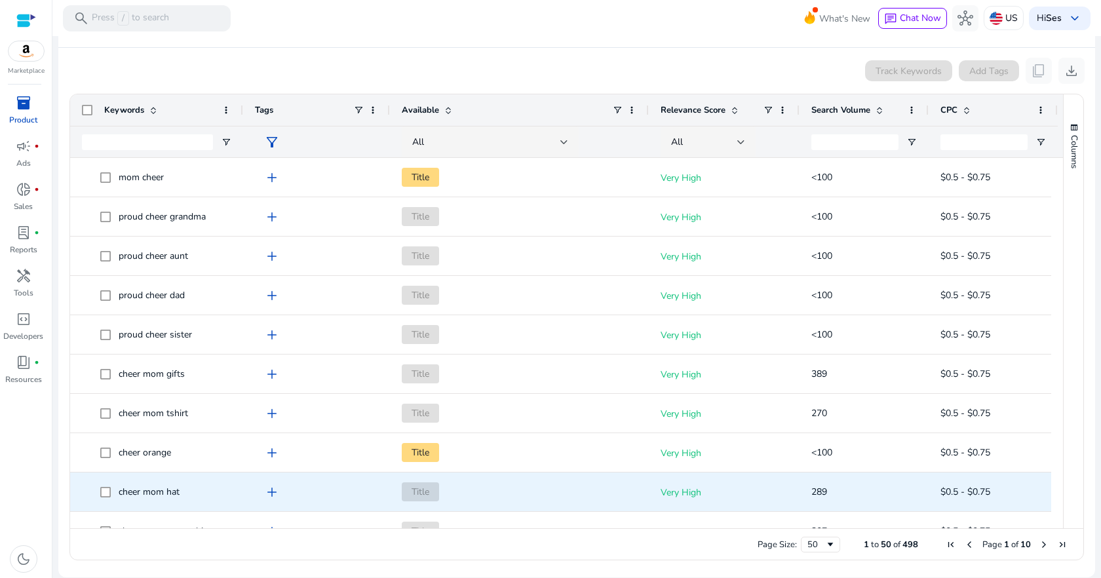
scroll to position [328, 0]
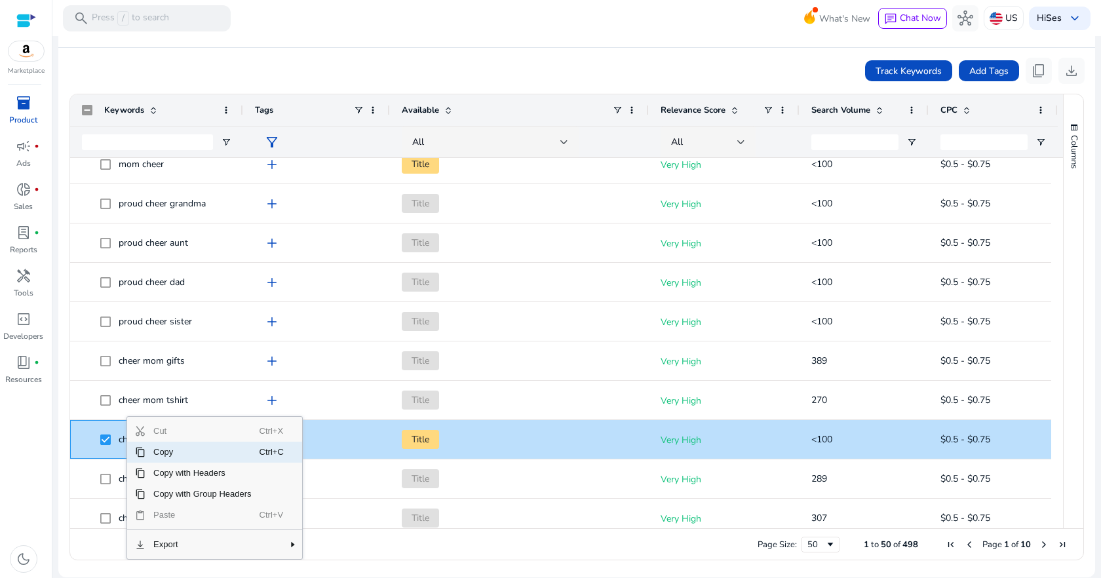
click at [171, 453] on span "Copy" at bounding box center [203, 452] width 114 height 21
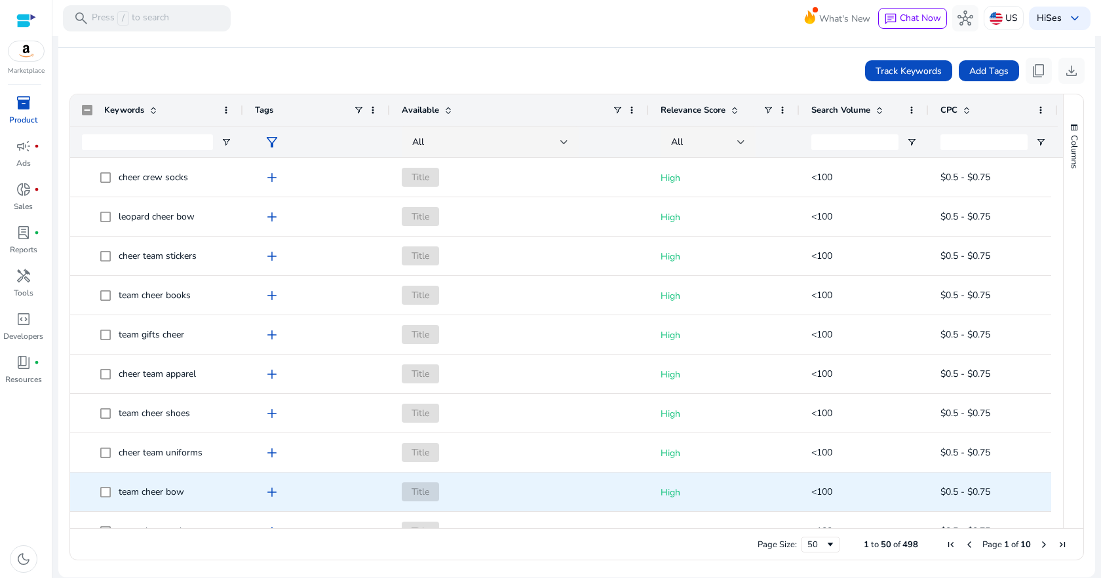
scroll to position [1503, 0]
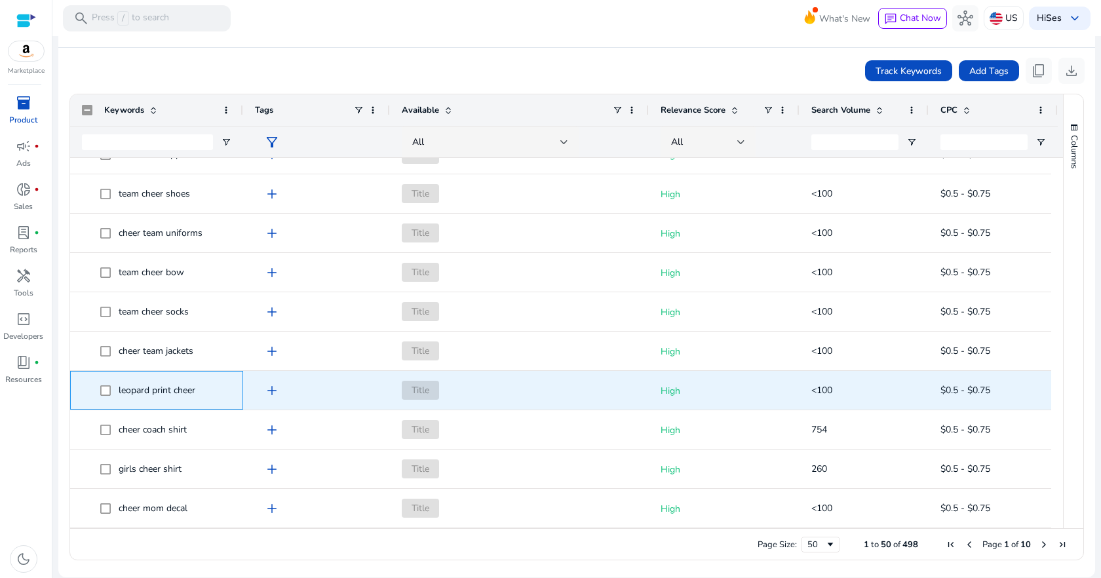
drag, startPoint x: 117, startPoint y: 388, endPoint x: 202, endPoint y: 388, distance: 85.2
click at [202, 388] on span "leopard print cheer" at bounding box center [165, 390] width 131 height 27
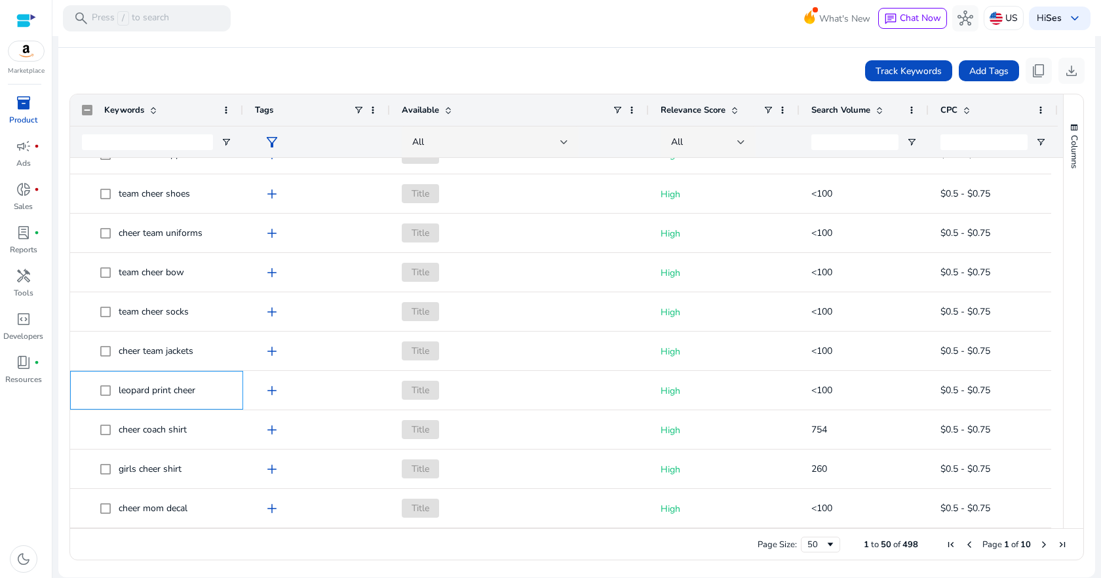
copy span "leopard print cheer"
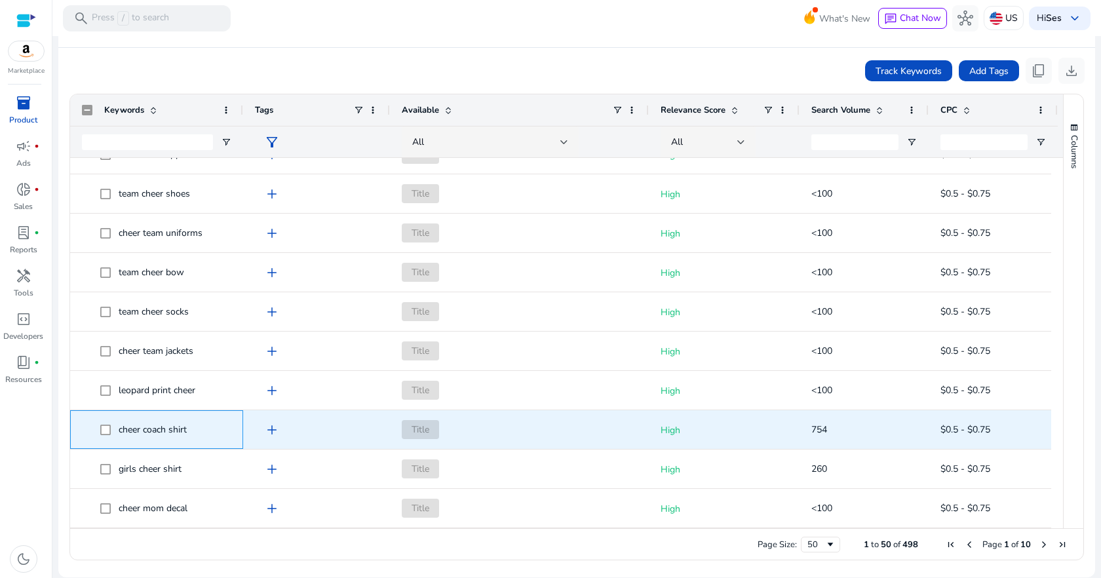
drag, startPoint x: 122, startPoint y: 429, endPoint x: 178, endPoint y: 431, distance: 55.8
click at [178, 431] on span "cheer coach shirt" at bounding box center [153, 429] width 68 height 12
drag, startPoint x: 195, startPoint y: 430, endPoint x: 118, endPoint y: 431, distance: 77.4
click at [118, 431] on span "cheer coach shirt" at bounding box center [165, 429] width 131 height 27
copy span "cheer coach shirt"
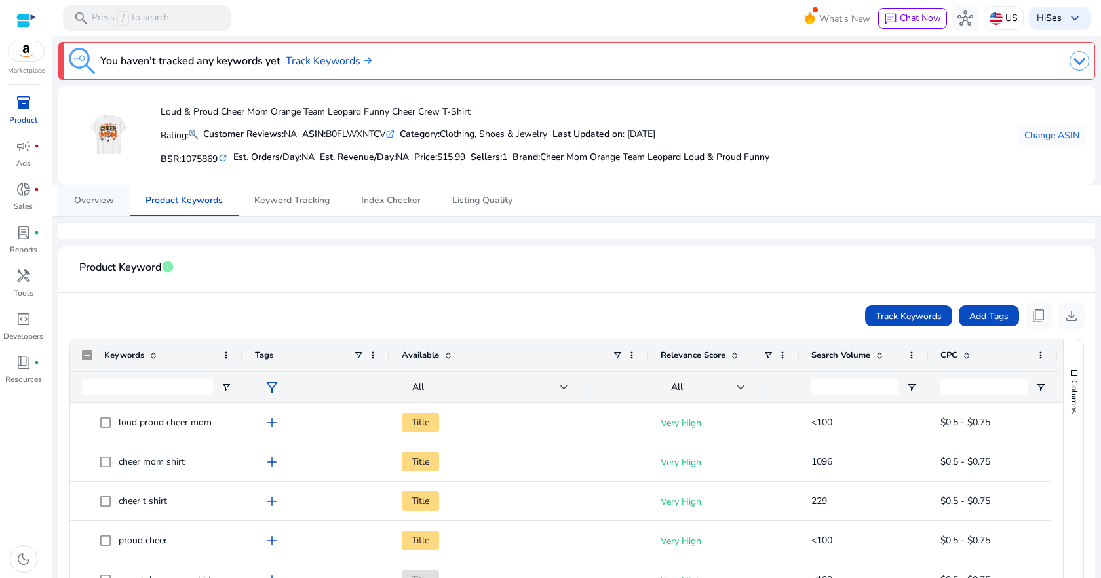
click at [113, 188] on span "Overview" at bounding box center [94, 200] width 40 height 31
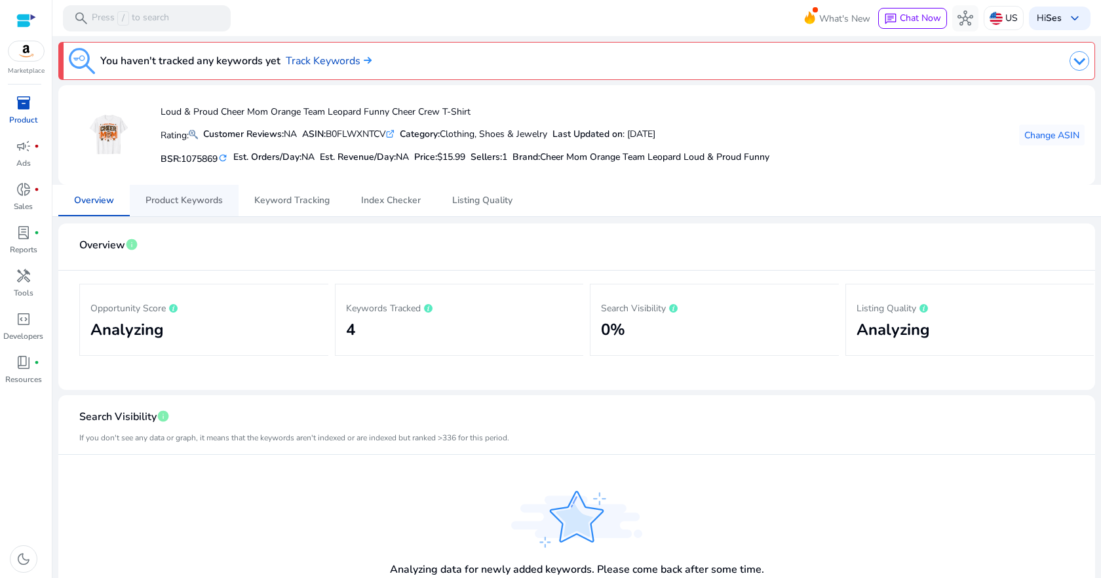
click at [197, 196] on span "Product Keywords" at bounding box center [184, 200] width 77 height 9
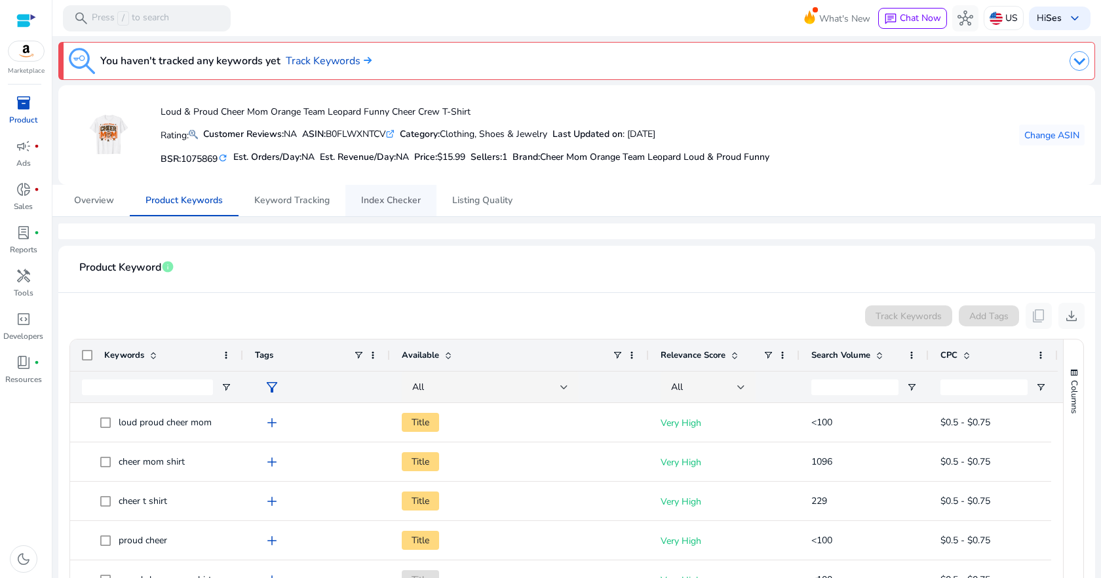
click at [387, 208] on span "Index Checker" at bounding box center [391, 200] width 60 height 31
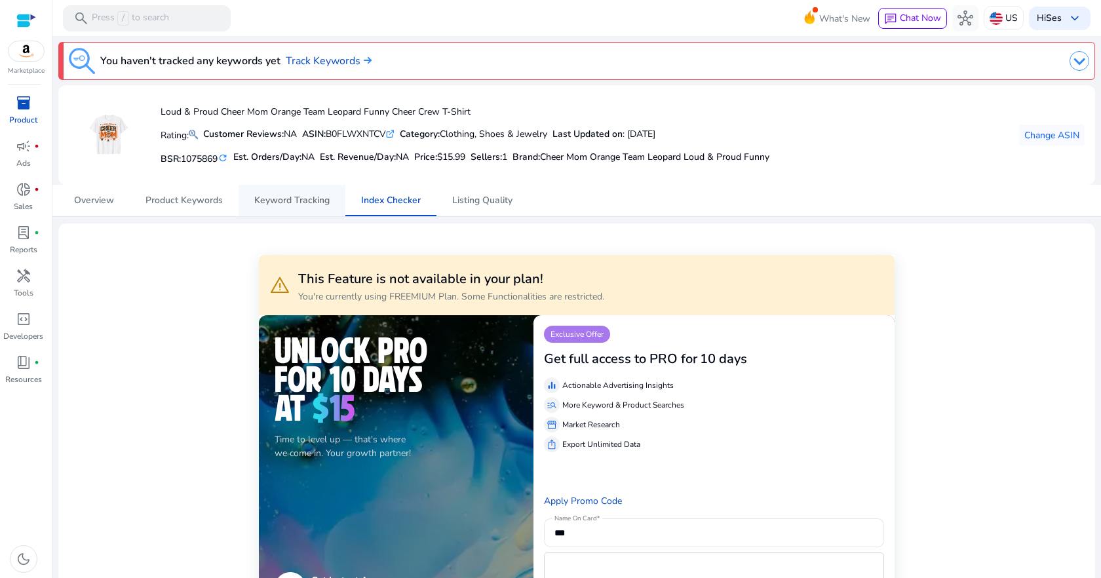
click at [313, 202] on span "Keyword Tracking" at bounding box center [291, 200] width 75 height 9
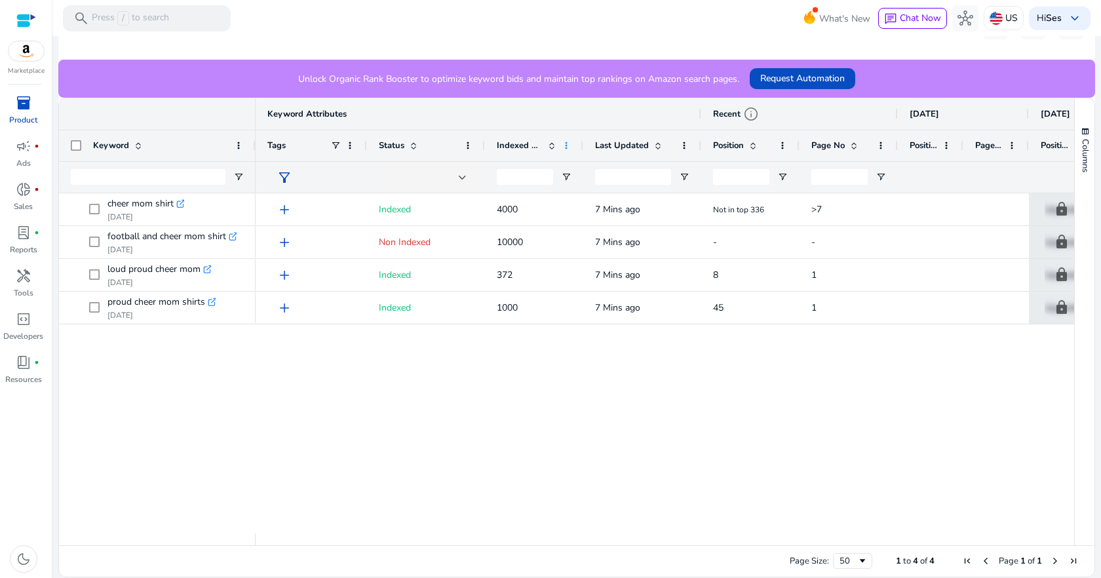
click at [566, 144] on span at bounding box center [566, 145] width 10 height 10
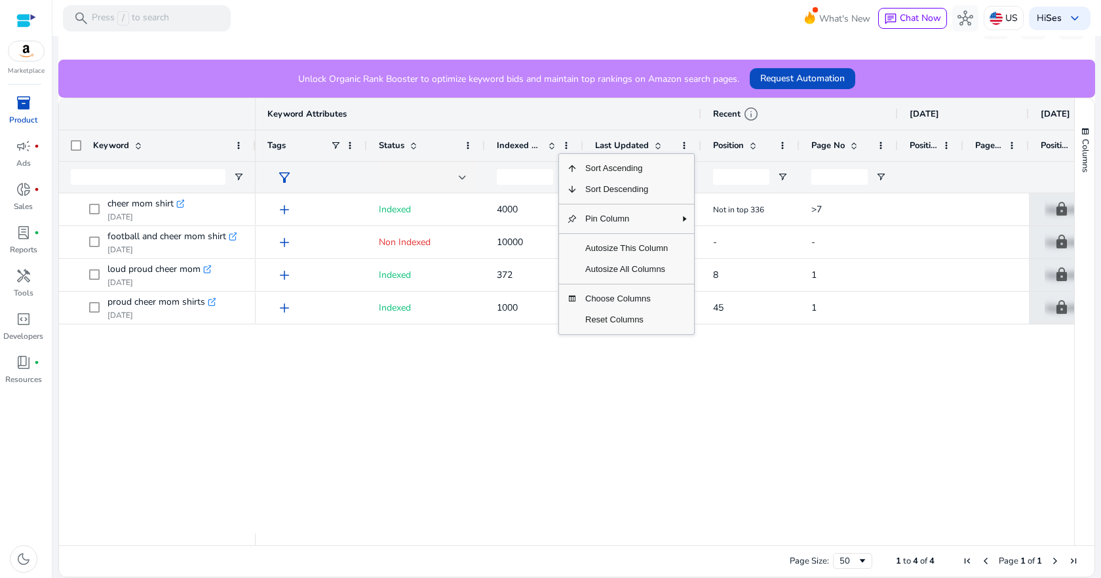
click at [554, 365] on div "lock Upgrade lock Upgrade lock Upgrade >7 Not in top 336 4000 7 Mins ago Indexe…" at bounding box center [665, 363] width 819 height 340
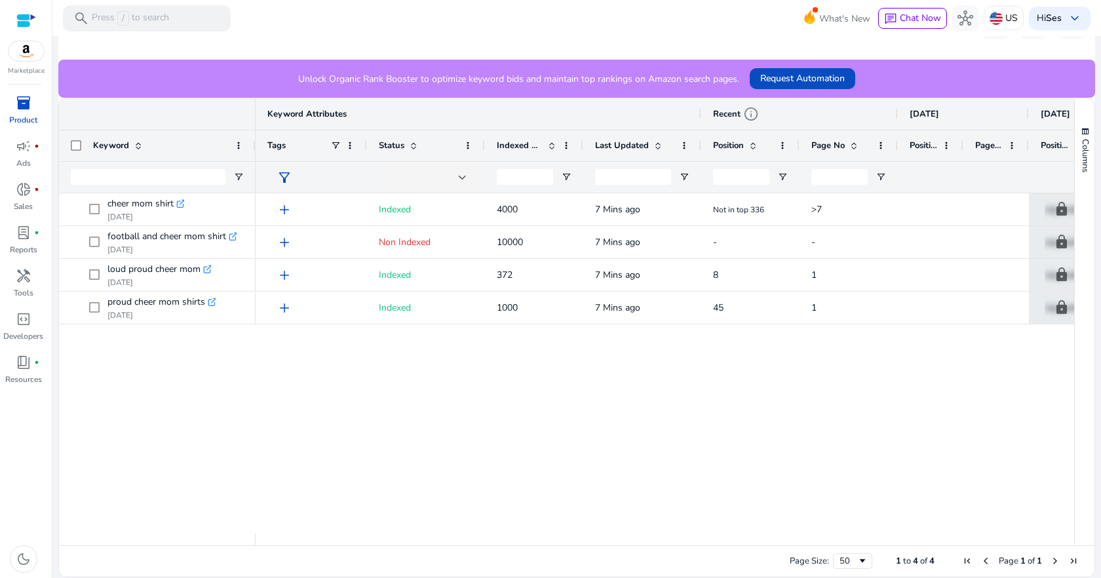
drag, startPoint x: 484, startPoint y: 144, endPoint x: 434, endPoint y: 144, distance: 49.8
click at [434, 144] on div "Status" at bounding box center [426, 145] width 118 height 31
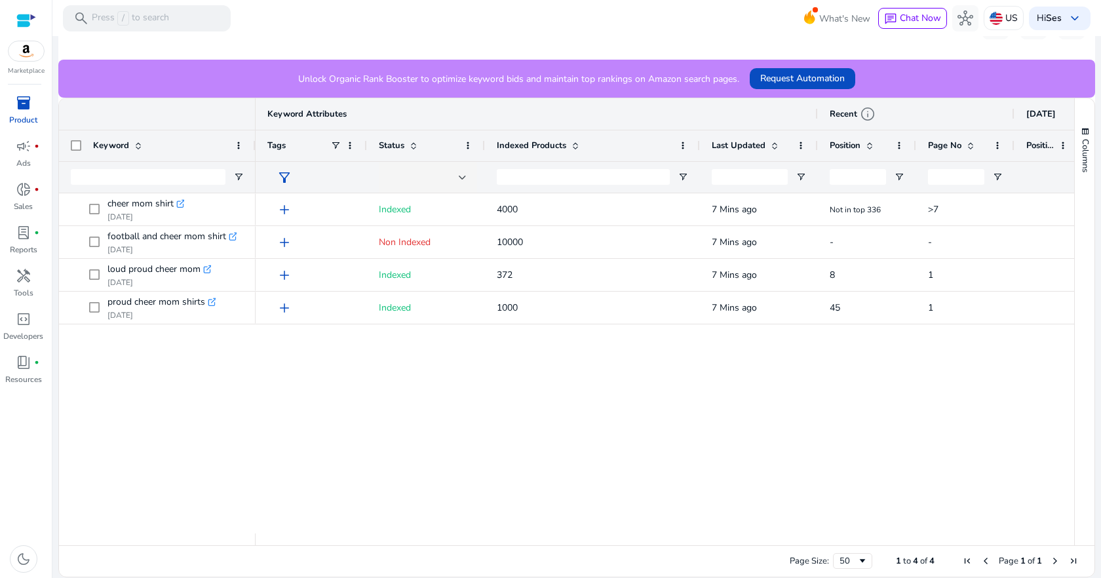
drag, startPoint x: 683, startPoint y: 144, endPoint x: 699, endPoint y: 144, distance: 16.4
click at [699, 144] on div at bounding box center [699, 145] width 5 height 31
drag, startPoint x: 816, startPoint y: 143, endPoint x: 802, endPoint y: 146, distance: 14.7
click at [802, 146] on div "Last Updated" at bounding box center [759, 145] width 118 height 31
